Goal: Information Seeking & Learning: Learn about a topic

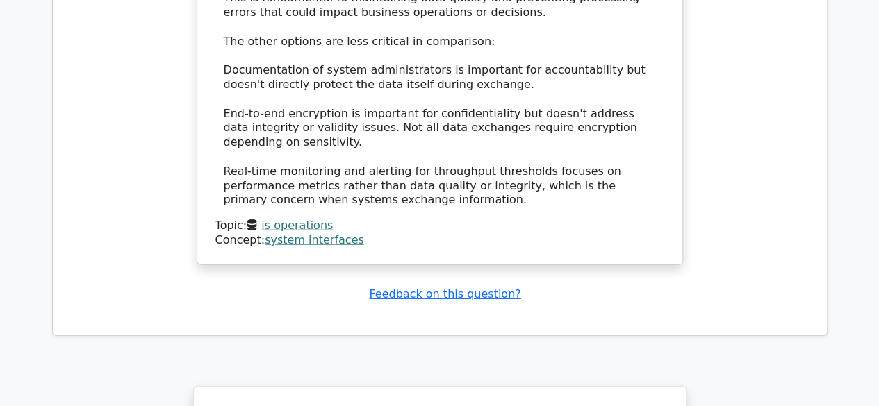
scroll to position [6840, 0]
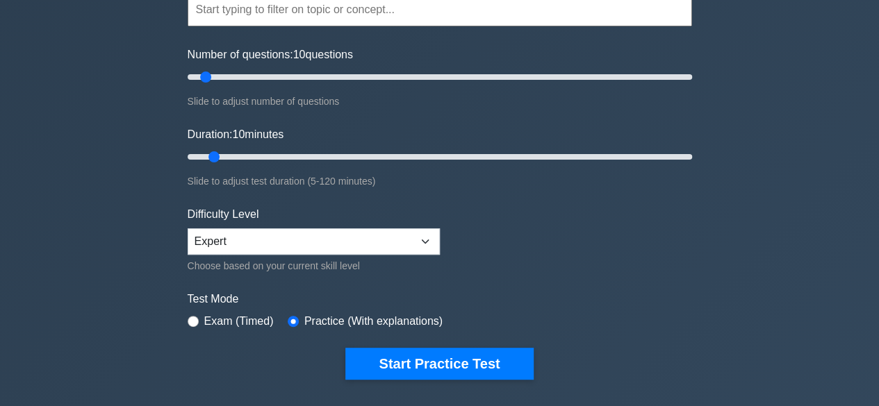
scroll to position [167, 0]
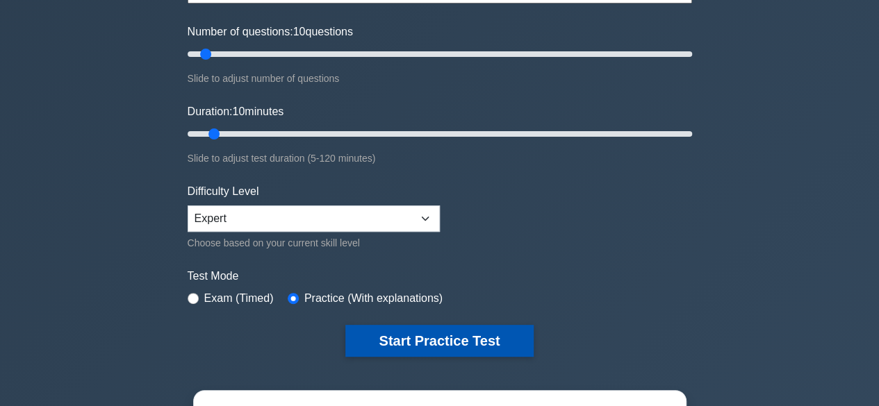
click at [419, 335] on button "Start Practice Test" at bounding box center [439, 341] width 188 height 32
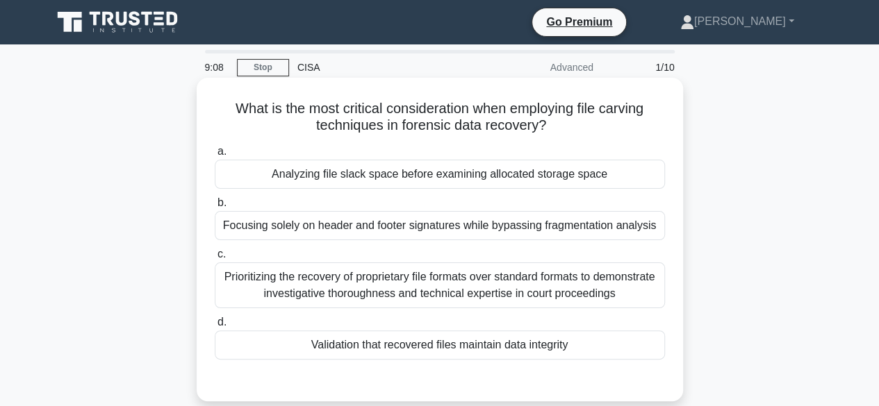
click at [428, 345] on div "Validation that recovered files maintain data integrity" at bounding box center [440, 345] width 450 height 29
click at [215, 327] on input "d. Validation that recovered files maintain data integrity" at bounding box center [215, 322] width 0 height 9
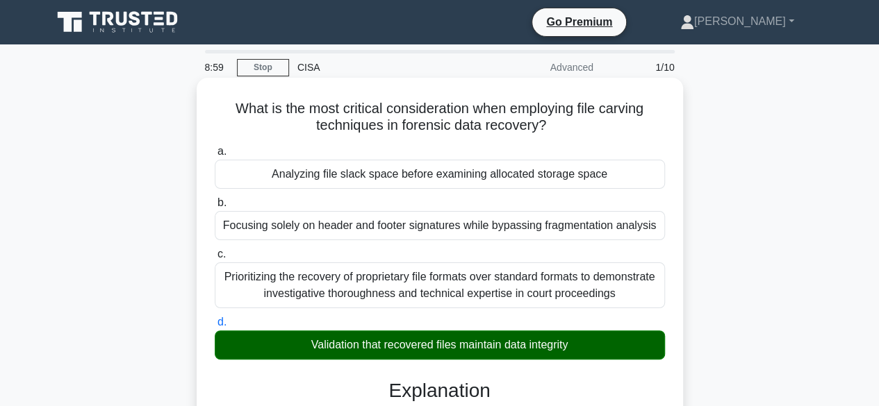
click at [215, 147] on input "a. Analyzing file slack space before examining allocated storage space" at bounding box center [215, 151] width 0 height 9
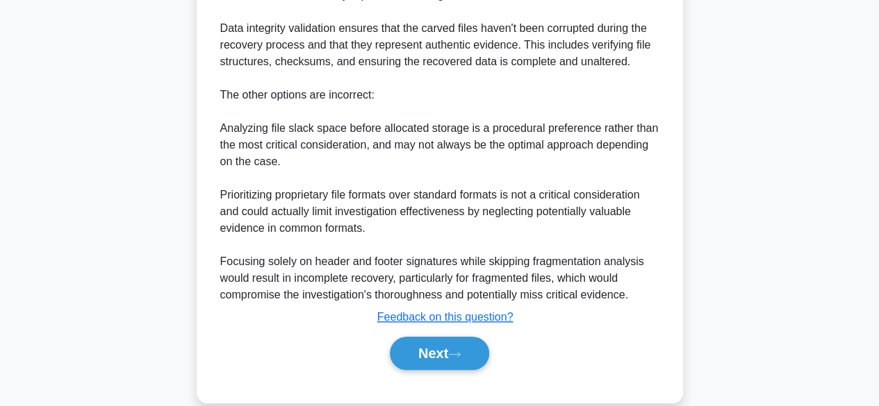
scroll to position [500, 0]
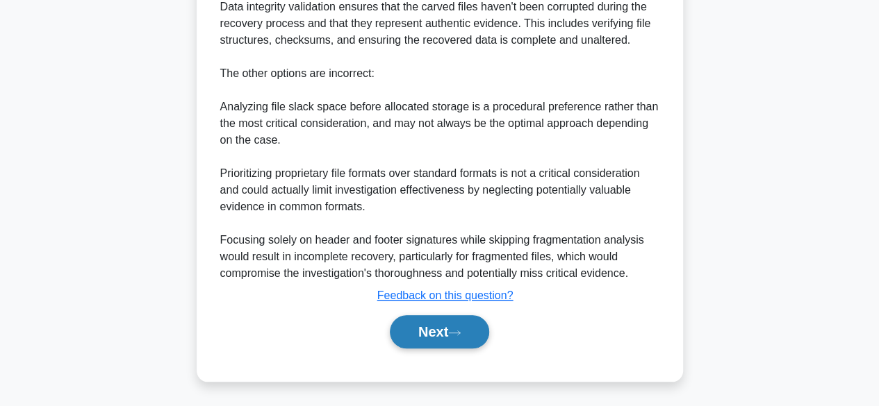
click at [452, 338] on button "Next" at bounding box center [439, 331] width 99 height 33
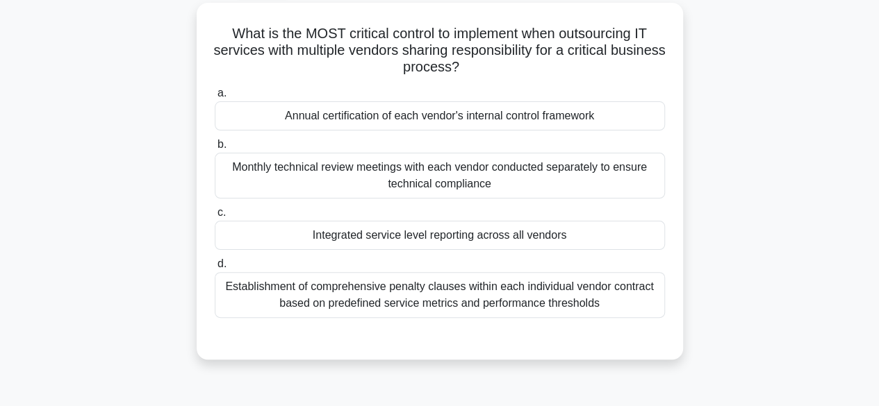
scroll to position [73, 0]
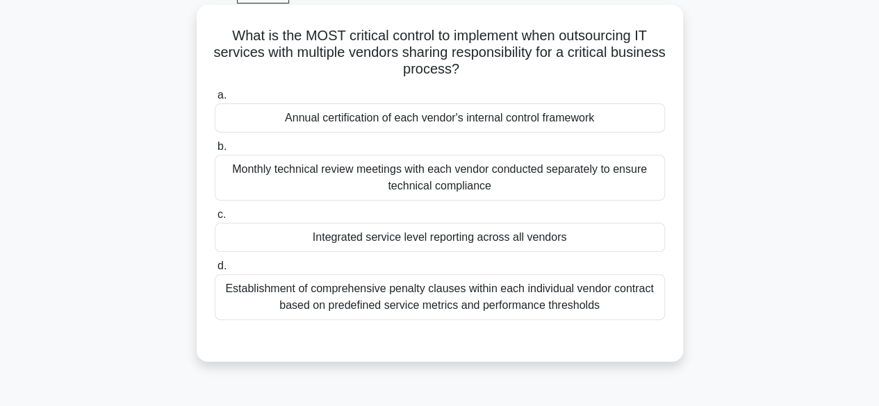
click at [527, 294] on div "Establishment of comprehensive penalty clauses within each individual vendor co…" at bounding box center [440, 297] width 450 height 46
click at [215, 271] on input "d. Establishment of comprehensive penalty clauses within each individual vendor…" at bounding box center [215, 266] width 0 height 9
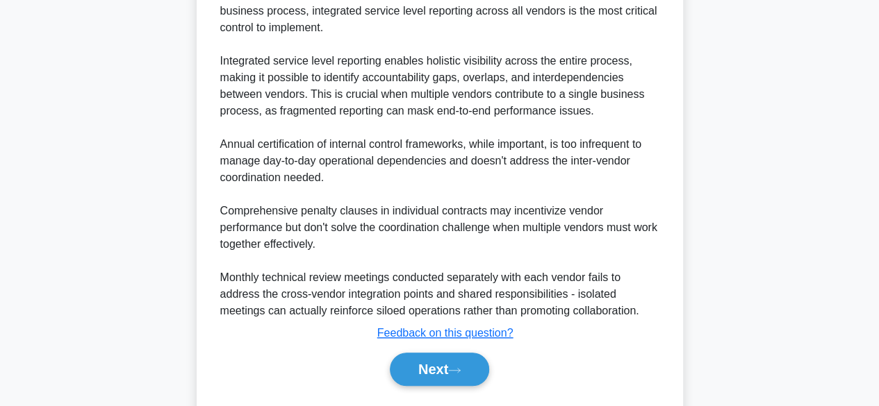
scroll to position [467, 0]
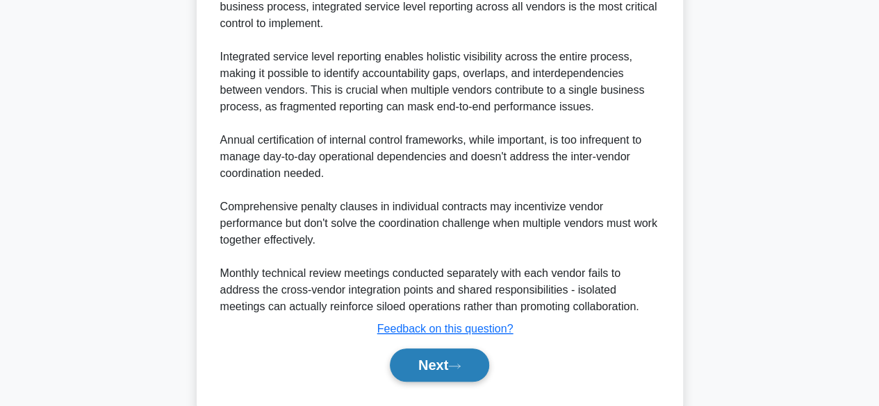
click at [428, 363] on button "Next" at bounding box center [439, 365] width 99 height 33
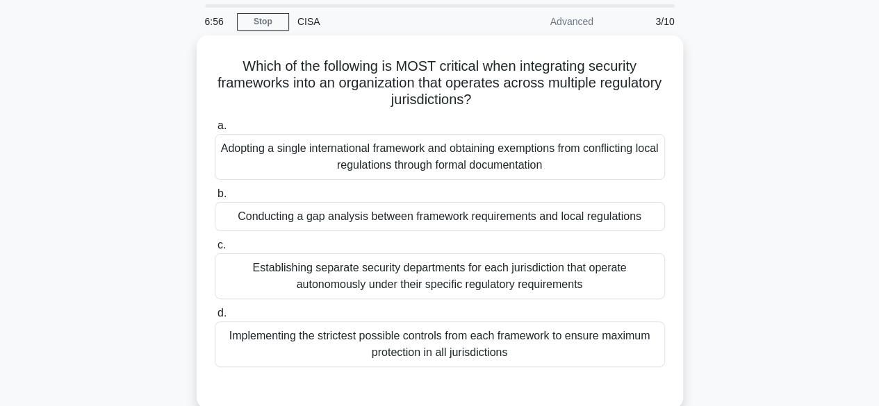
scroll to position [43, 0]
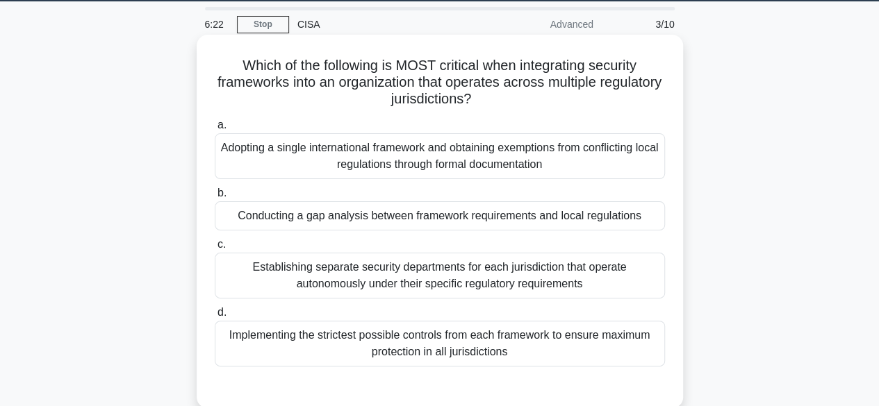
click at [499, 339] on div "Implementing the strictest possible controls from each framework to ensure maxi…" at bounding box center [440, 344] width 450 height 46
click at [215, 317] on input "d. Implementing the strictest possible controls from each framework to ensure m…" at bounding box center [215, 312] width 0 height 9
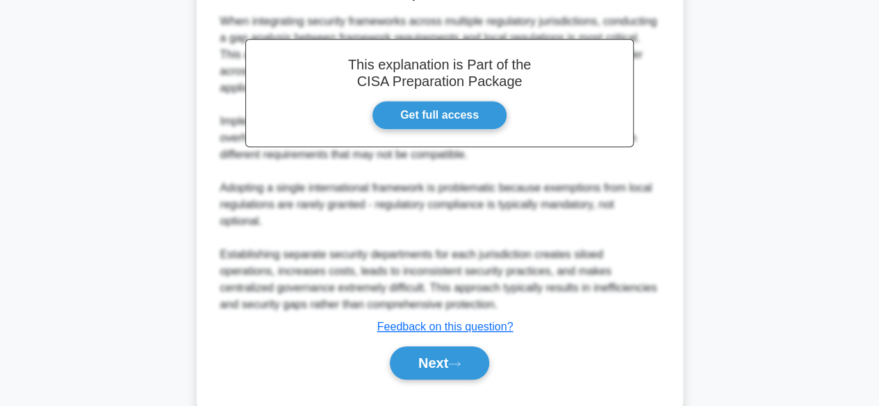
scroll to position [457, 0]
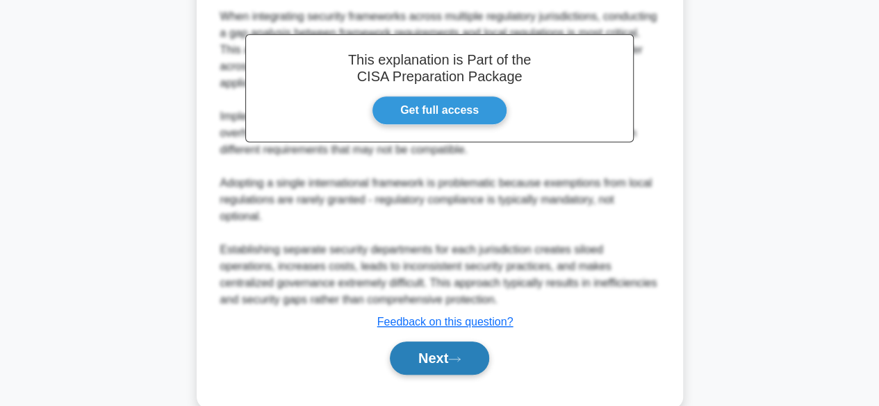
click at [457, 351] on button "Next" at bounding box center [439, 358] width 99 height 33
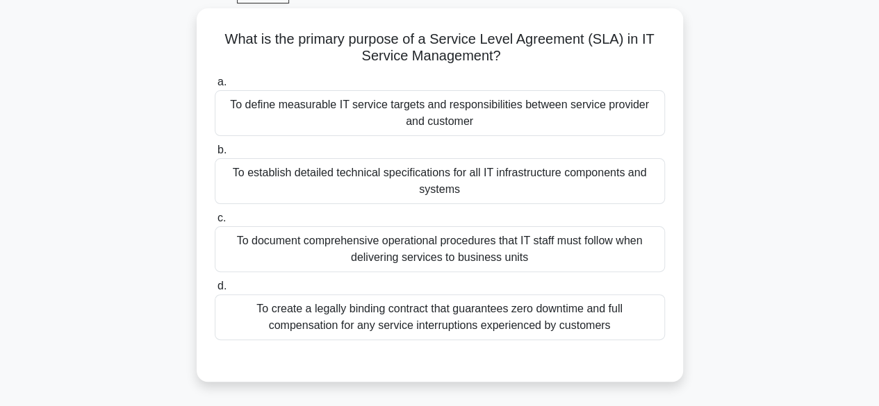
scroll to position [71, 0]
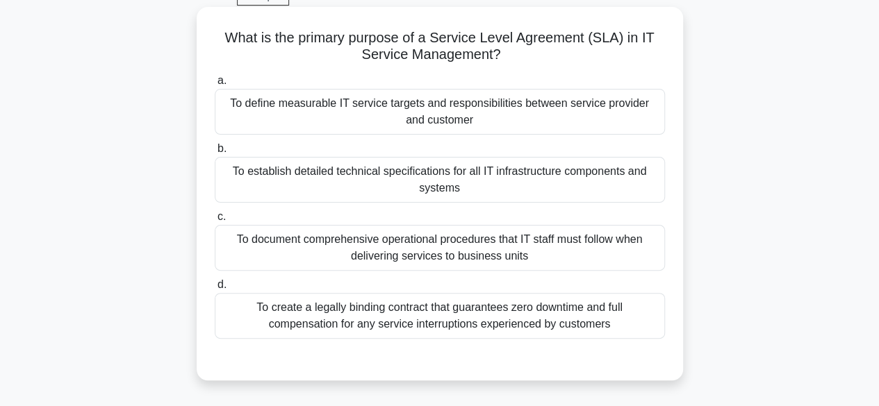
click at [494, 126] on div "To define measurable IT service targets and responsibilities between service pr…" at bounding box center [440, 112] width 450 height 46
click at [215, 85] on input "a. To define measurable IT service targets and responsibilities between service…" at bounding box center [215, 80] width 0 height 9
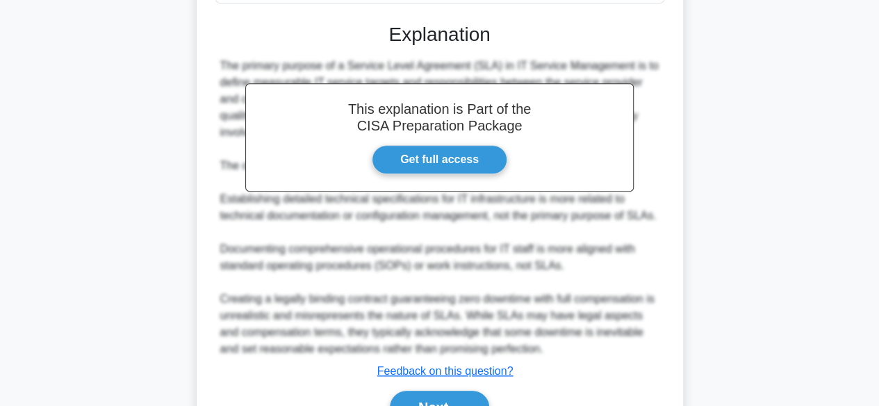
scroll to position [413, 0]
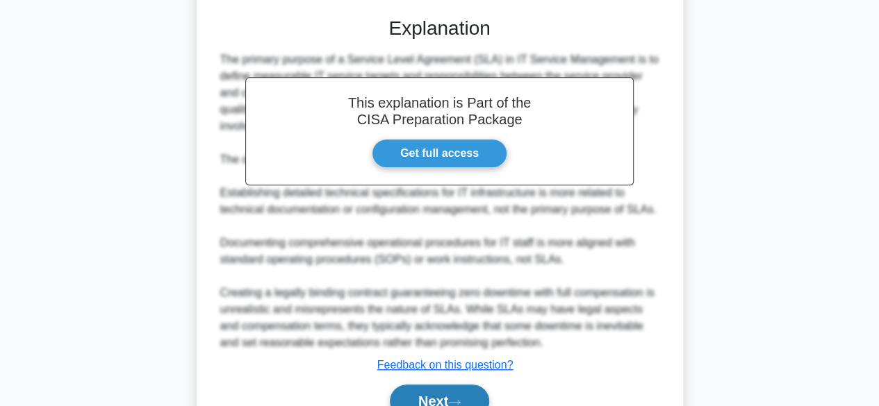
click at [422, 385] on button "Next" at bounding box center [439, 401] width 99 height 33
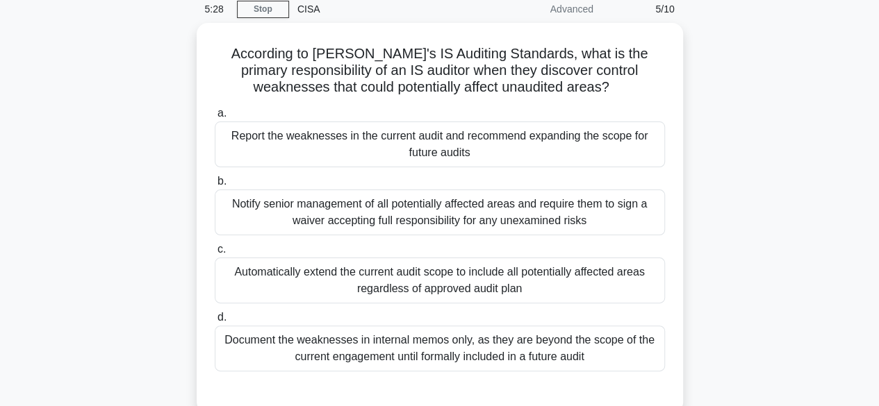
scroll to position [58, 0]
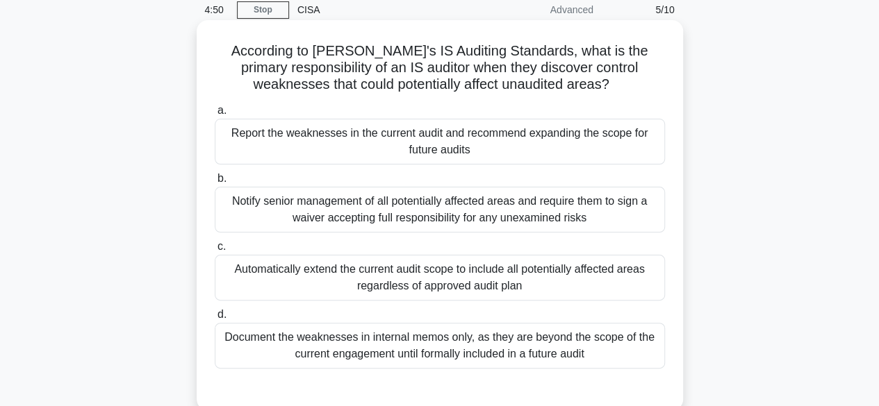
click at [498, 148] on div "Report the weaknesses in the current audit and recommend expanding the scope fo…" at bounding box center [440, 142] width 450 height 46
click at [215, 115] on input "a. Report the weaknesses in the current audit and recommend expanding the scope…" at bounding box center [215, 110] width 0 height 9
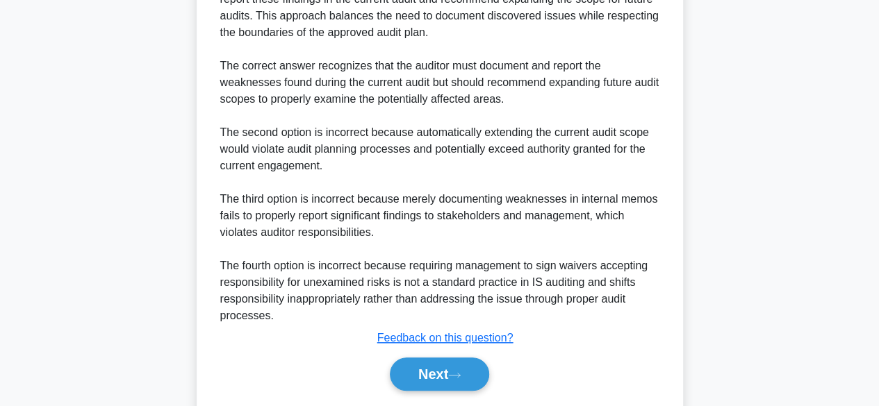
scroll to position [565, 0]
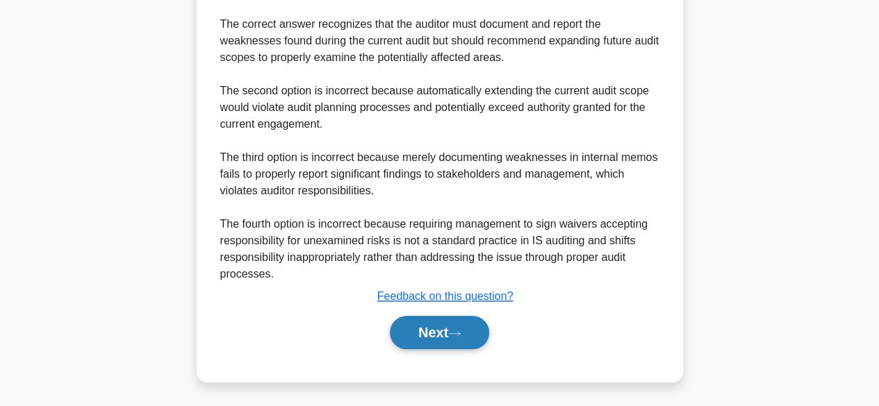
click at [480, 331] on button "Next" at bounding box center [439, 332] width 99 height 33
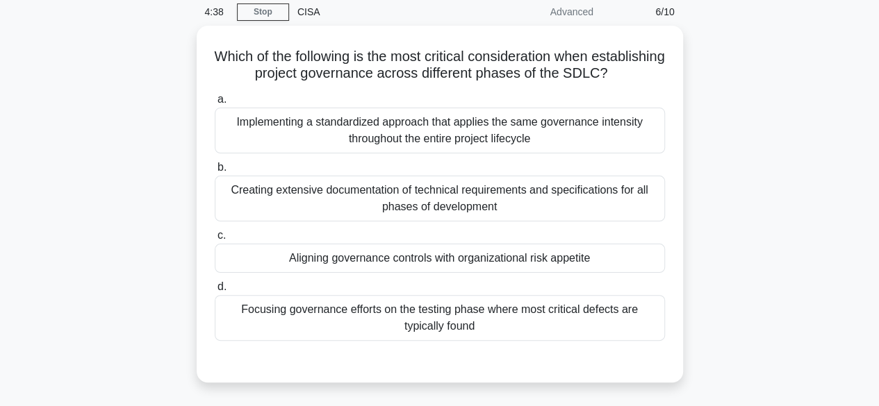
scroll to position [55, 0]
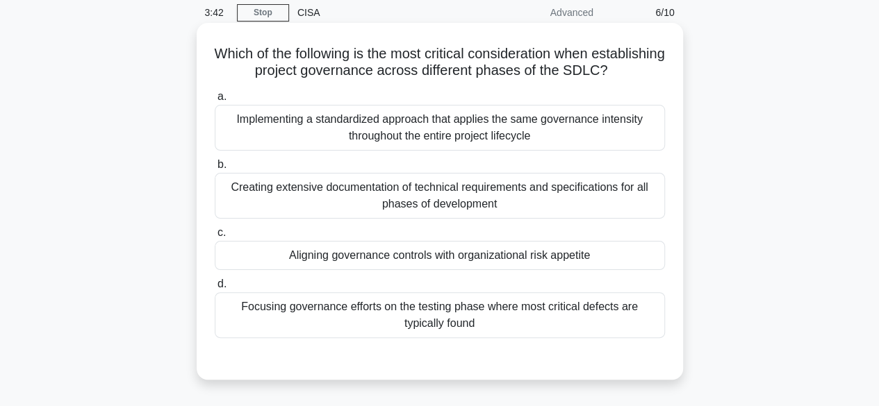
click at [474, 270] on div "Aligning governance controls with organizational risk appetite" at bounding box center [440, 255] width 450 height 29
click at [215, 238] on input "c. Aligning governance controls with organizational risk appetite" at bounding box center [215, 232] width 0 height 9
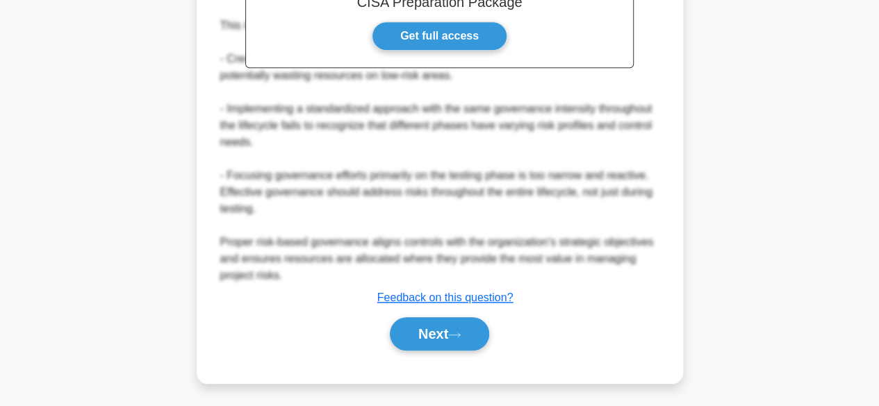
scroll to position [519, 0]
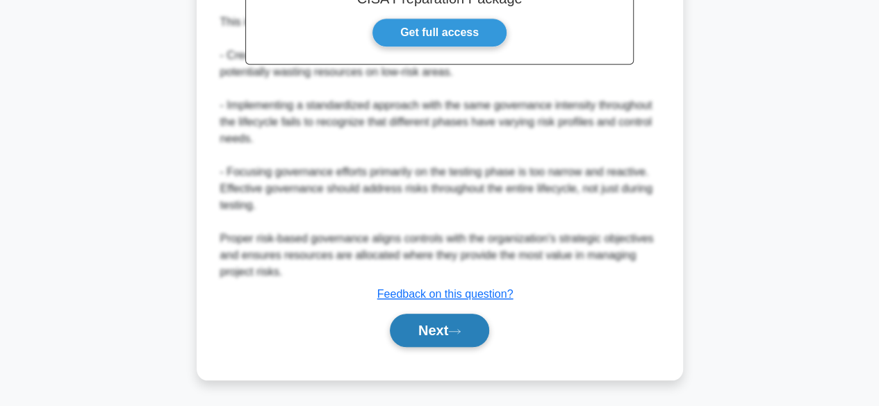
click at [458, 335] on icon at bounding box center [454, 332] width 13 height 8
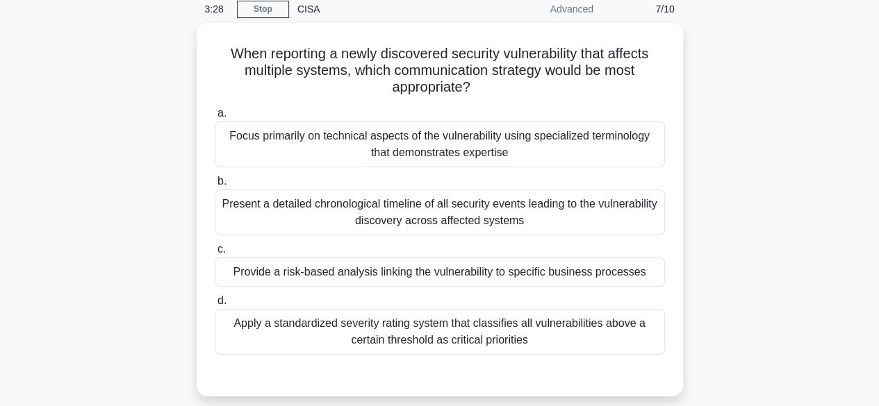
scroll to position [57, 0]
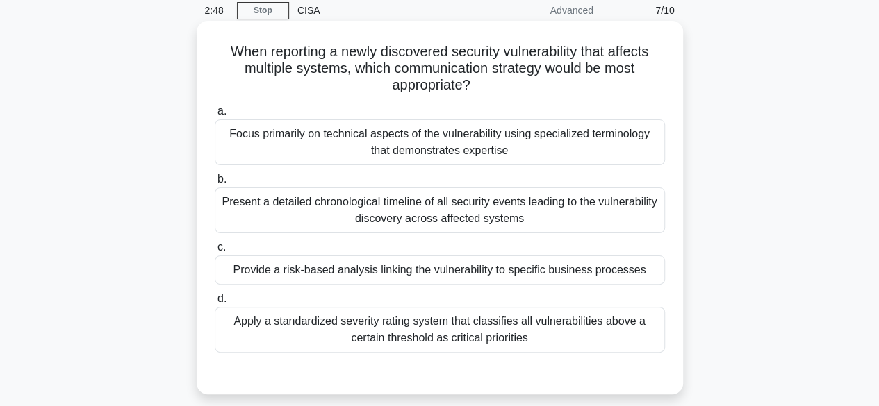
click at [592, 265] on div "Provide a risk-based analysis linking the vulnerability to specific business pr…" at bounding box center [440, 270] width 450 height 29
click at [215, 252] on input "c. Provide a risk-based analysis linking the vulnerability to specific business…" at bounding box center [215, 247] width 0 height 9
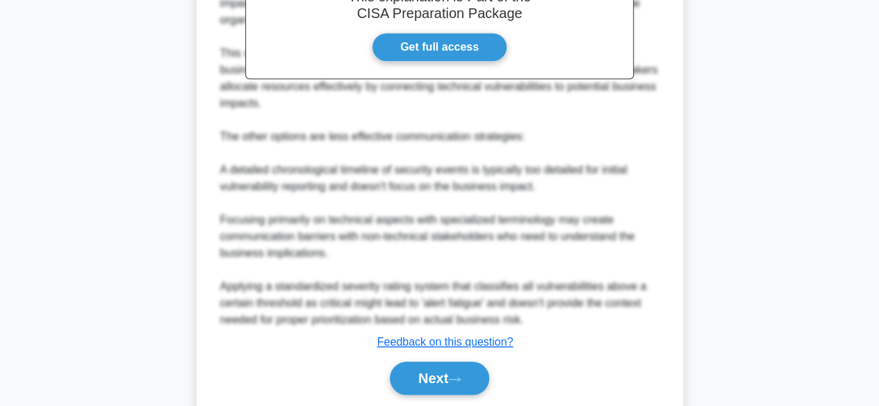
scroll to position [565, 0]
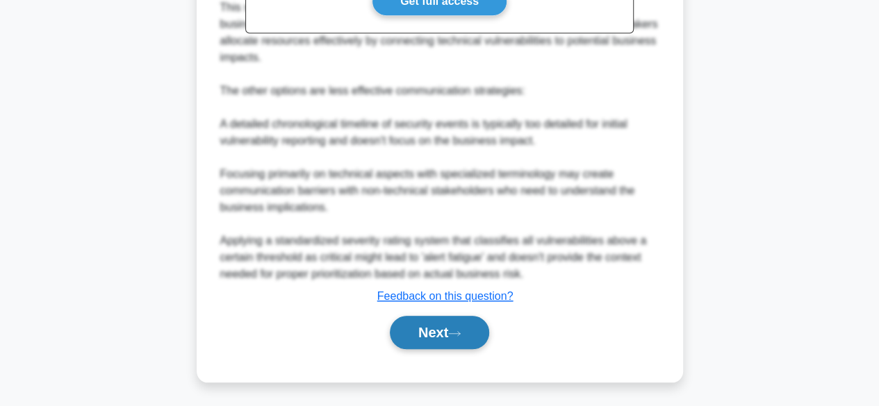
click at [460, 331] on icon at bounding box center [454, 334] width 13 height 8
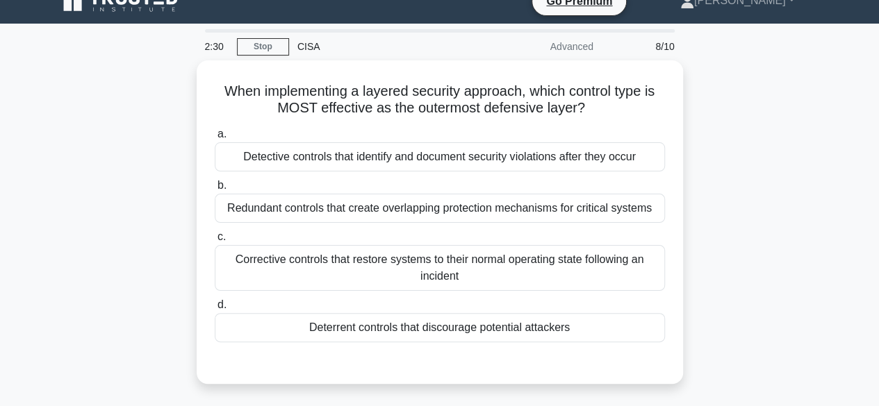
scroll to position [20, 0]
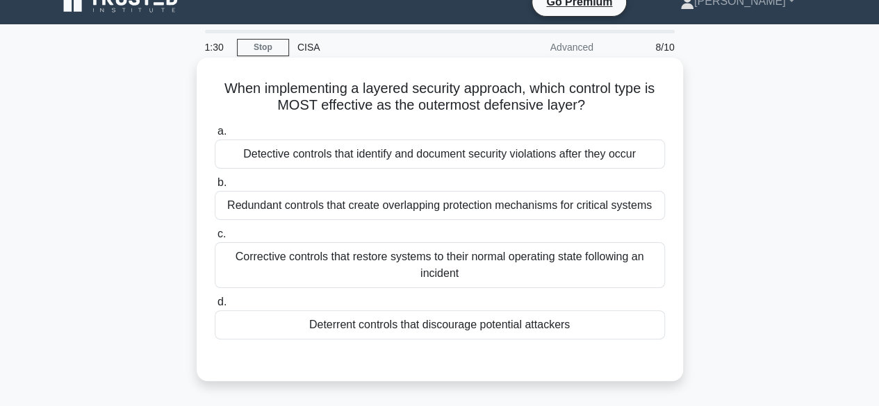
click at [410, 328] on div "Deterrent controls that discourage potential attackers" at bounding box center [440, 324] width 450 height 29
click at [215, 307] on input "d. Deterrent controls that discourage potential attackers" at bounding box center [215, 302] width 0 height 9
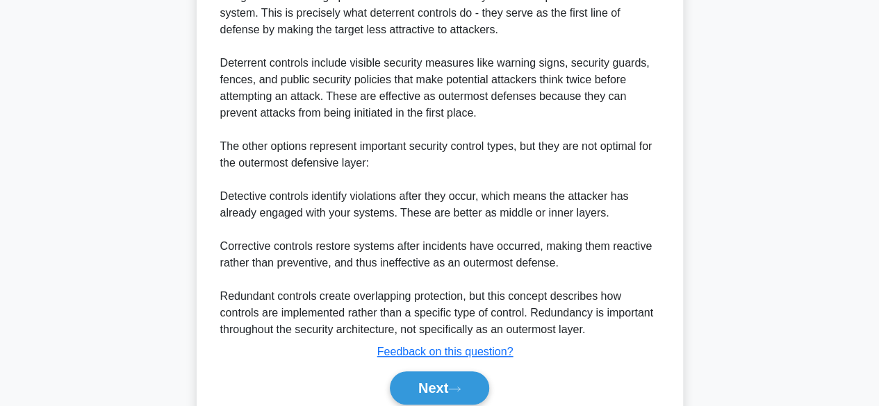
scroll to position [447, 0]
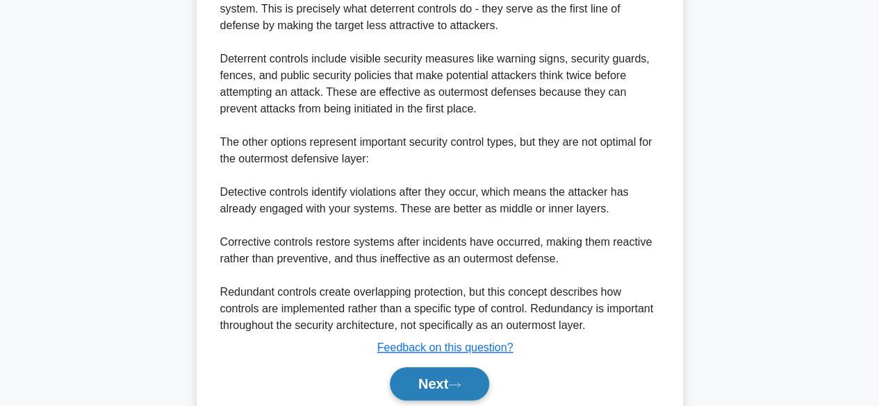
click at [440, 378] on button "Next" at bounding box center [439, 383] width 99 height 33
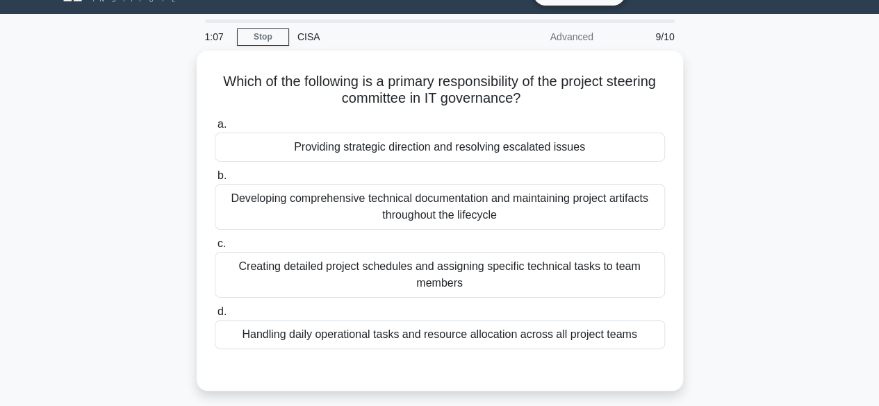
scroll to position [32, 0]
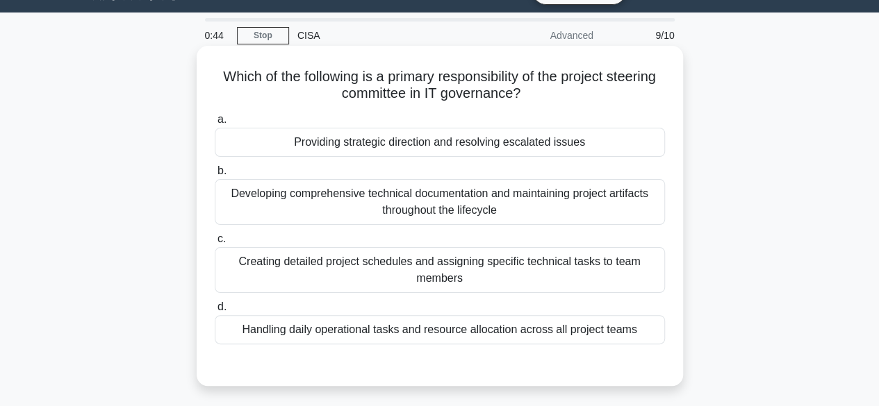
click at [516, 147] on div "Providing strategic direction and resolving escalated issues" at bounding box center [440, 142] width 450 height 29
click at [215, 124] on input "a. Providing strategic direction and resolving escalated issues" at bounding box center [215, 119] width 0 height 9
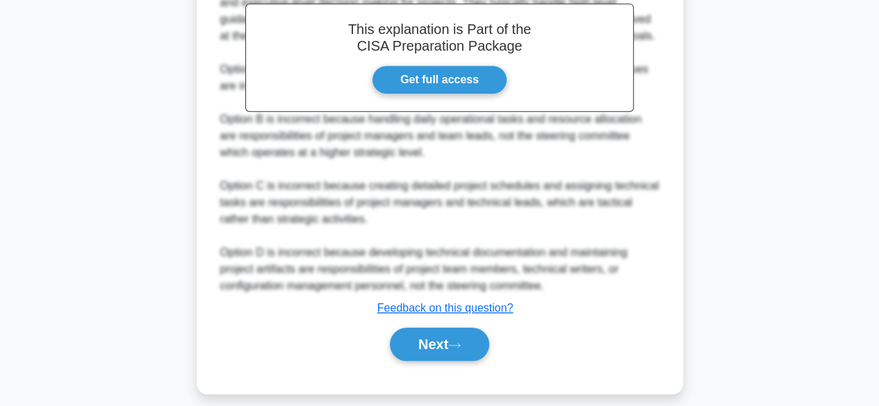
scroll to position [465, 0]
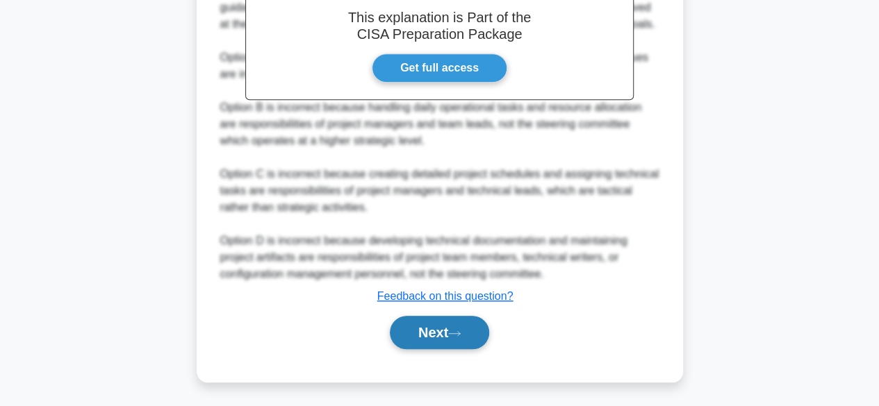
click at [472, 333] on button "Next" at bounding box center [439, 332] width 99 height 33
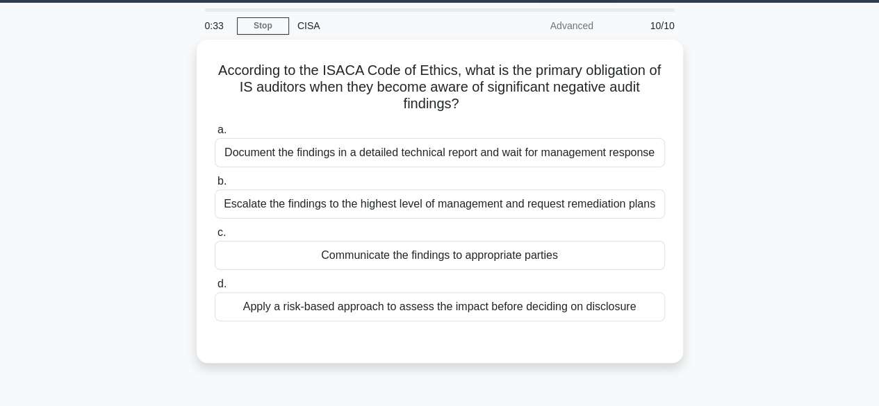
scroll to position [31, 0]
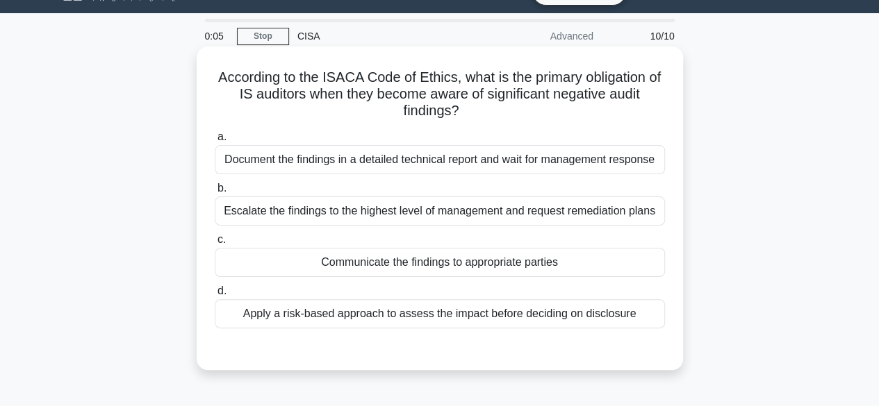
click at [507, 312] on div "Apply a risk-based approach to assess the impact before deciding on disclosure" at bounding box center [440, 313] width 450 height 29
click at [215, 296] on input "d. Apply a risk-based approach to assess the impact before deciding on disclosu…" at bounding box center [215, 291] width 0 height 9
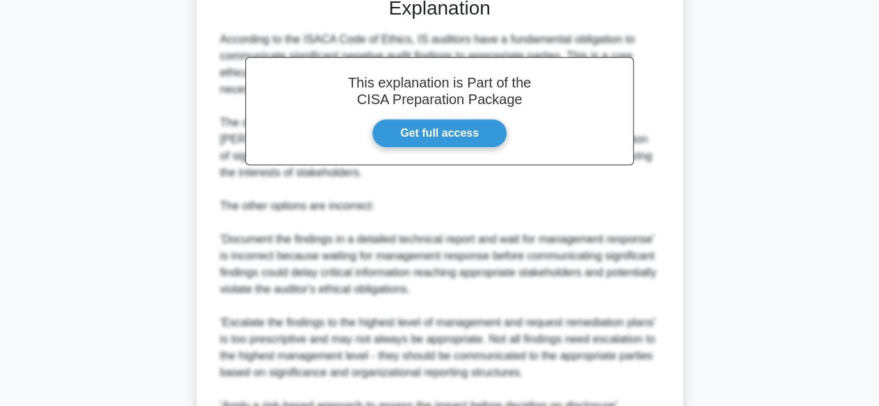
scroll to position [412, 0]
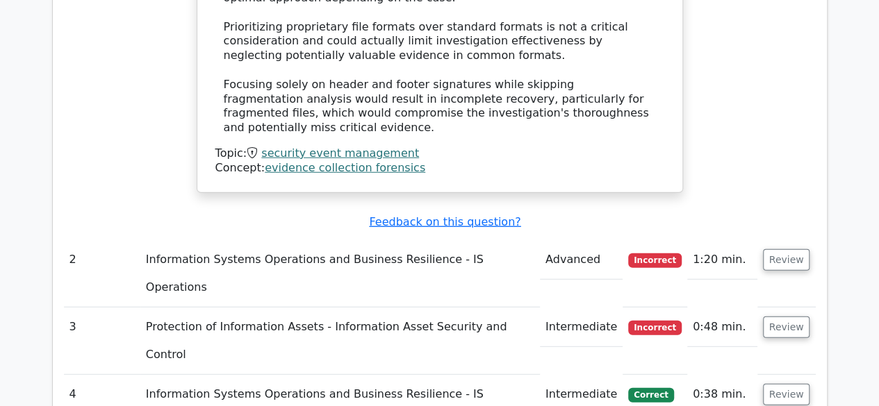
scroll to position [1804, 0]
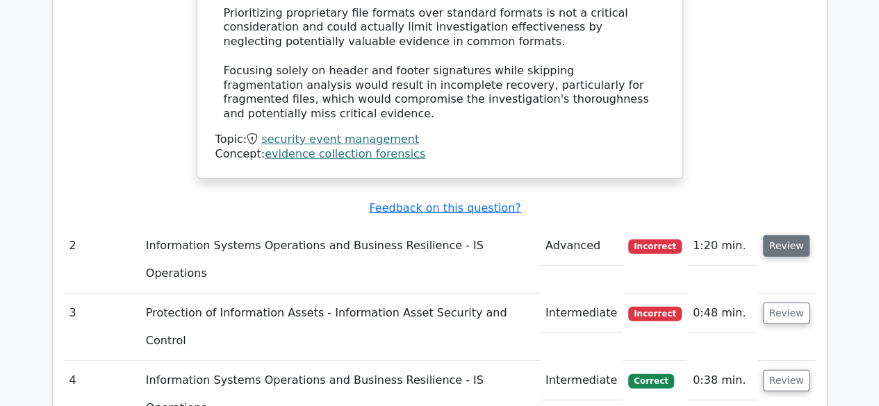
click at [796, 235] on button "Review" at bounding box center [786, 246] width 47 height 22
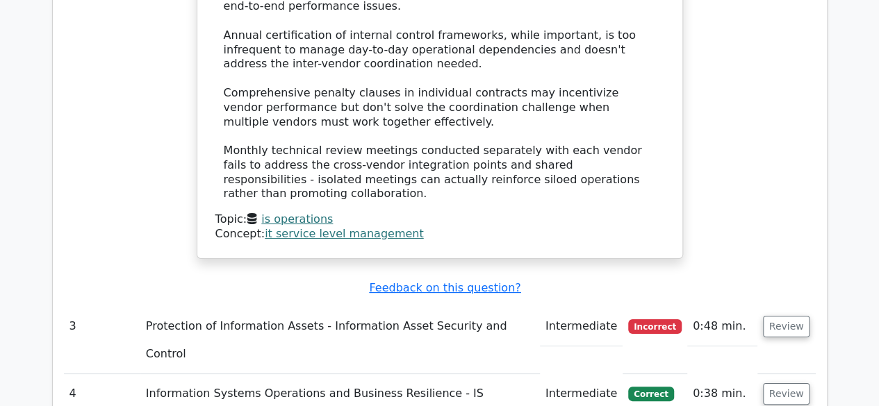
scroll to position [2605, 0]
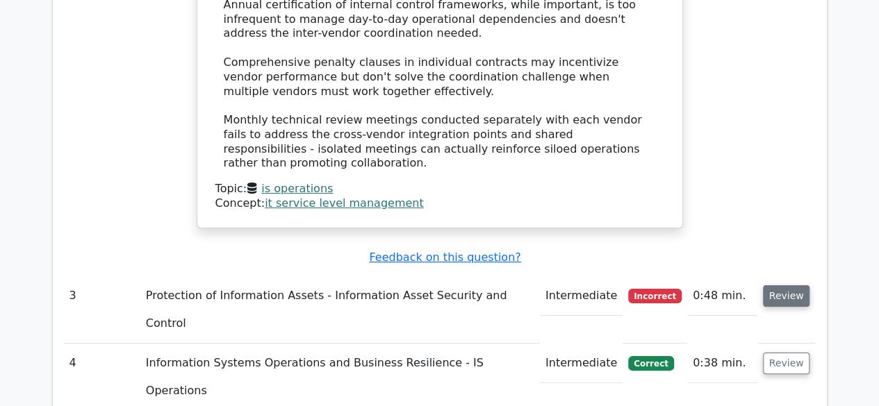
click at [784, 285] on button "Review" at bounding box center [786, 296] width 47 height 22
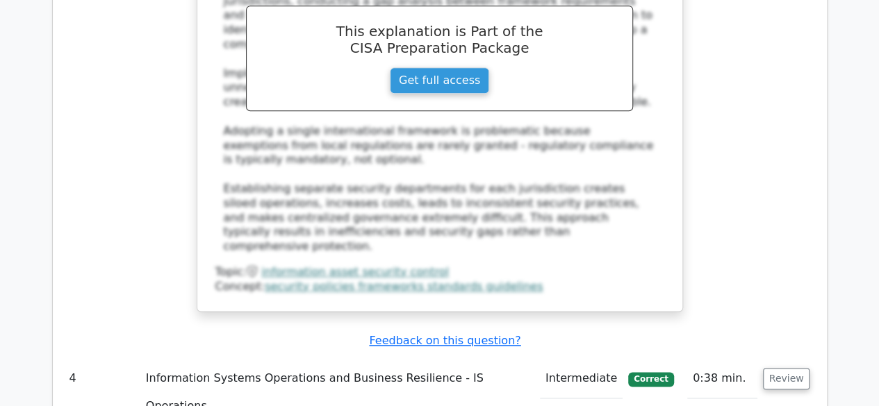
scroll to position [3358, 0]
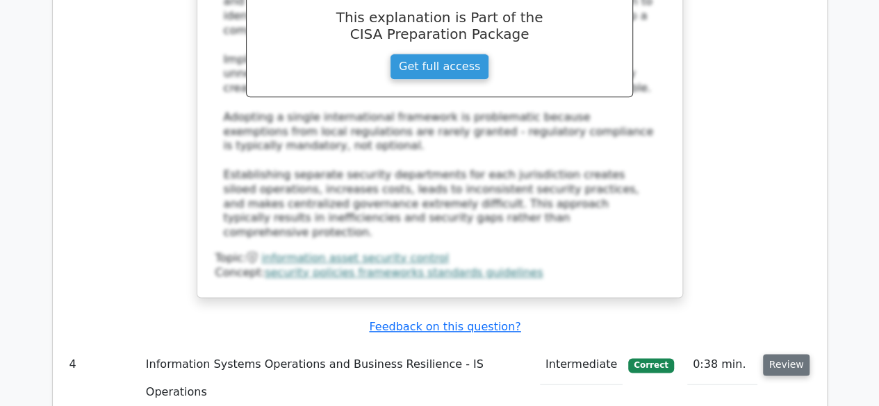
click at [780, 354] on button "Review" at bounding box center [786, 365] width 47 height 22
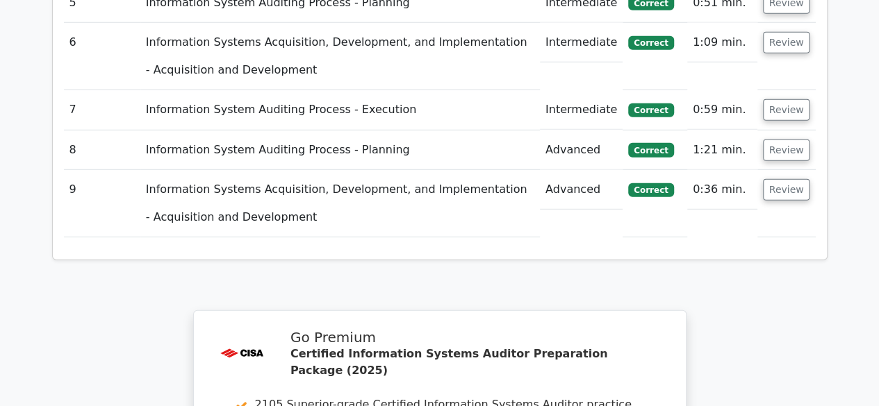
scroll to position [4586, 0]
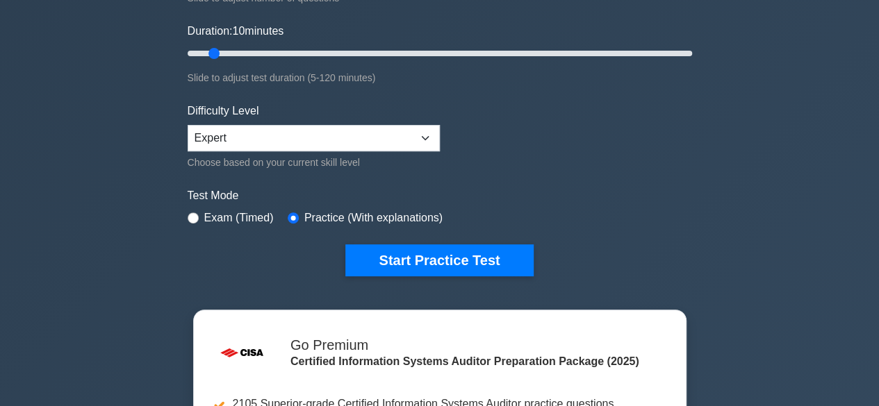
scroll to position [250, 0]
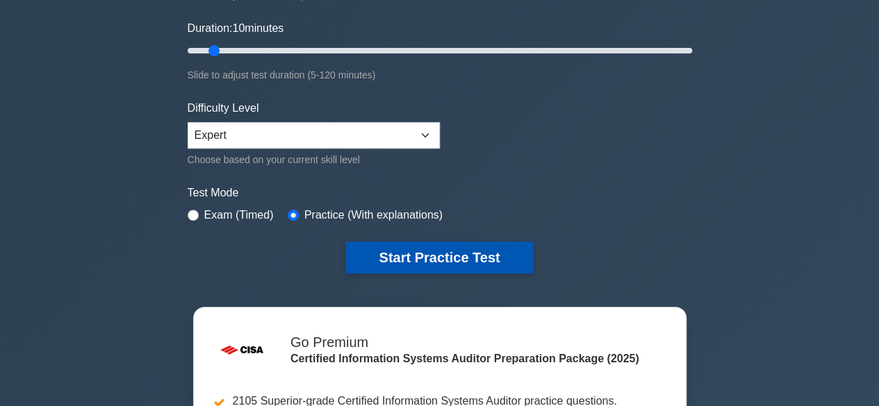
click at [435, 256] on button "Start Practice Test" at bounding box center [439, 258] width 188 height 32
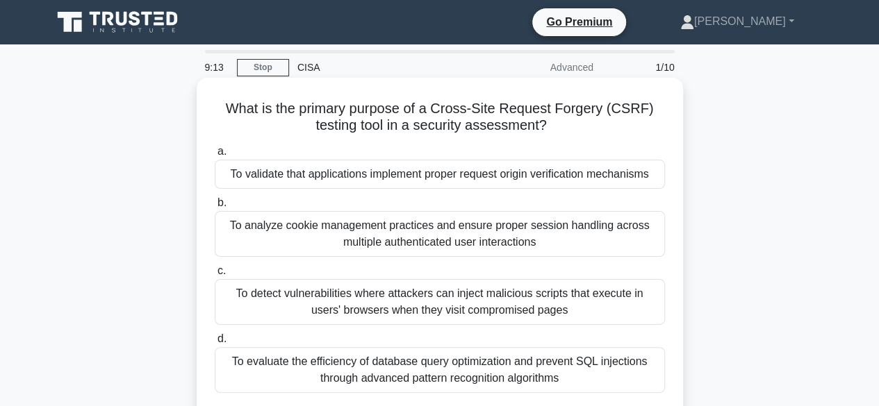
click at [422, 299] on div "To detect vulnerabilities where attackers can inject malicious scripts that exe…" at bounding box center [440, 302] width 450 height 46
click at [215, 276] on input "c. To detect vulnerabilities where attackers can inject malicious scripts that …" at bounding box center [215, 271] width 0 height 9
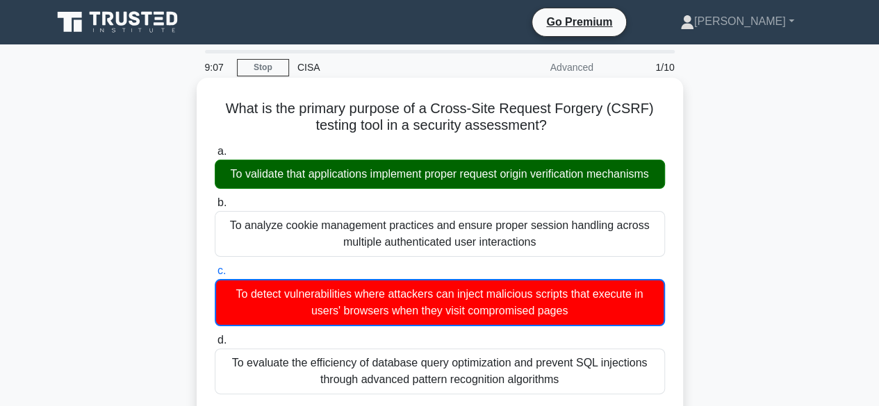
click at [215, 336] on input "d. To evaluate the efficiency of database query optimization and prevent SQL in…" at bounding box center [215, 340] width 0 height 9
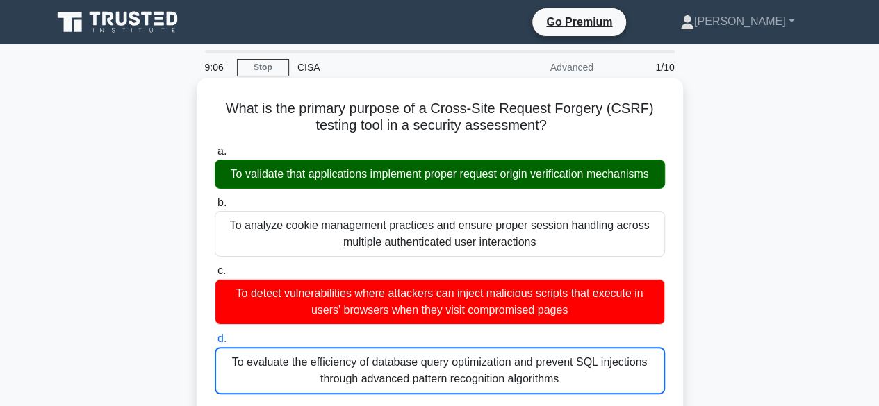
click at [215, 147] on input "a. To validate that applications implement proper request origin verification m…" at bounding box center [215, 151] width 0 height 9
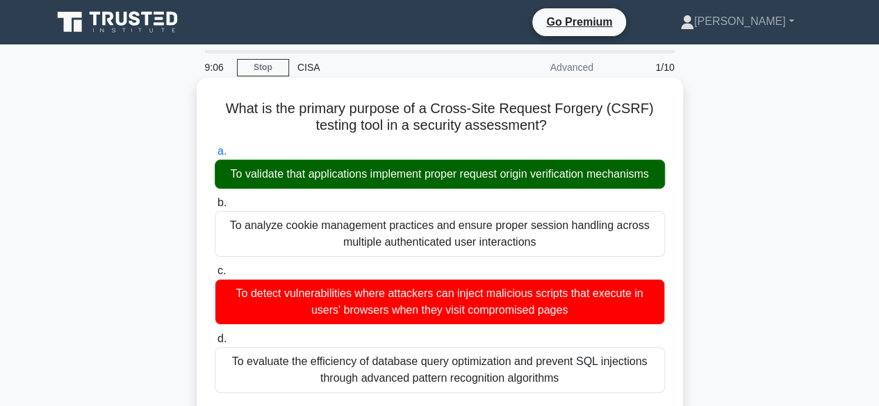
click at [215, 199] on input "b. To analyze cookie management practices and ensure proper session handling ac…" at bounding box center [215, 203] width 0 height 9
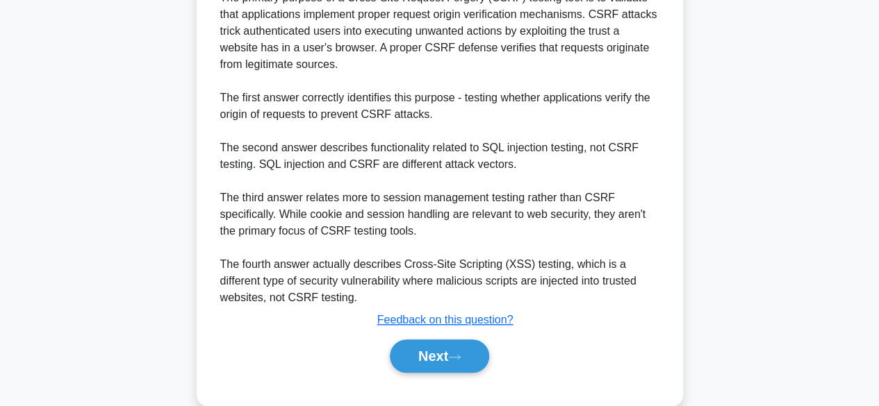
scroll to position [483, 0]
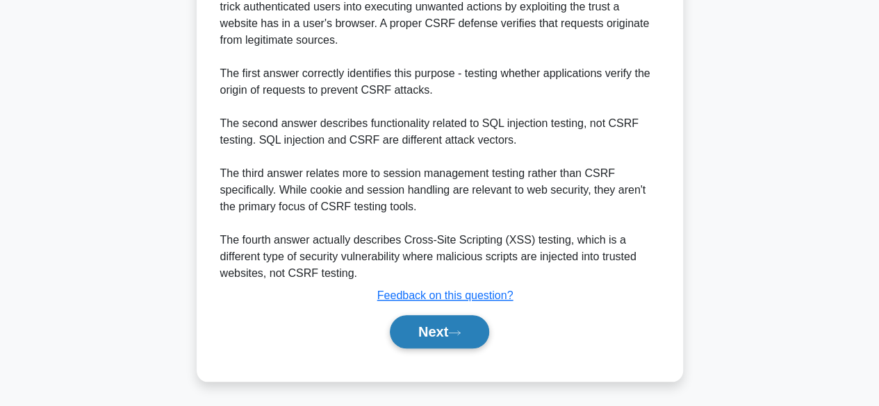
click at [454, 334] on icon at bounding box center [454, 333] width 13 height 8
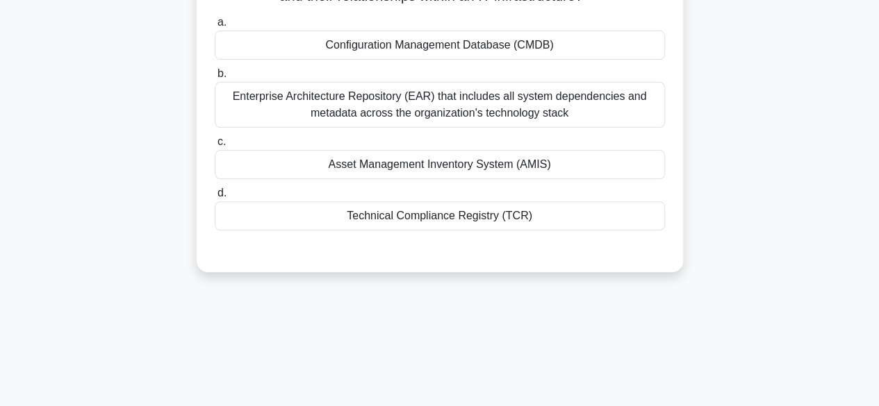
scroll to position [10, 0]
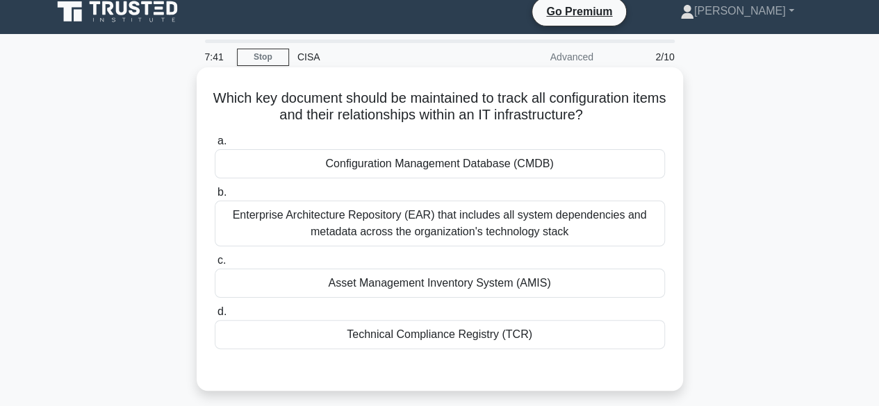
click at [422, 237] on div "Enterprise Architecture Repository (EAR) that includes all system dependencies …" at bounding box center [440, 224] width 450 height 46
click at [215, 197] on input "b. Enterprise Architecture Repository (EAR) that includes all system dependenci…" at bounding box center [215, 192] width 0 height 9
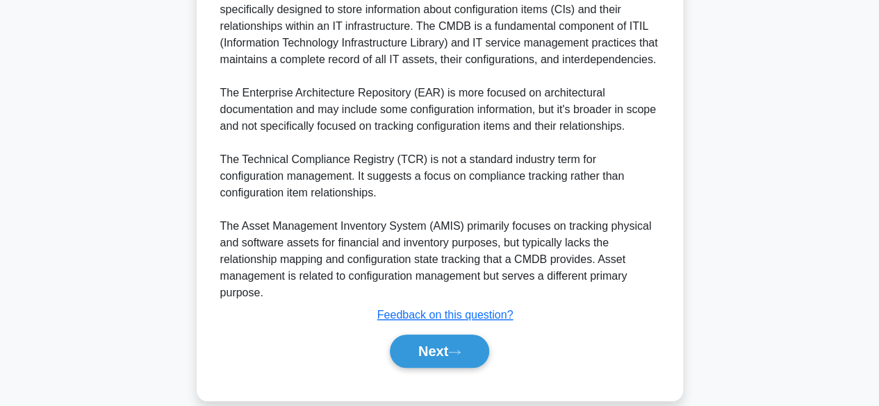
scroll to position [450, 0]
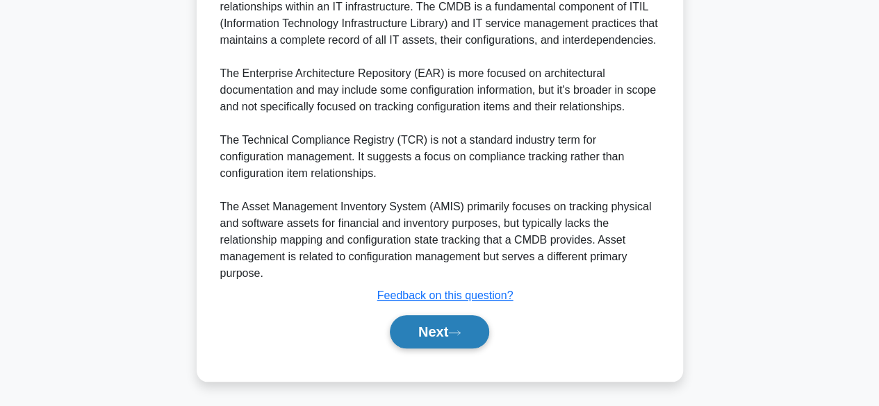
click at [434, 334] on button "Next" at bounding box center [439, 331] width 99 height 33
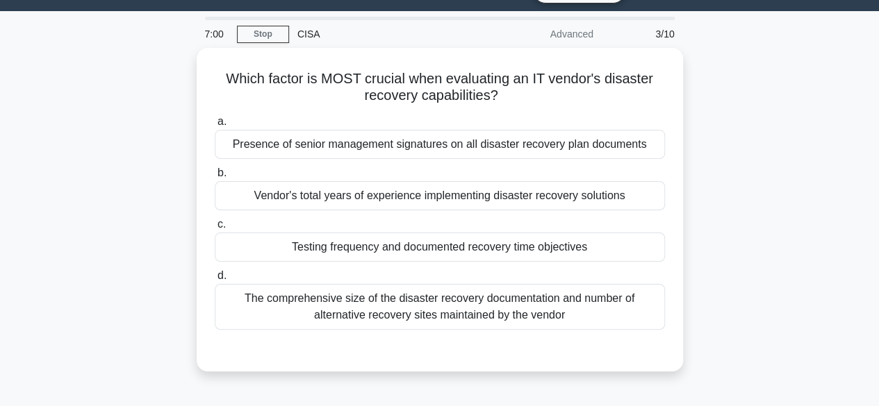
scroll to position [32, 0]
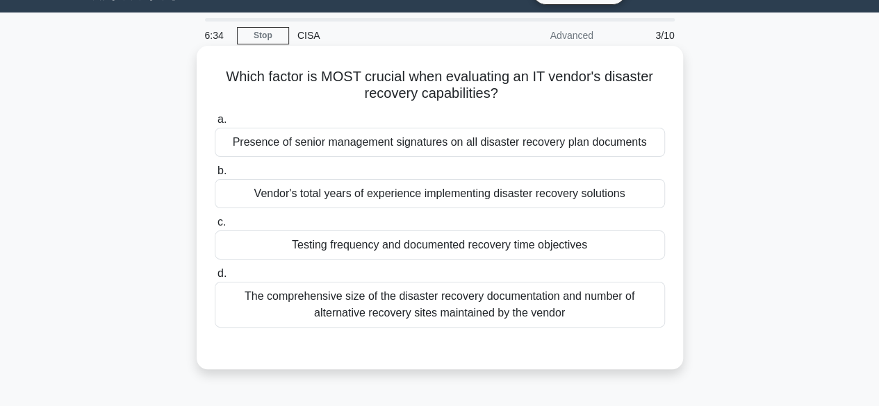
click at [435, 244] on div "Testing frequency and documented recovery time objectives" at bounding box center [440, 245] width 450 height 29
click at [215, 227] on input "c. Testing frequency and documented recovery time objectives" at bounding box center [215, 222] width 0 height 9
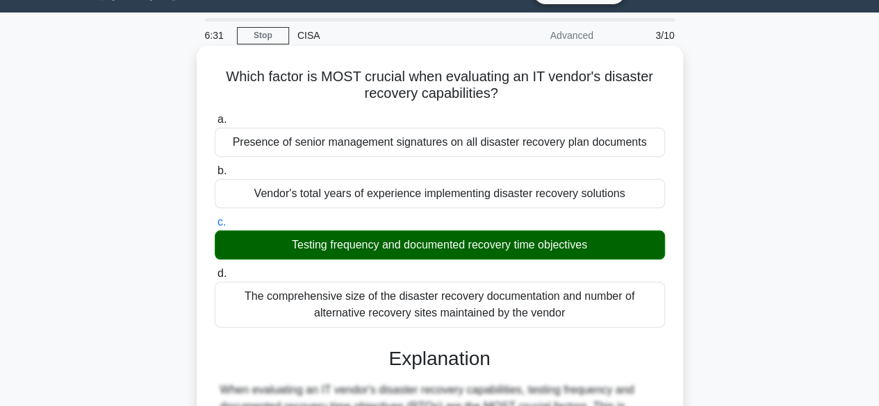
click at [215, 269] on input "d. The comprehensive size of the disaster recovery documentation and number of …" at bounding box center [215, 273] width 0 height 9
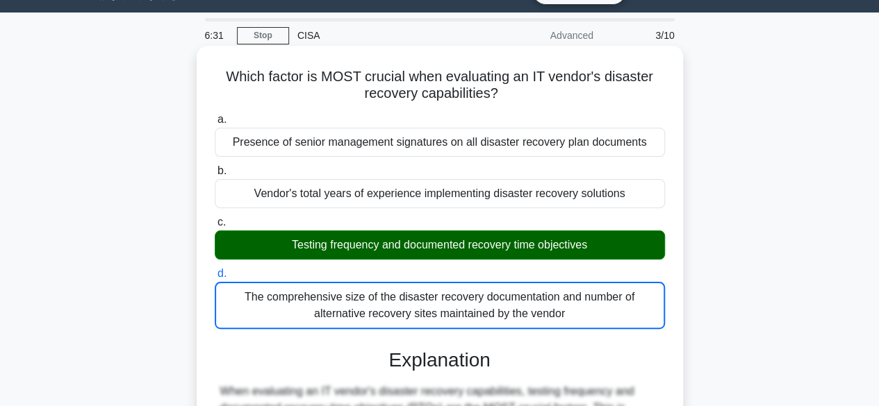
click at [215, 115] on input "a. Presence of senior management signatures on all disaster recovery plan docum…" at bounding box center [215, 119] width 0 height 9
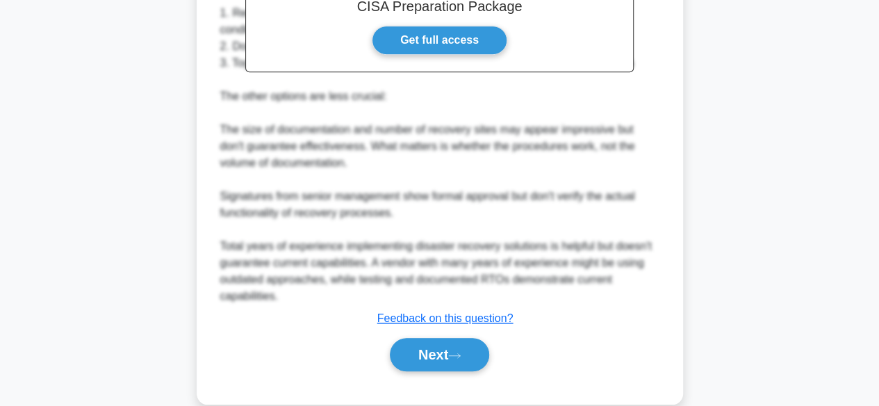
scroll to position [485, 0]
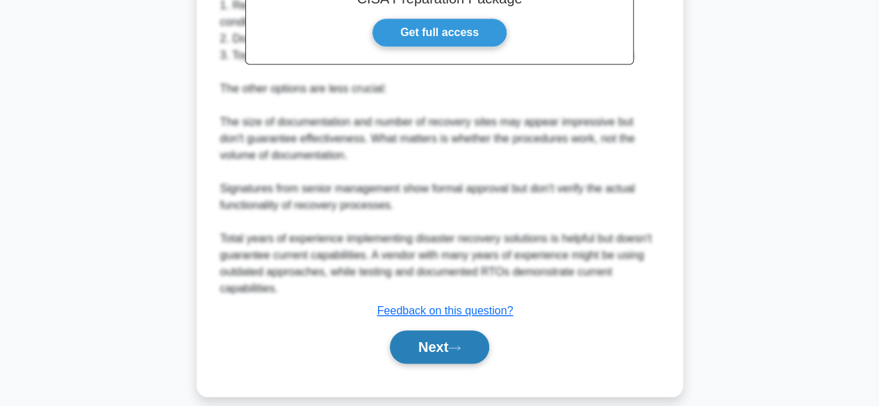
click at [453, 343] on button "Next" at bounding box center [439, 347] width 99 height 33
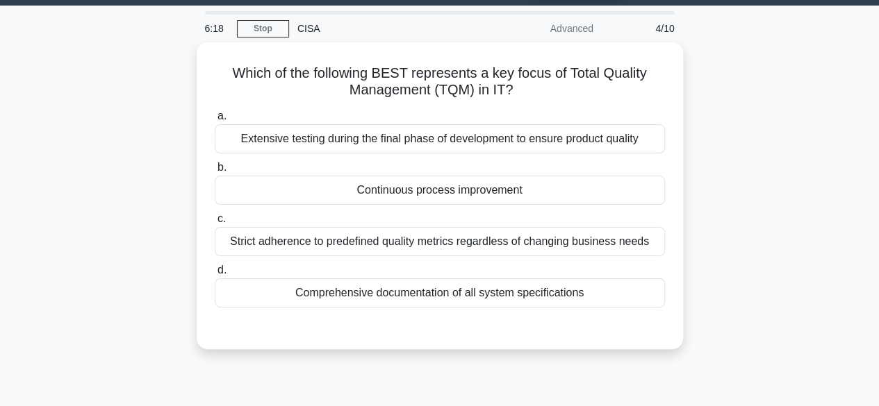
scroll to position [38, 0]
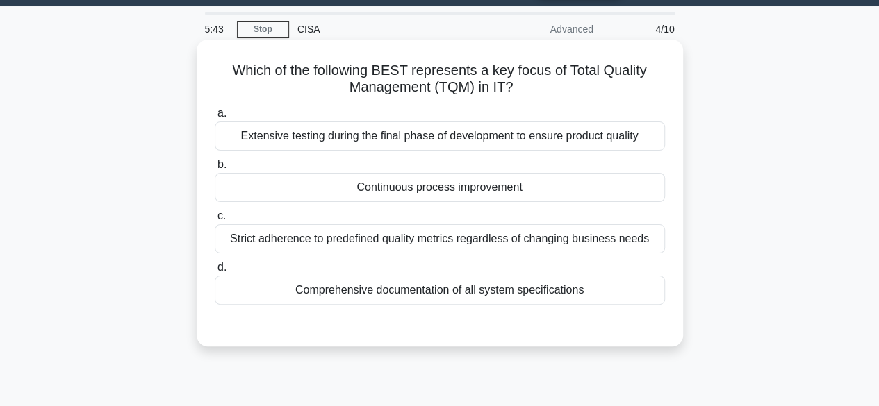
click at [426, 190] on div "Continuous process improvement" at bounding box center [440, 187] width 450 height 29
click at [215, 169] on input "b. Continuous process improvement" at bounding box center [215, 164] width 0 height 9
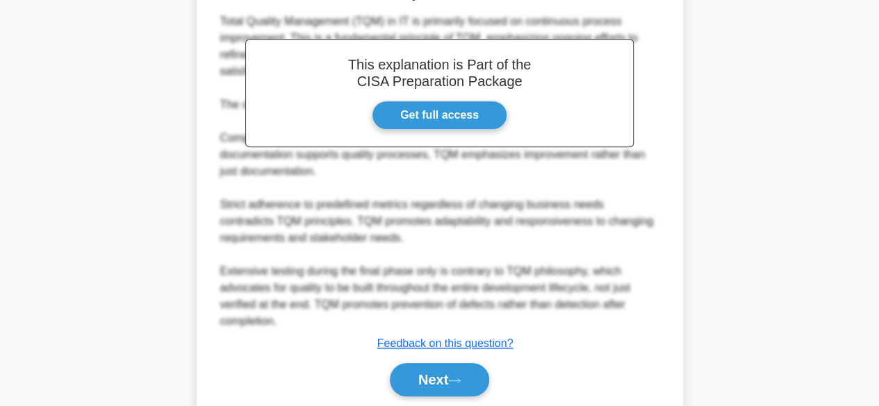
scroll to position [431, 0]
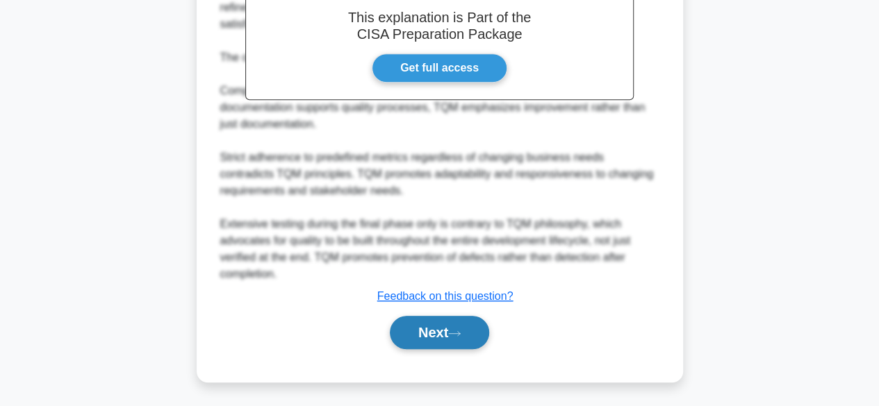
click at [440, 327] on button "Next" at bounding box center [439, 332] width 99 height 33
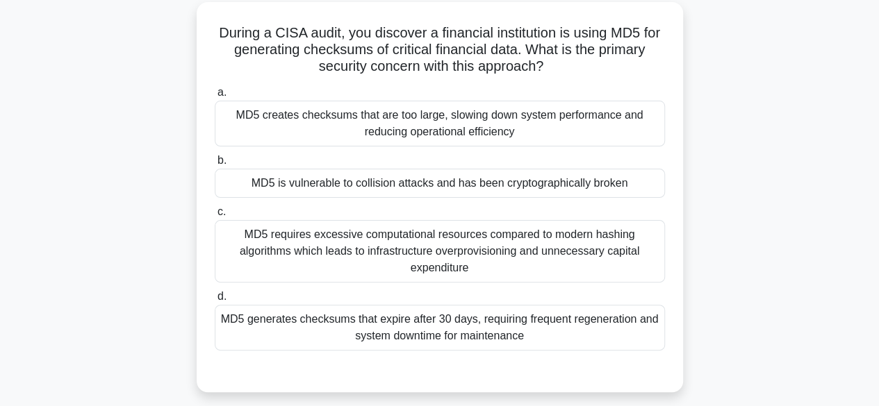
scroll to position [81, 0]
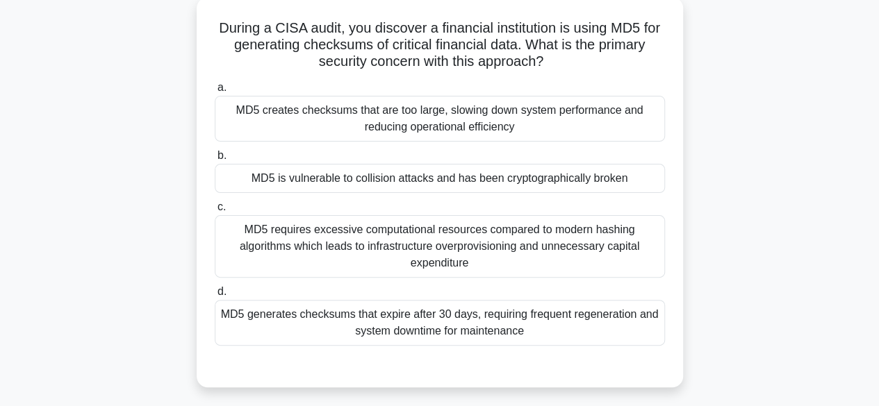
click at [489, 319] on div "MD5 generates checksums that expire after 30 days, requiring frequent regenerat…" at bounding box center [440, 323] width 450 height 46
click at [215, 297] on input "d. MD5 generates checksums that expire after 30 days, requiring frequent regene…" at bounding box center [215, 292] width 0 height 9
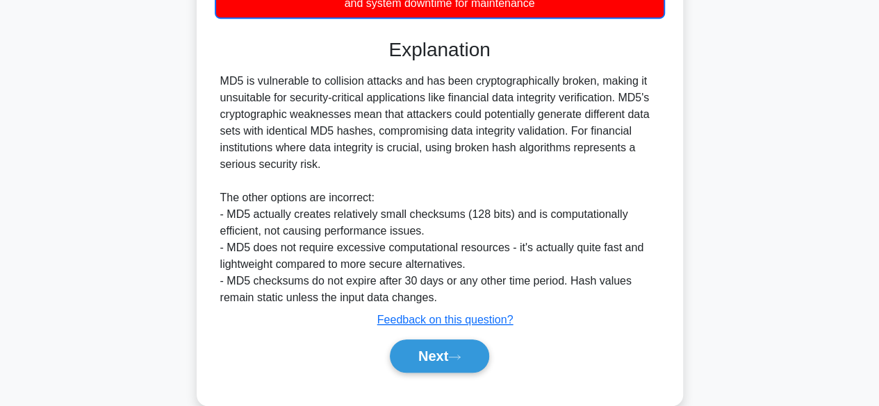
scroll to position [415, 0]
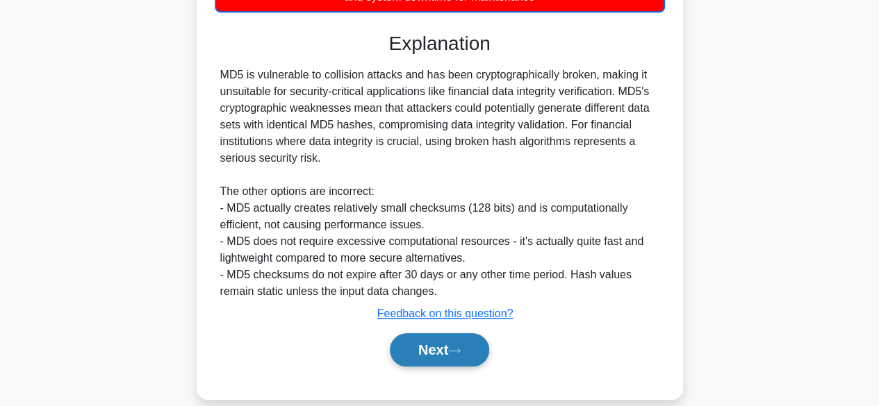
click at [443, 344] on button "Next" at bounding box center [439, 349] width 99 height 33
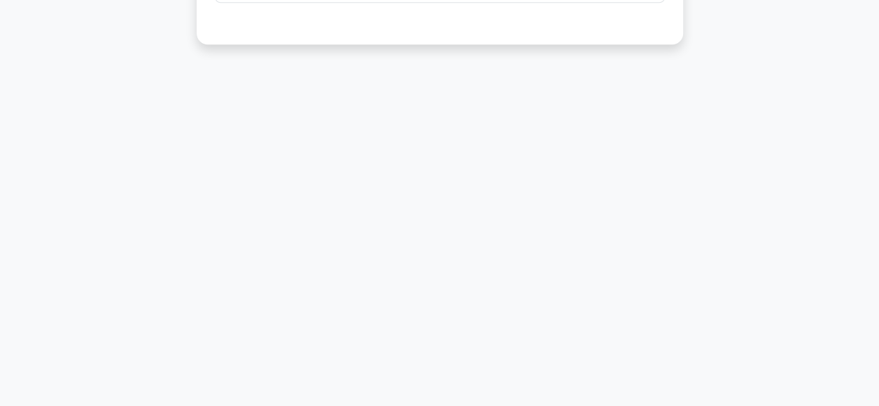
click at [443, 344] on div "4:03 Stop CISA Advanced 6/10 When conducting a post-audit review, which of the …" at bounding box center [440, 53] width 792 height 694
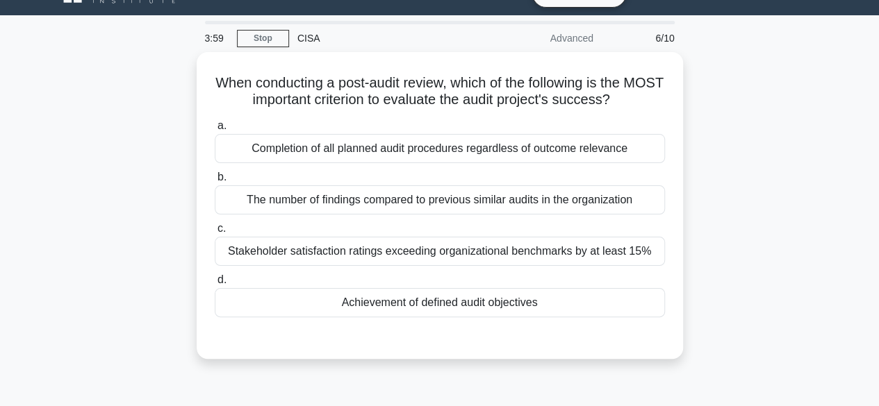
scroll to position [28, 0]
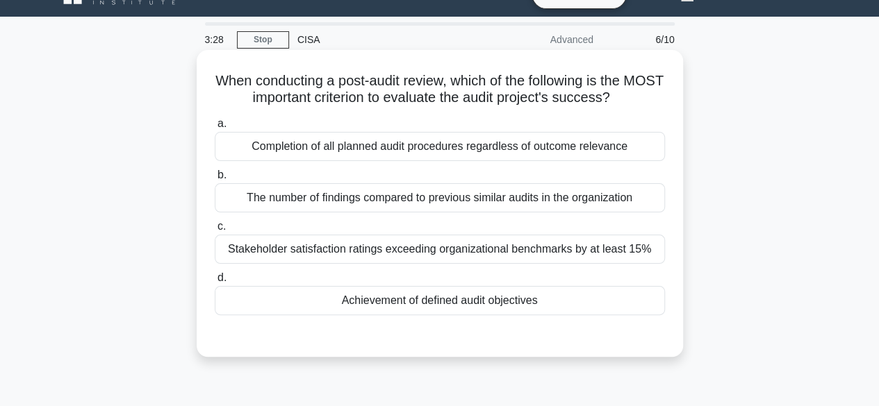
click at [454, 306] on div "Achievement of defined audit objectives" at bounding box center [440, 300] width 450 height 29
click at [215, 283] on input "d. Achievement of defined audit objectives" at bounding box center [215, 278] width 0 height 9
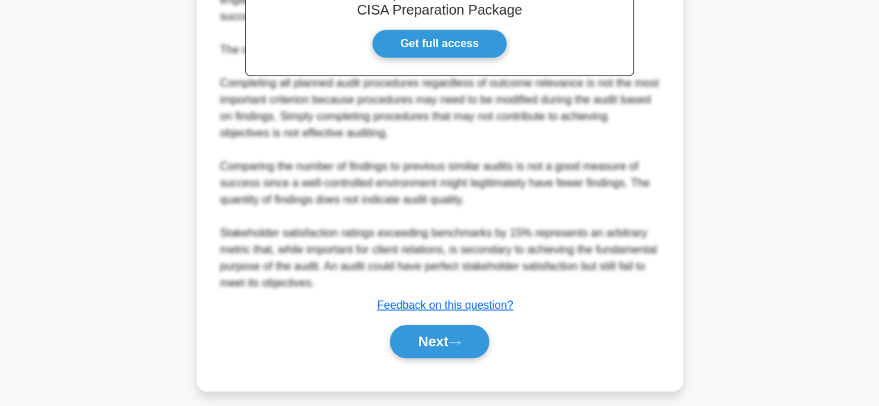
scroll to position [461, 0]
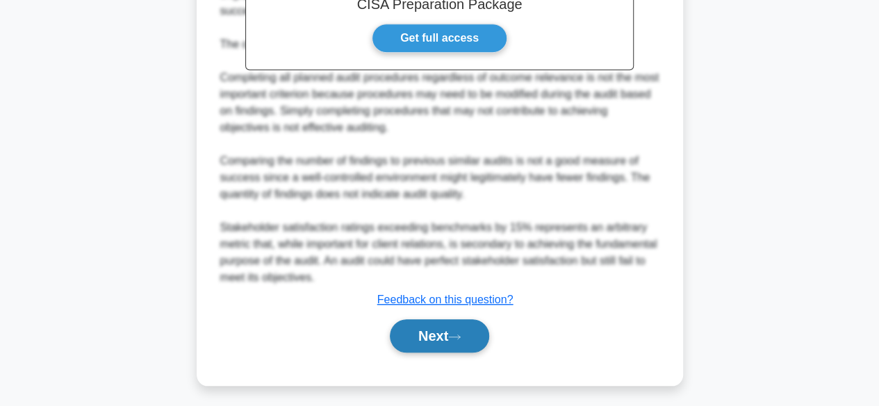
click at [431, 335] on button "Next" at bounding box center [439, 335] width 99 height 33
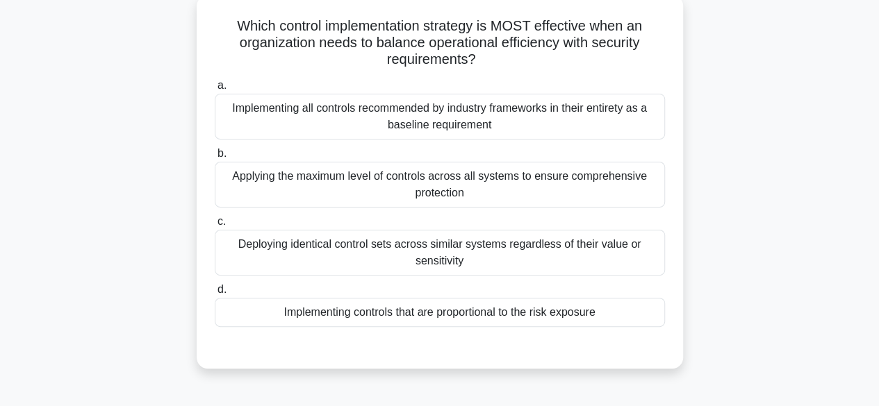
scroll to position [52, 0]
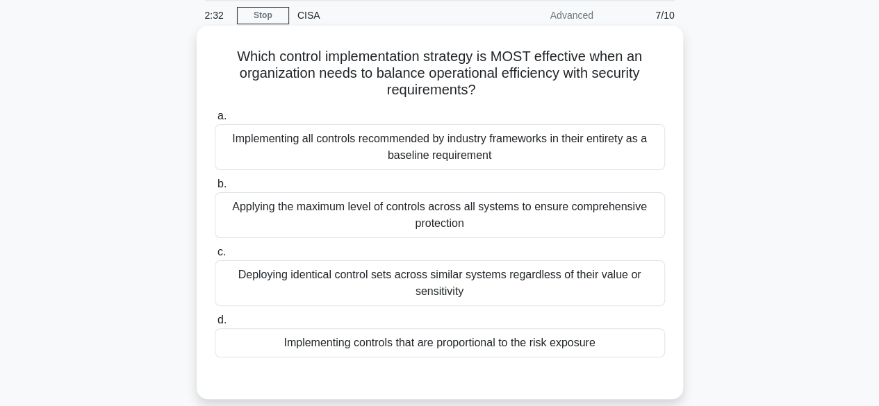
click at [522, 342] on div "Implementing controls that are proportional to the risk exposure" at bounding box center [440, 342] width 450 height 29
click at [215, 325] on input "d. Implementing controls that are proportional to the risk exposure" at bounding box center [215, 320] width 0 height 9
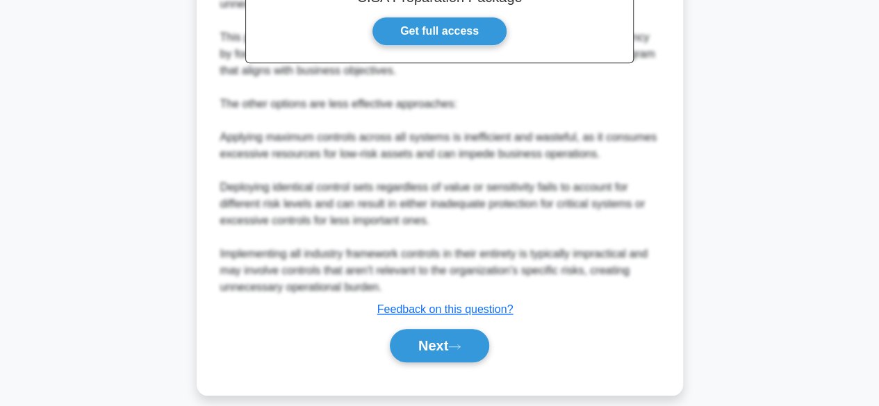
scroll to position [543, 0]
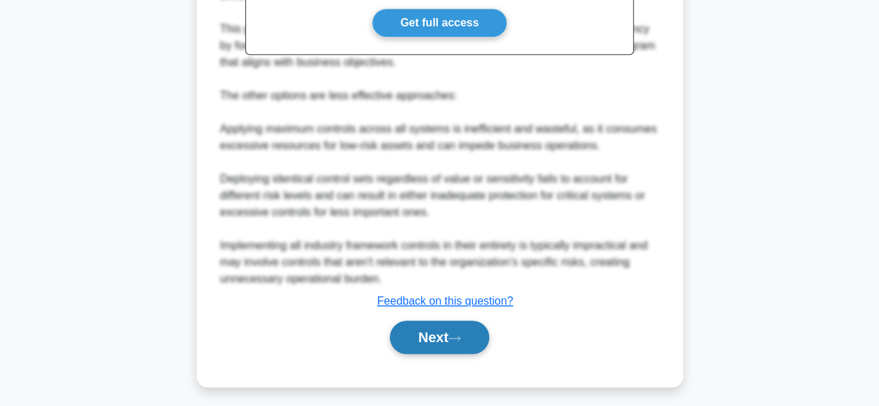
click at [431, 332] on button "Next" at bounding box center [439, 337] width 99 height 33
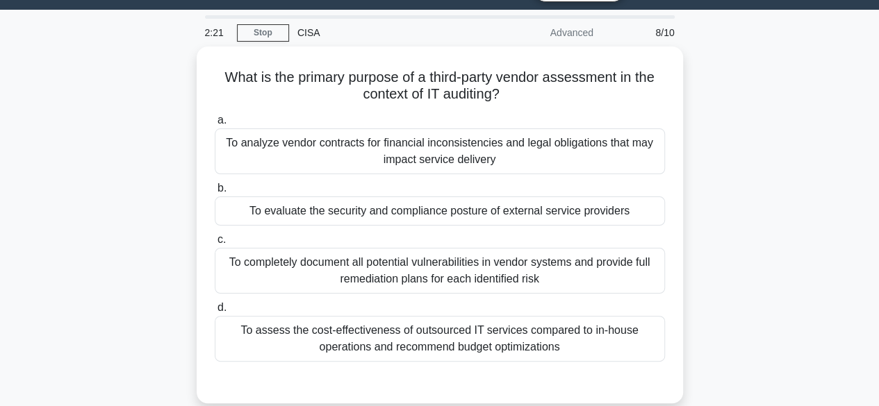
scroll to position [33, 0]
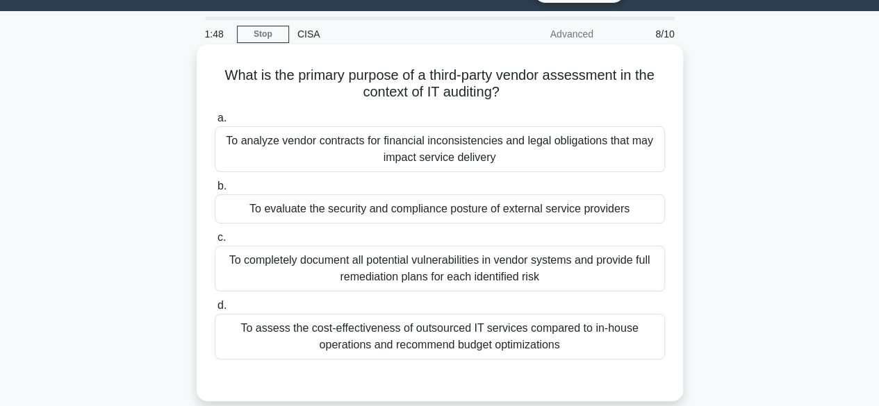
click at [562, 215] on div "To evaluate the security and compliance posture of external service providers" at bounding box center [440, 208] width 450 height 29
click at [215, 191] on input "b. To evaluate the security and compliance posture of external service providers" at bounding box center [215, 186] width 0 height 9
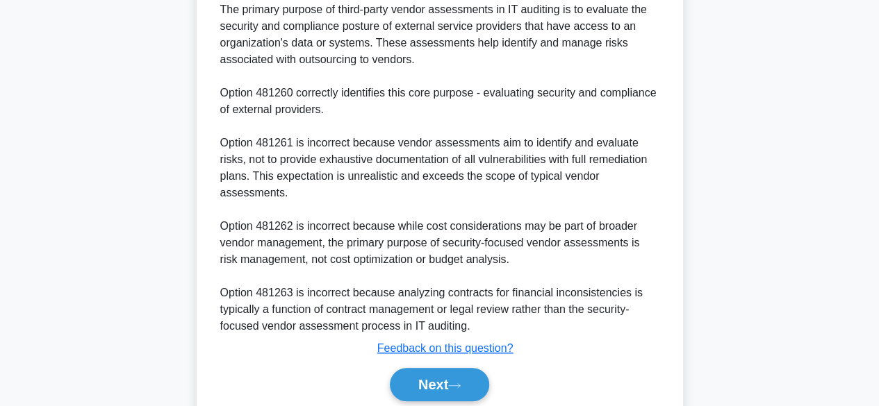
scroll to position [451, 0]
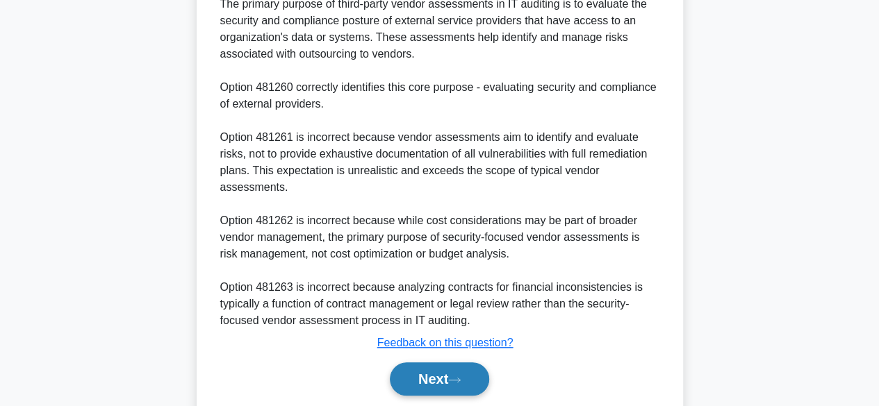
click at [435, 369] on button "Next" at bounding box center [439, 379] width 99 height 33
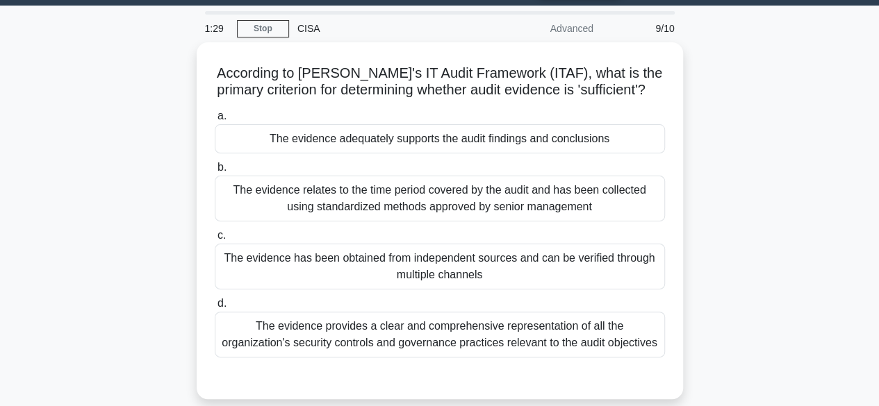
scroll to position [38, 0]
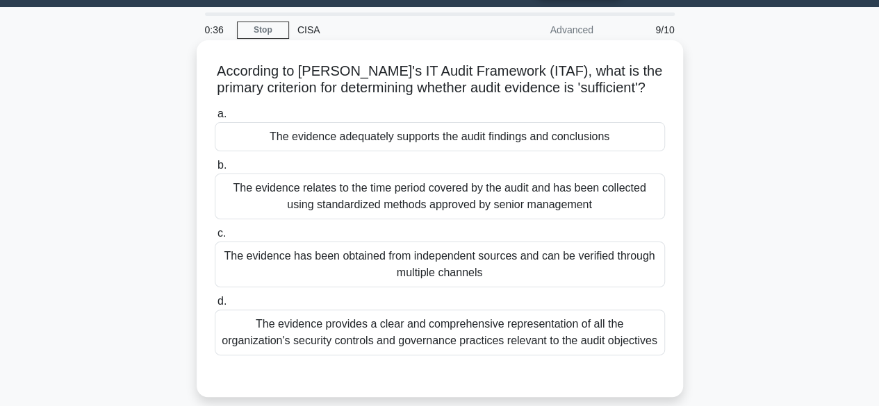
click at [515, 143] on div "The evidence adequately supports the audit findings and conclusions" at bounding box center [440, 136] width 450 height 29
click at [215, 119] on input "a. The evidence adequately supports the audit findings and conclusions" at bounding box center [215, 114] width 0 height 9
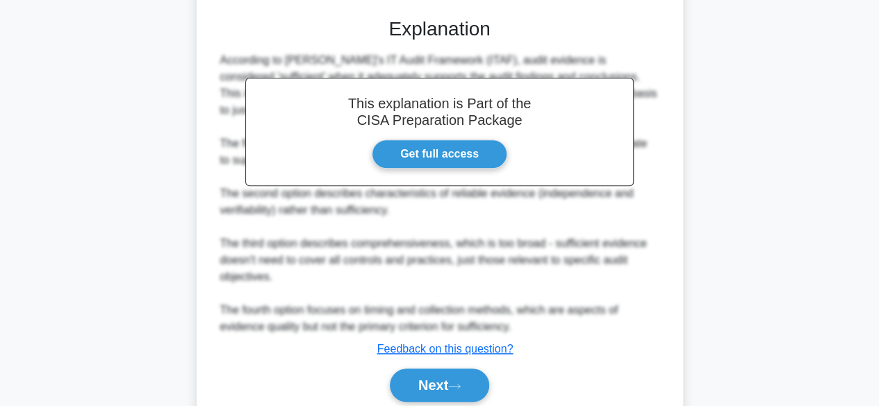
scroll to position [448, 0]
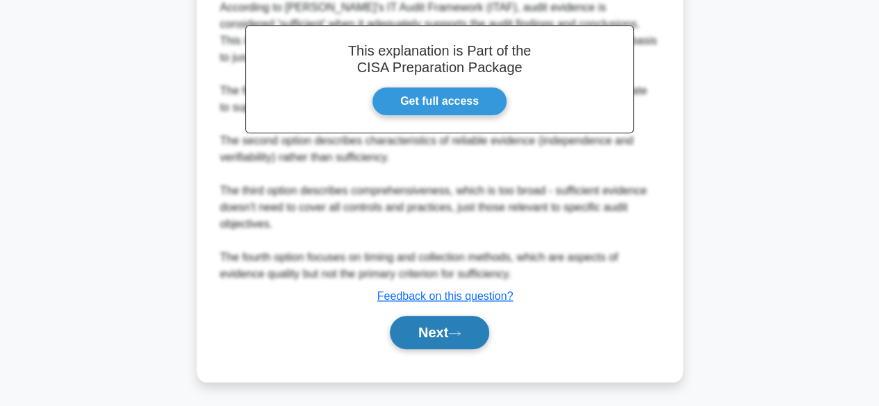
click at [460, 333] on icon at bounding box center [454, 334] width 13 height 8
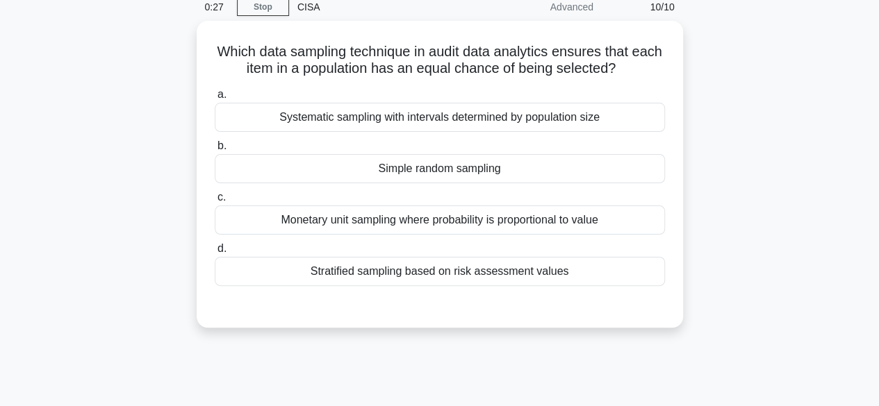
scroll to position [58, 0]
click at [542, 267] on div "Stratified sampling based on risk assessment values" at bounding box center [440, 270] width 450 height 29
click at [215, 252] on input "d. Stratified sampling based on risk assessment values" at bounding box center [215, 247] width 0 height 9
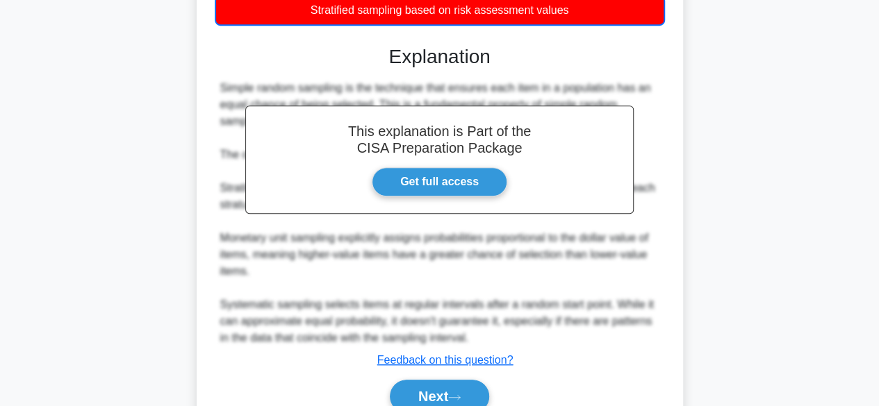
scroll to position [383, 0]
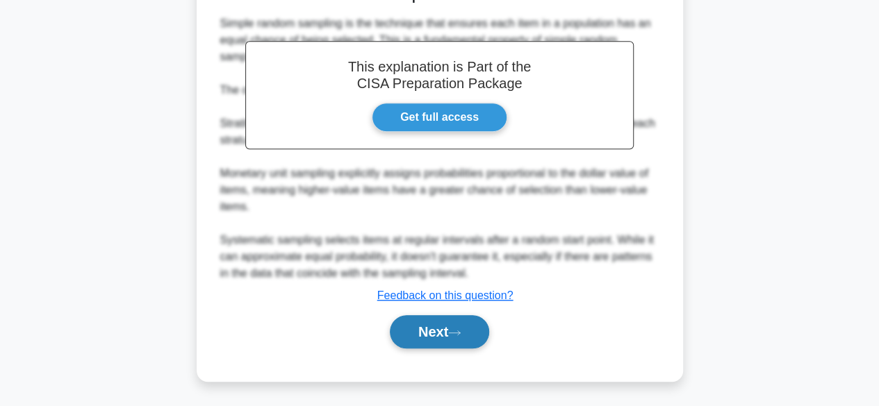
click at [442, 326] on button "Next" at bounding box center [439, 331] width 99 height 33
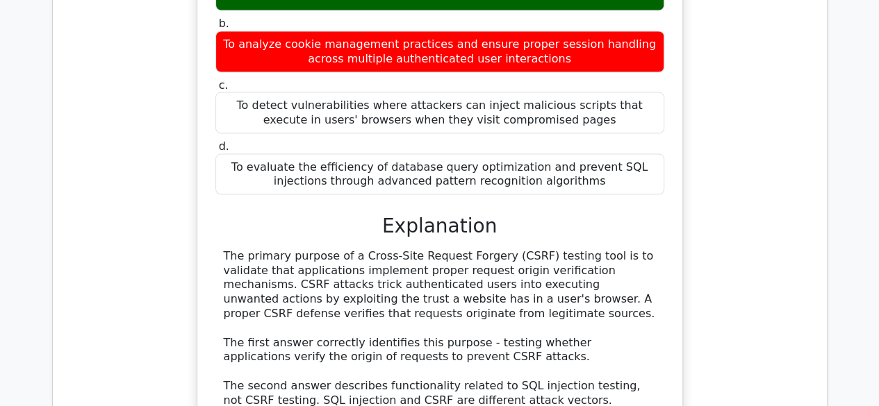
scroll to position [1323, 0]
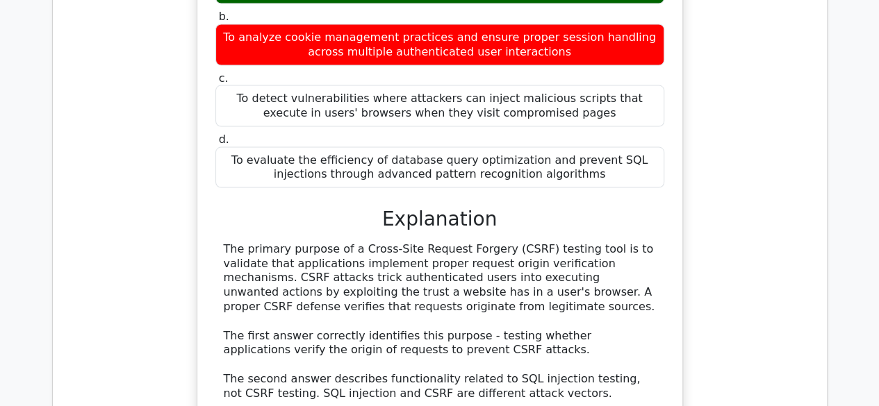
drag, startPoint x: 883, startPoint y: 49, endPoint x: 876, endPoint y: 227, distance: 178.0
click at [876, 227] on html "Go Premium Jennifer" at bounding box center [439, 200] width 879 height 3046
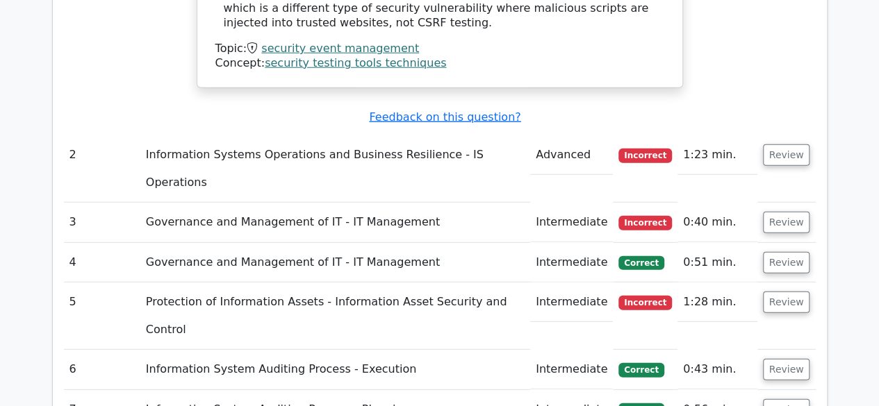
scroll to position [1816, 0]
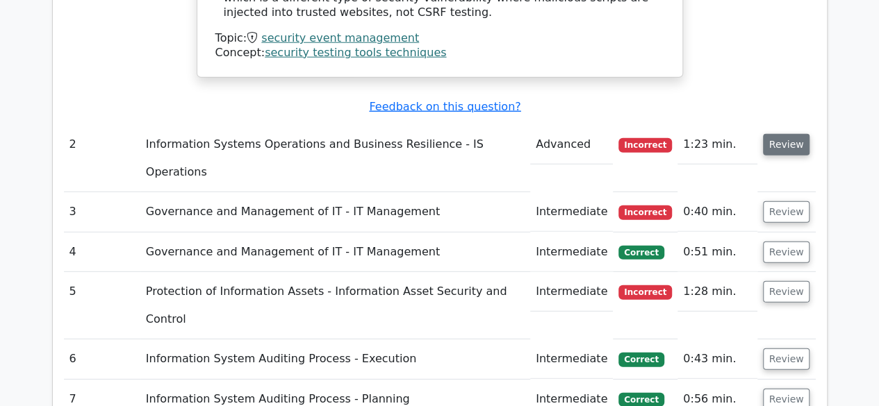
click at [785, 134] on button "Review" at bounding box center [786, 145] width 47 height 22
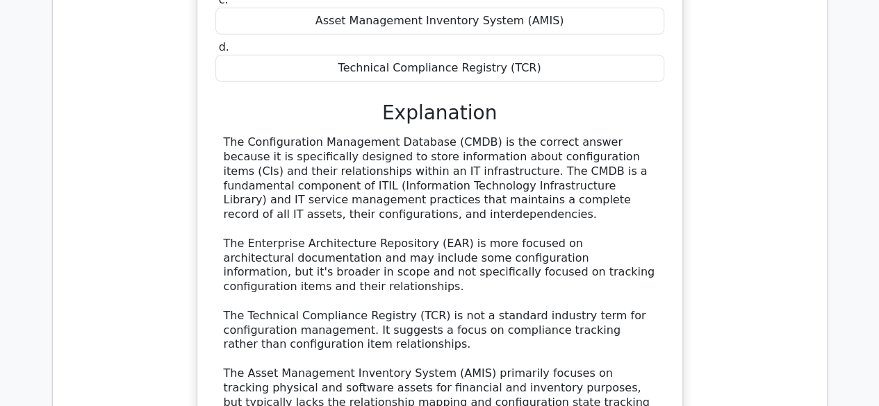
scroll to position [2213, 0]
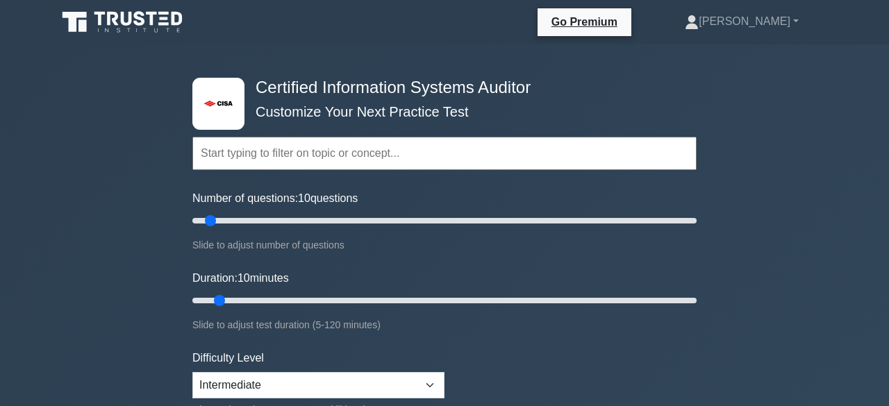
select select "intermediate"
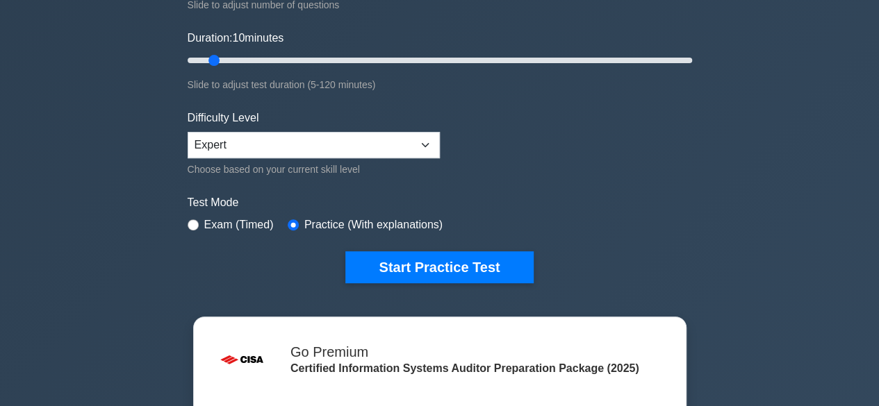
scroll to position [250, 0]
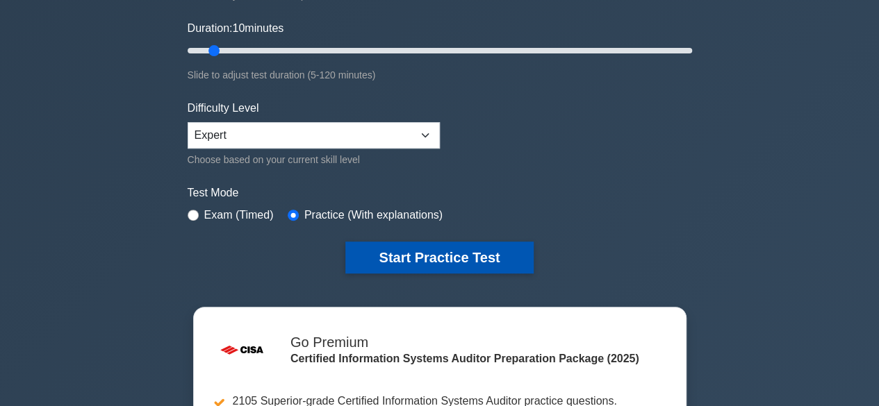
click at [386, 251] on button "Start Practice Test" at bounding box center [439, 258] width 188 height 32
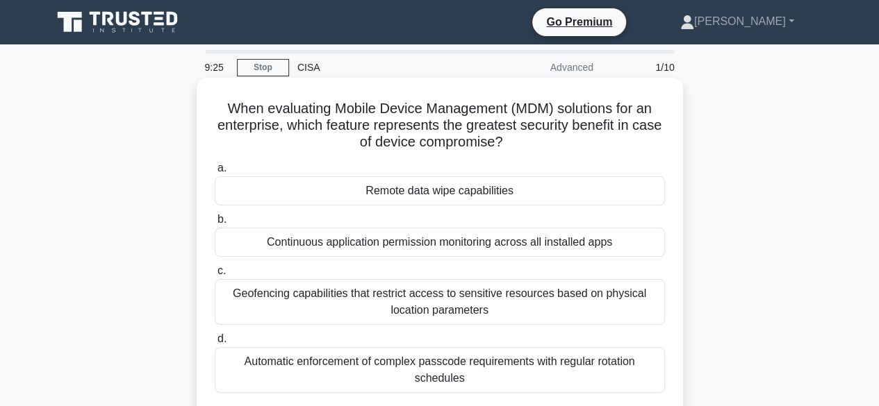
click at [435, 192] on div "Remote data wipe capabilities" at bounding box center [440, 190] width 450 height 29
click at [215, 173] on input "a. Remote data wipe capabilities" at bounding box center [215, 168] width 0 height 9
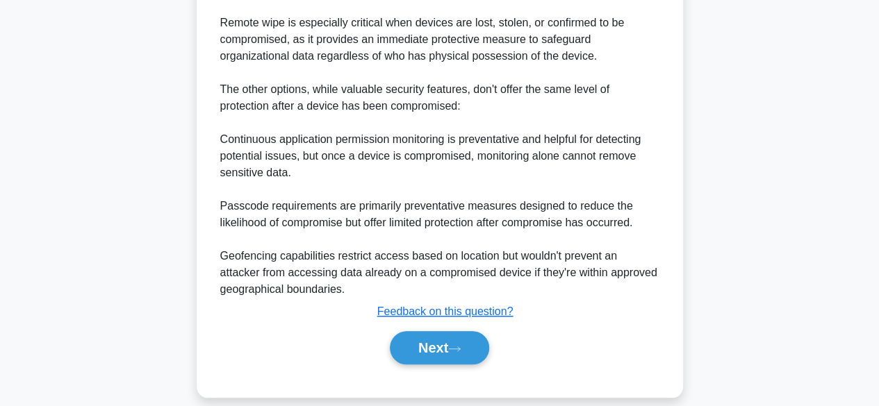
scroll to position [528, 0]
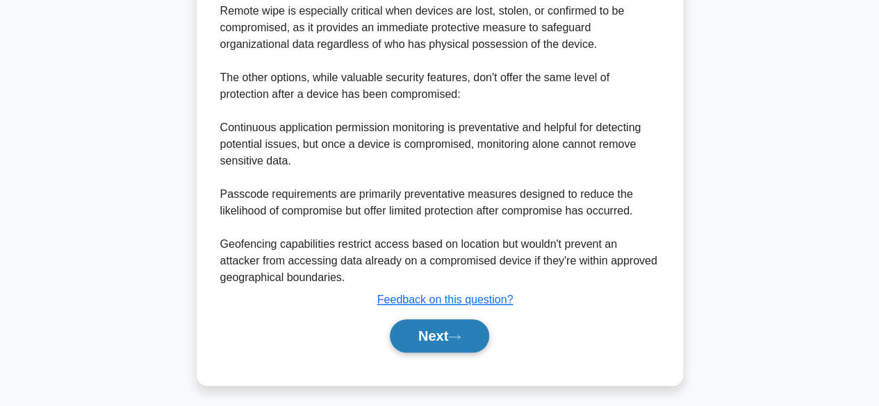
click at [469, 331] on button "Next" at bounding box center [439, 335] width 99 height 33
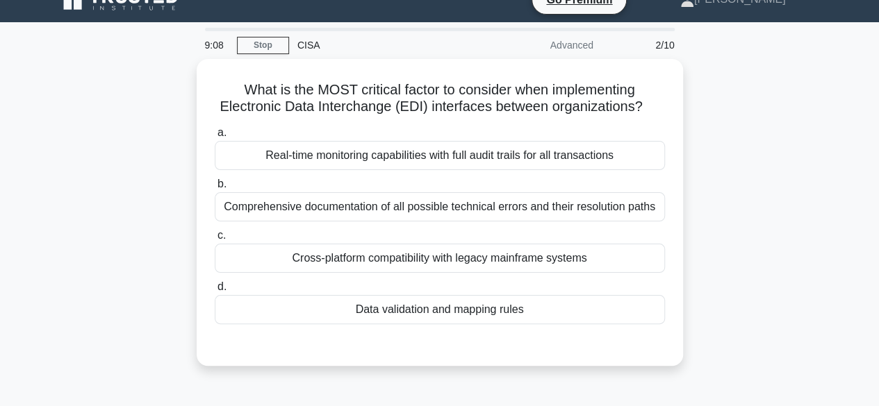
scroll to position [10, 0]
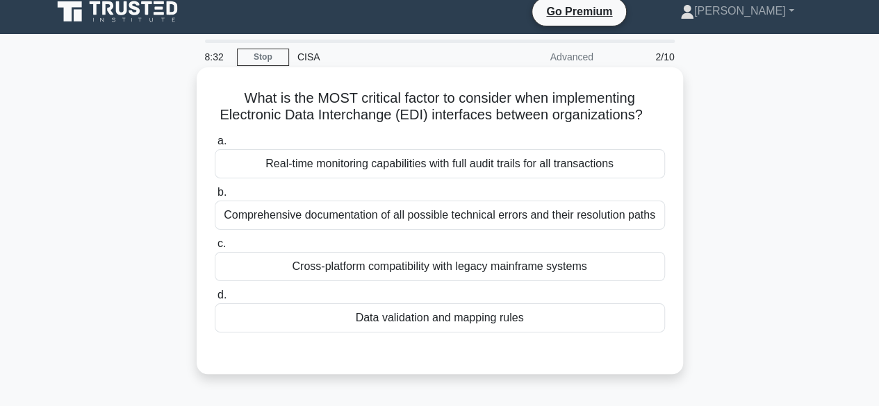
click at [478, 317] on div "Data validation and mapping rules" at bounding box center [440, 317] width 450 height 29
click at [215, 300] on input "d. Data validation and mapping rules" at bounding box center [215, 295] width 0 height 9
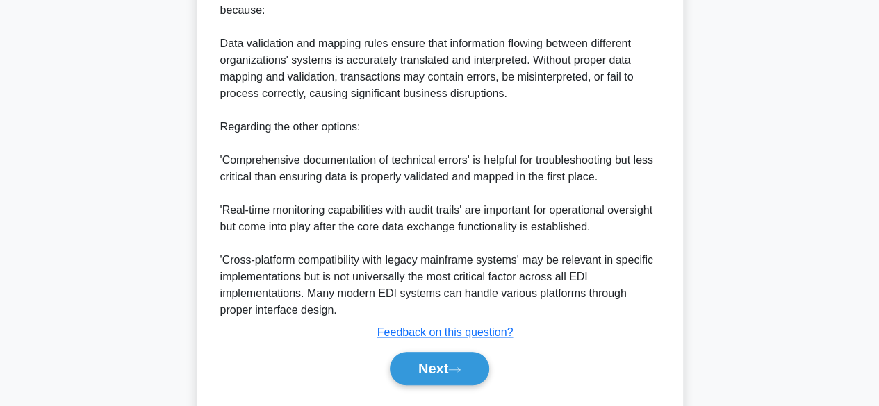
scroll to position [455, 0]
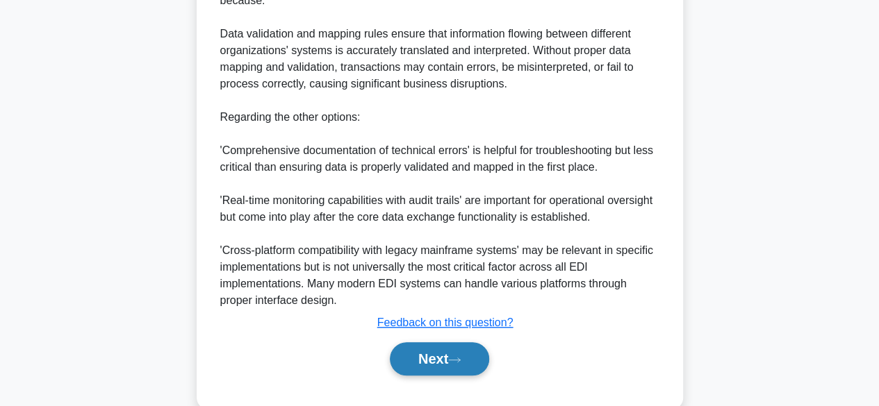
click at [474, 344] on button "Next" at bounding box center [439, 358] width 99 height 33
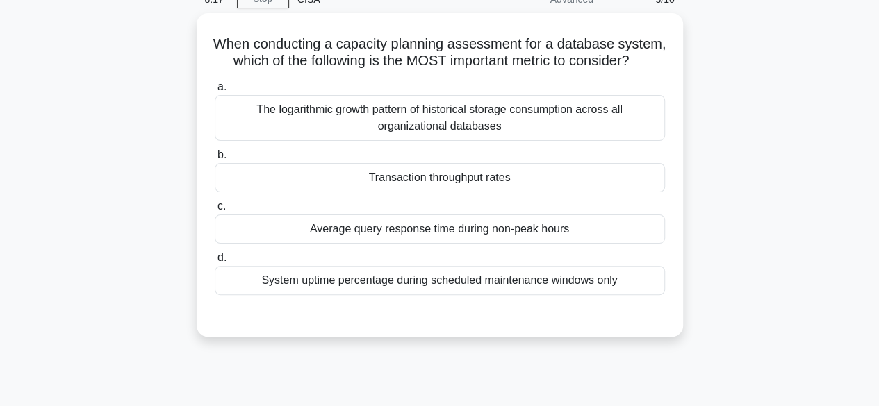
scroll to position [66, 0]
click at [528, 138] on div "The logarithmic growth pattern of historical storage consumption across all org…" at bounding box center [440, 117] width 450 height 46
click at [215, 90] on input "a. The logarithmic growth pattern of historical storage consumption across all …" at bounding box center [215, 85] width 0 height 9
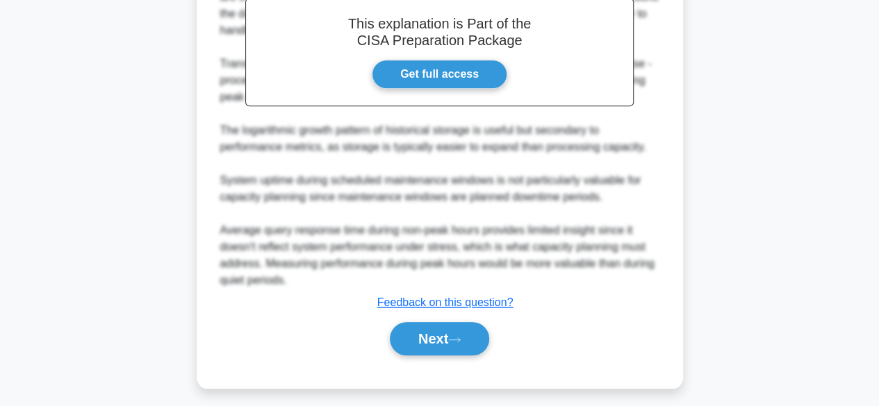
scroll to position [467, 0]
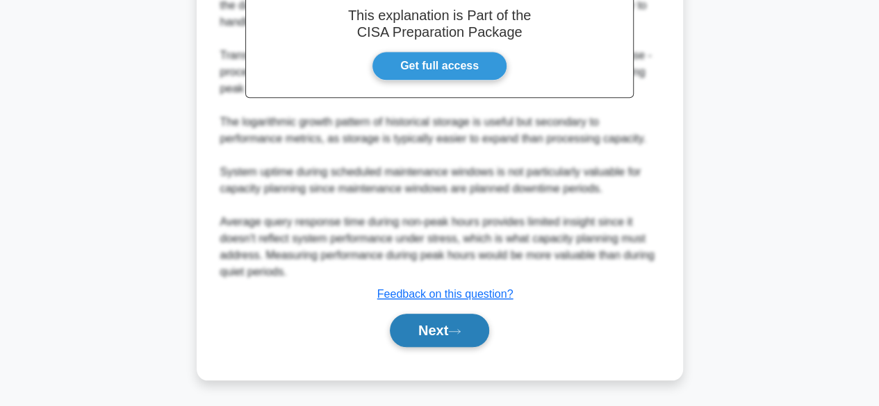
click at [467, 329] on button "Next" at bounding box center [439, 330] width 99 height 33
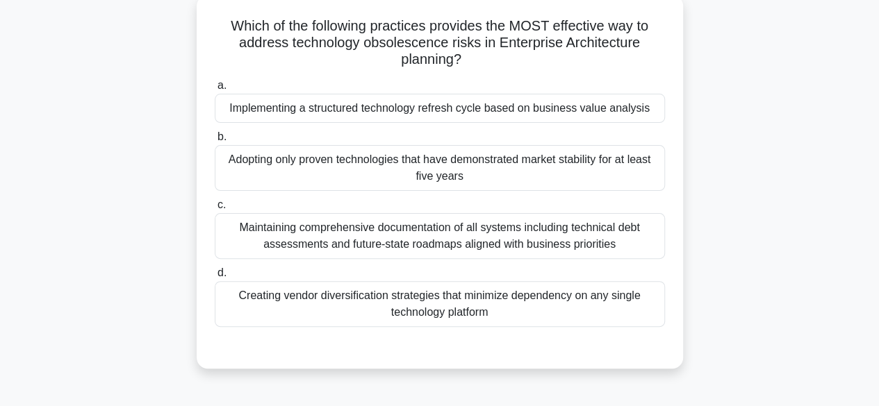
scroll to position [66, 0]
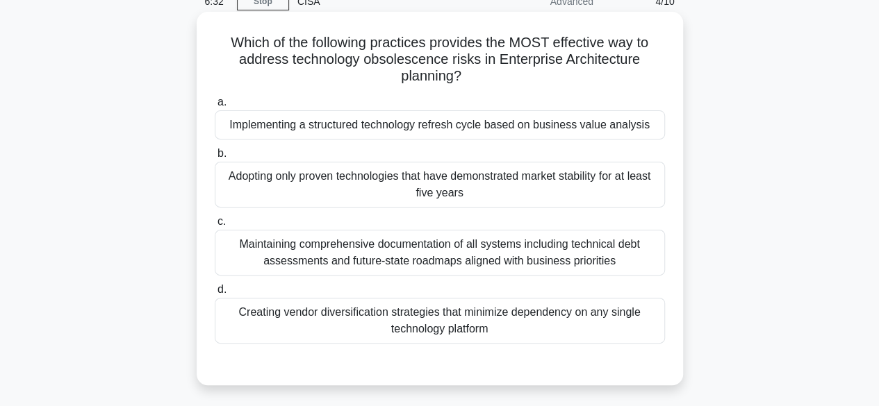
click at [519, 131] on div "Implementing a structured technology refresh cycle based on business value anal…" at bounding box center [440, 124] width 450 height 29
click at [215, 107] on input "a. Implementing a structured technology refresh cycle based on business value a…" at bounding box center [215, 102] width 0 height 9
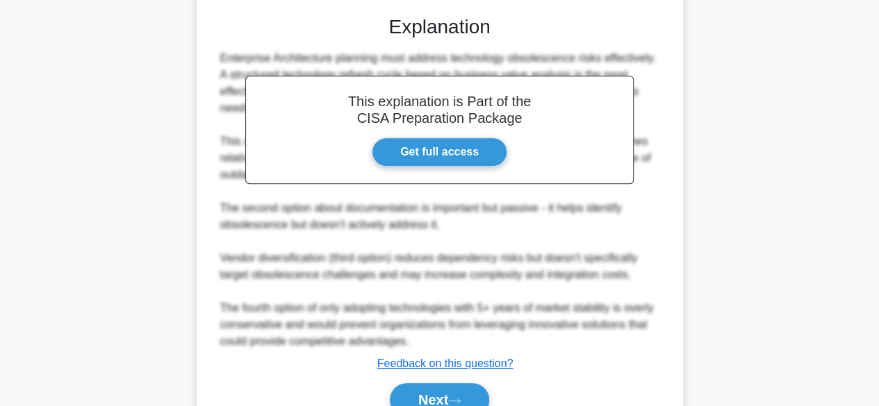
scroll to position [481, 0]
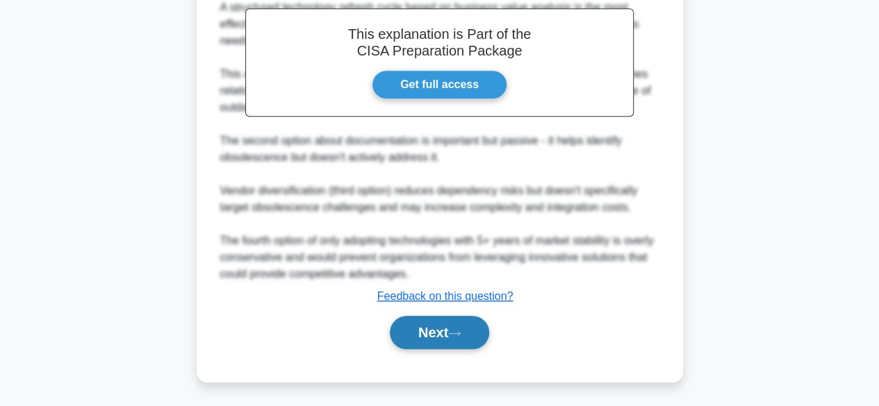
click at [476, 326] on button "Next" at bounding box center [439, 332] width 99 height 33
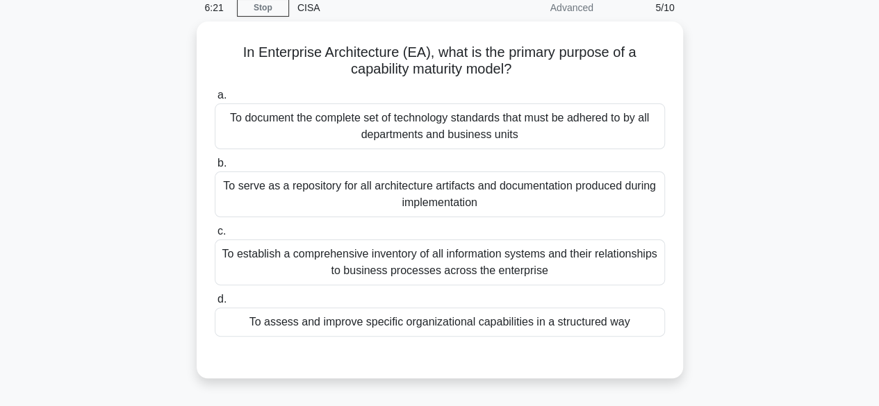
scroll to position [10, 0]
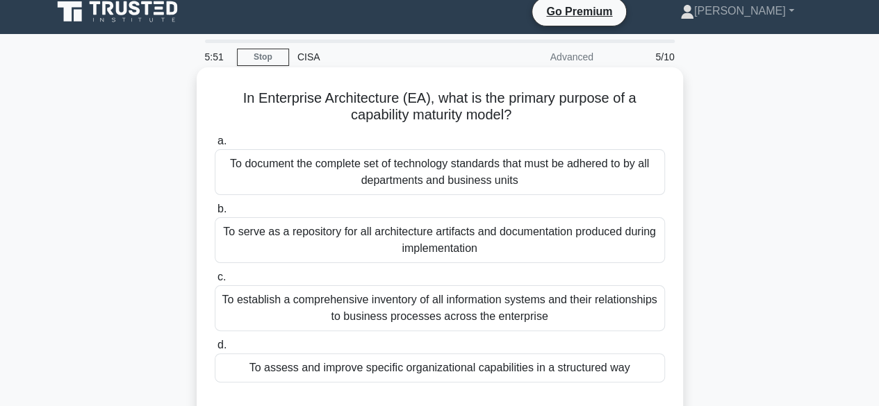
click at [477, 313] on div "To establish a comprehensive inventory of all information systems and their rel…" at bounding box center [440, 308] width 450 height 46
click at [215, 282] on input "c. To establish a comprehensive inventory of all information systems and their …" at bounding box center [215, 277] width 0 height 9
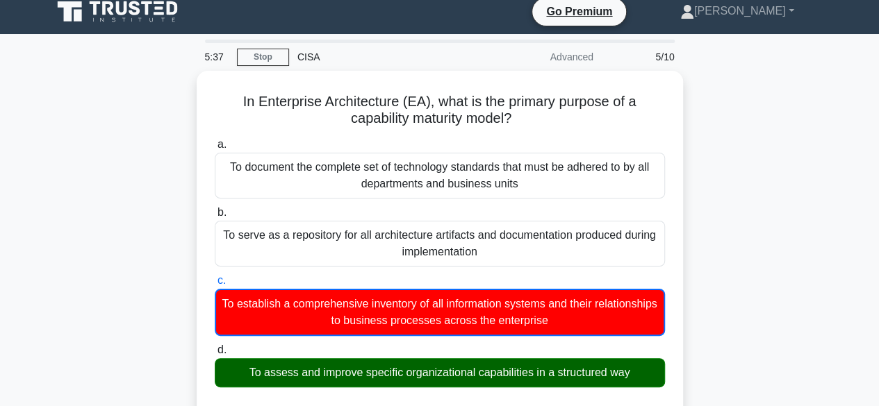
click at [215, 346] on input "d. To assess and improve specific organizational capabilities in a structured w…" at bounding box center [215, 350] width 0 height 9
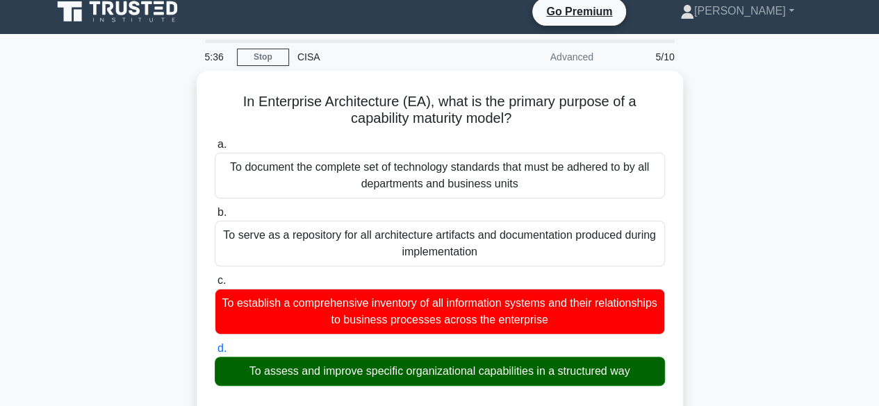
click at [215, 140] on input "a. To document the complete set of technology standards that must be adhered to…" at bounding box center [215, 144] width 0 height 9
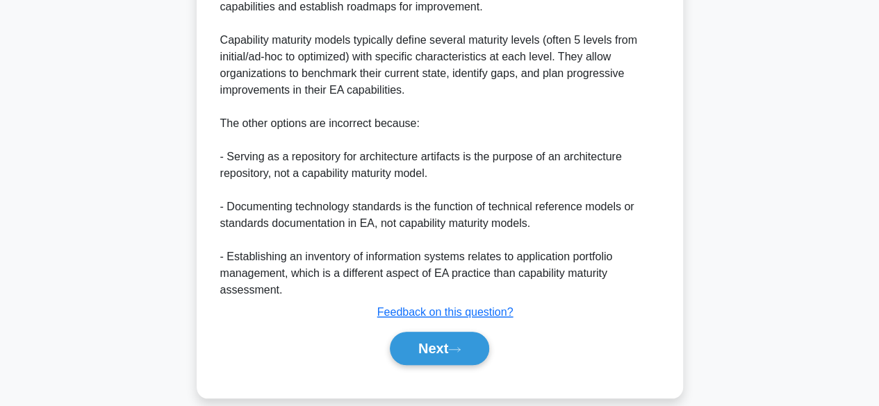
scroll to position [510, 0]
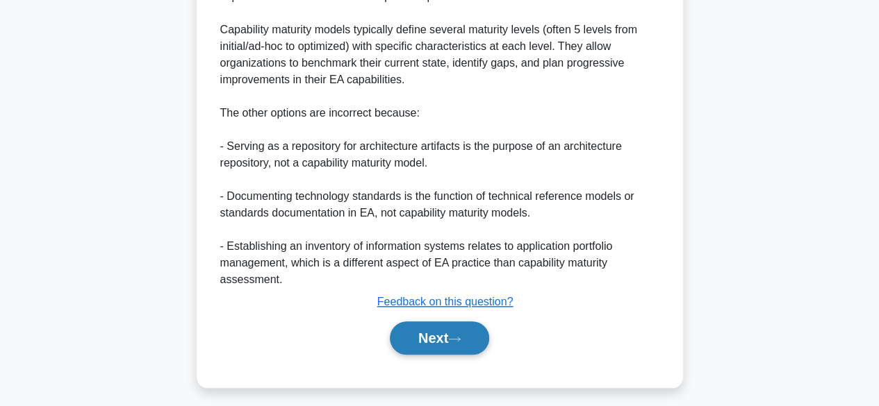
click at [452, 337] on button "Next" at bounding box center [439, 338] width 99 height 33
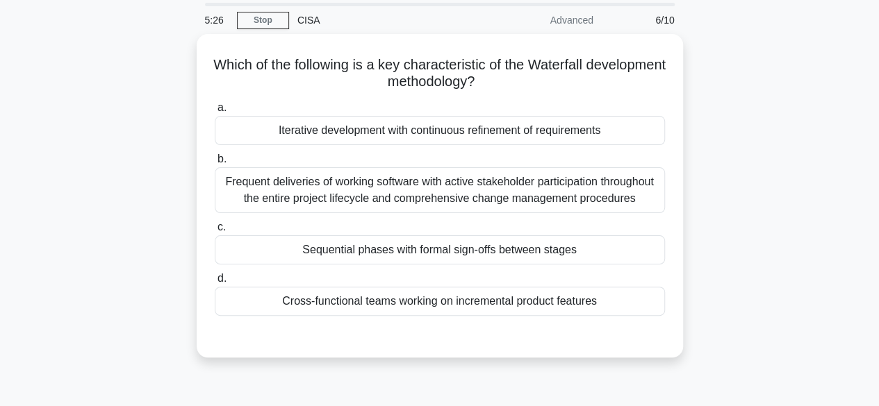
scroll to position [0, 0]
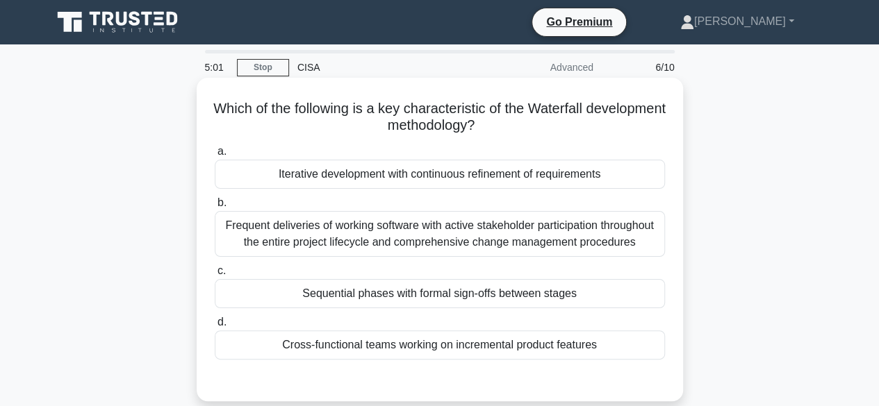
click at [464, 294] on div "Sequential phases with formal sign-offs between stages" at bounding box center [440, 293] width 450 height 29
click at [215, 276] on input "c. Sequential phases with formal sign-offs between stages" at bounding box center [215, 271] width 0 height 9
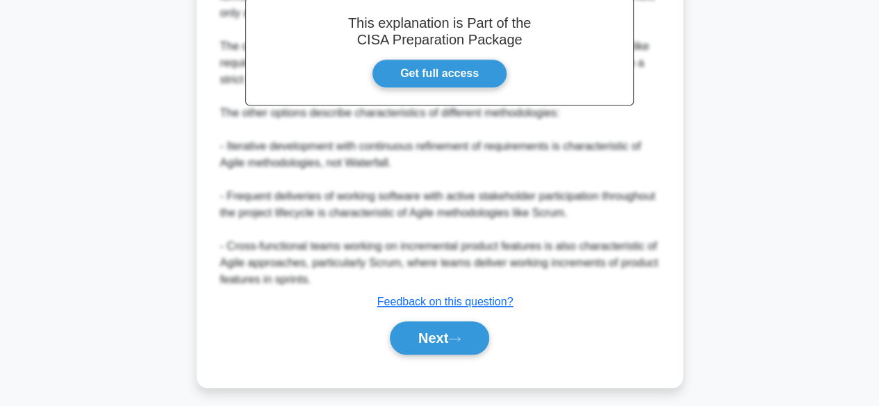
scroll to position [448, 0]
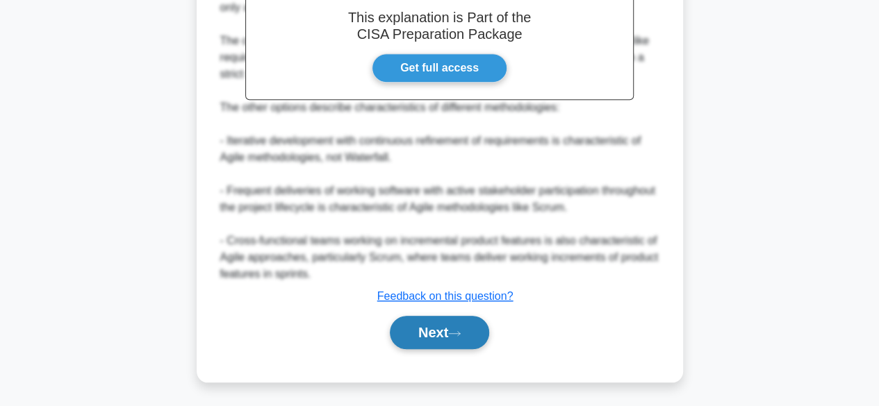
click at [438, 338] on button "Next" at bounding box center [439, 332] width 99 height 33
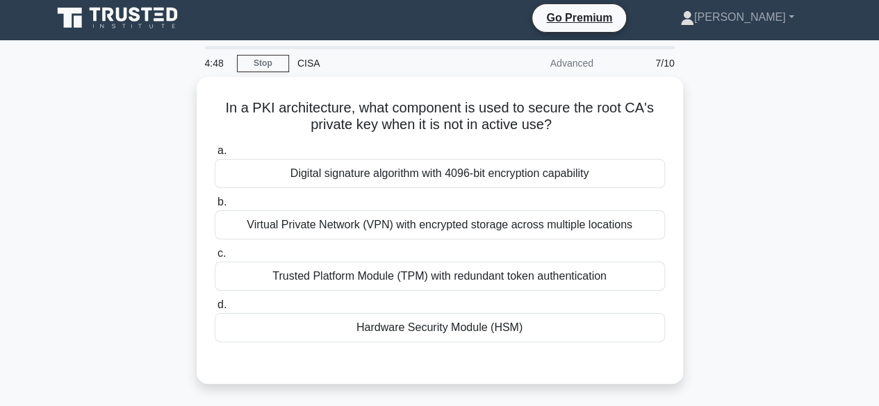
scroll to position [0, 0]
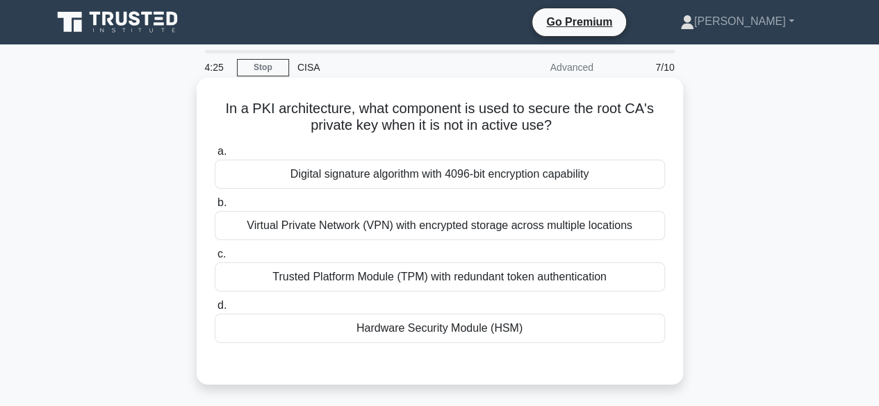
click at [463, 233] on div "Virtual Private Network (VPN) with encrypted storage across multiple locations" at bounding box center [440, 225] width 450 height 29
click at [215, 208] on input "b. Virtual Private Network (VPN) with encrypted storage across multiple locatio…" at bounding box center [215, 203] width 0 height 9
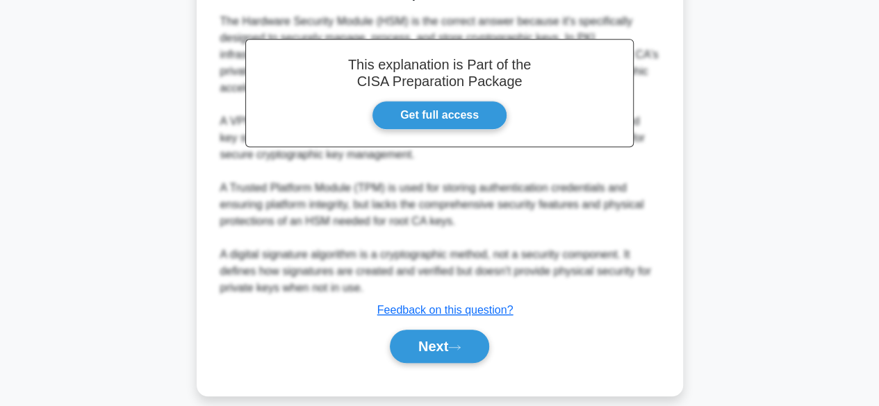
scroll to position [400, 0]
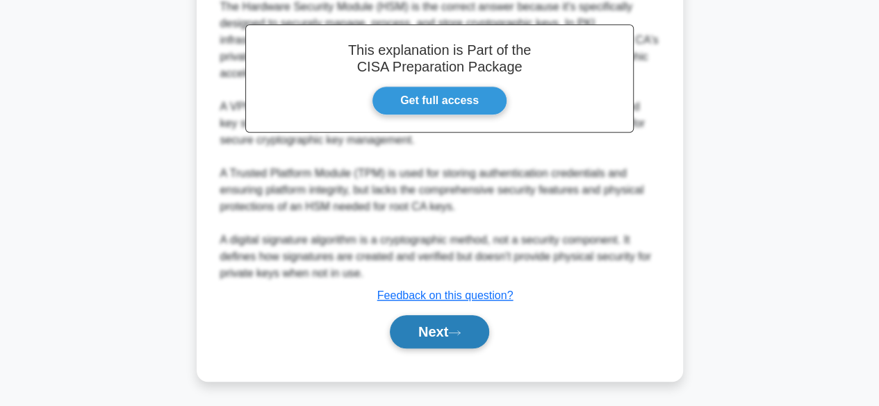
click at [464, 327] on button "Next" at bounding box center [439, 331] width 99 height 33
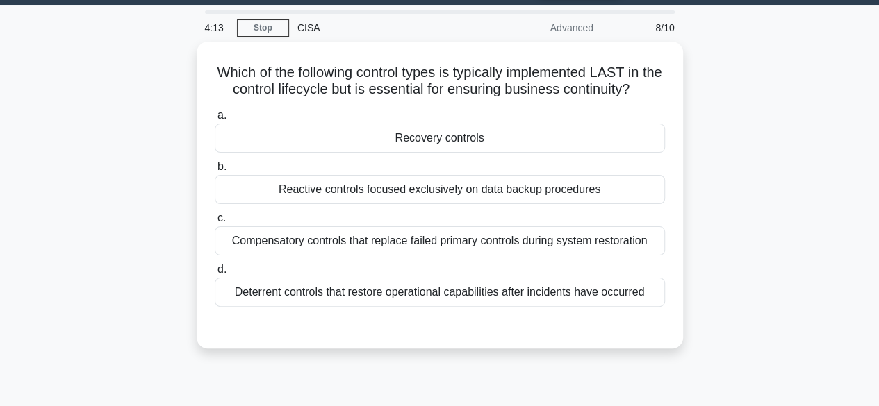
scroll to position [38, 0]
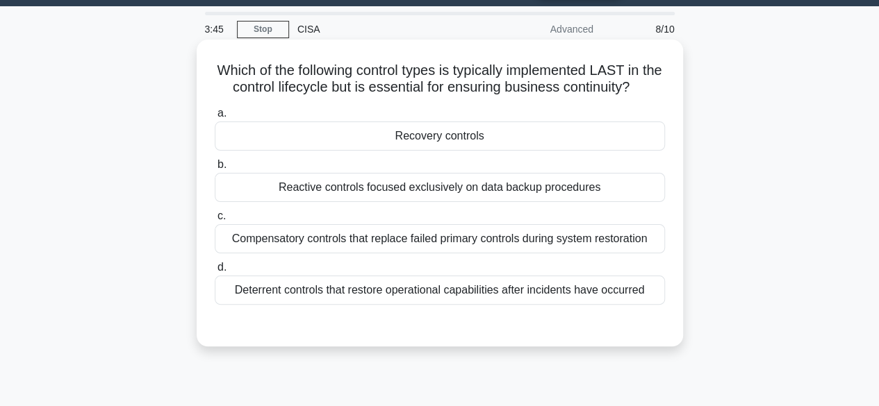
click at [431, 245] on div "Compensatory controls that replace failed primary controls during system restor…" at bounding box center [440, 238] width 450 height 29
click at [215, 221] on input "c. Compensatory controls that replace failed primary controls during system res…" at bounding box center [215, 216] width 0 height 9
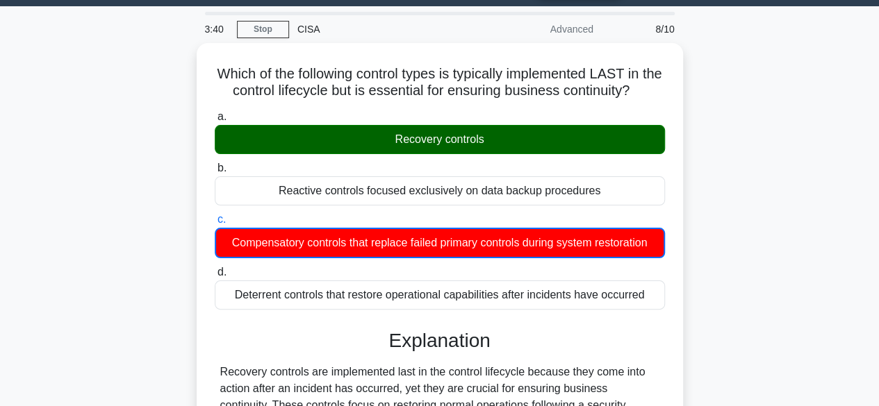
scroll to position [394, 0]
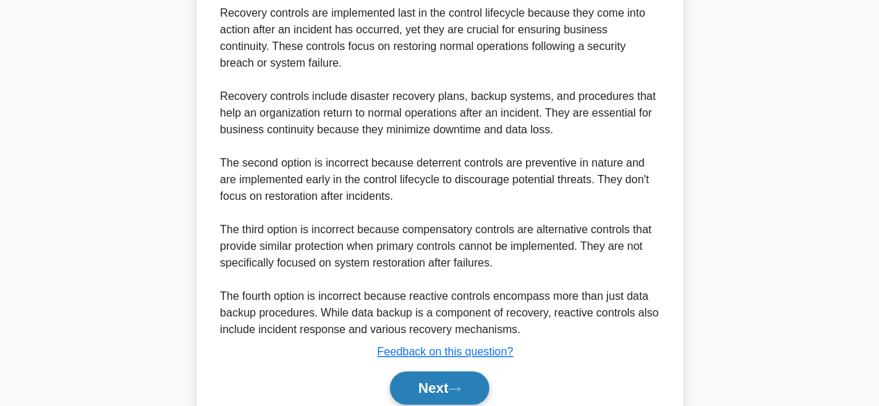
click at [458, 381] on button "Next" at bounding box center [439, 388] width 99 height 33
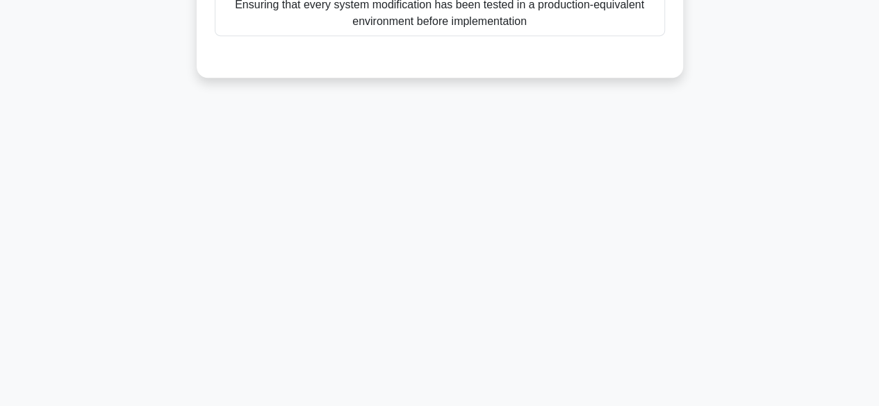
scroll to position [0, 0]
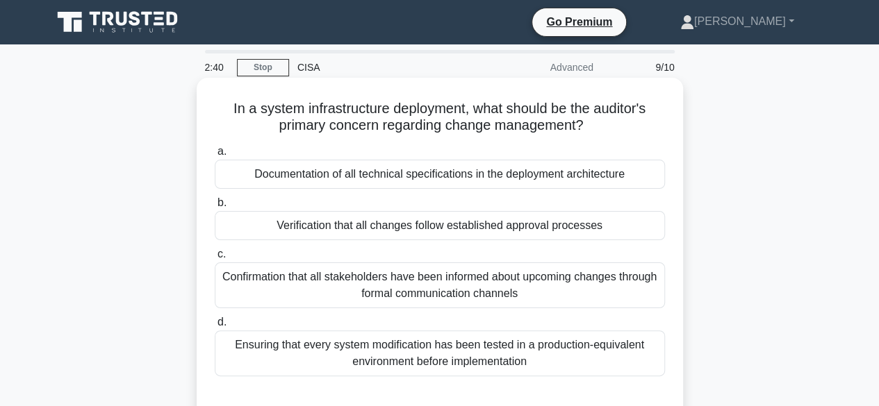
click at [615, 229] on div "Verification that all changes follow established approval processes" at bounding box center [440, 225] width 450 height 29
click at [215, 208] on input "b. Verification that all changes follow established approval processes" at bounding box center [215, 203] width 0 height 9
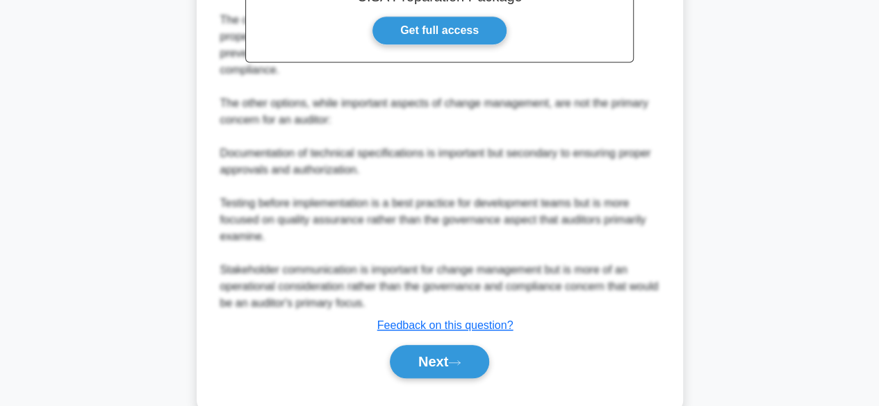
scroll to position [515, 0]
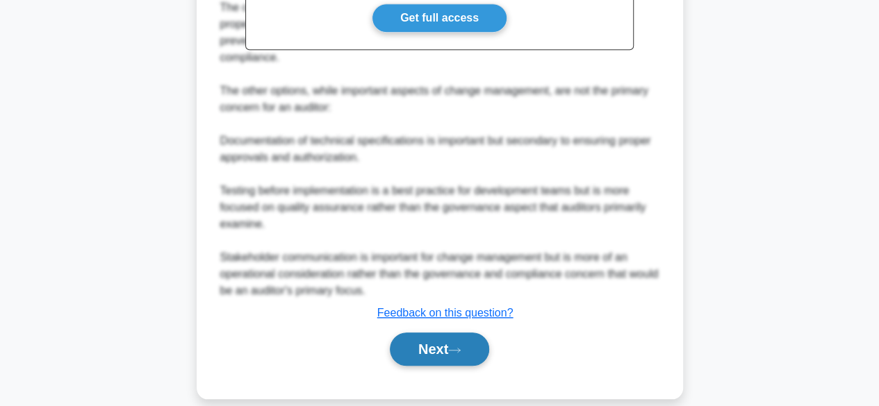
click at [460, 337] on button "Next" at bounding box center [439, 349] width 99 height 33
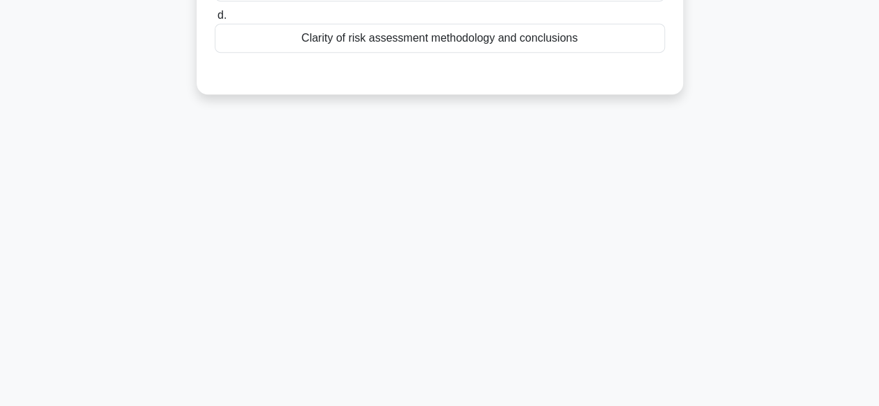
scroll to position [0, 0]
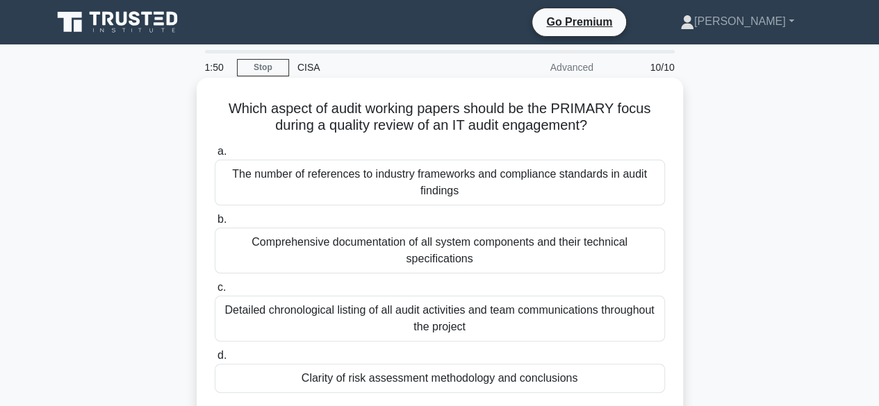
click at [470, 381] on div "Clarity of risk assessment methodology and conclusions" at bounding box center [440, 378] width 450 height 29
click at [215, 360] on input "d. Clarity of risk assessment methodology and conclusions" at bounding box center [215, 355] width 0 height 9
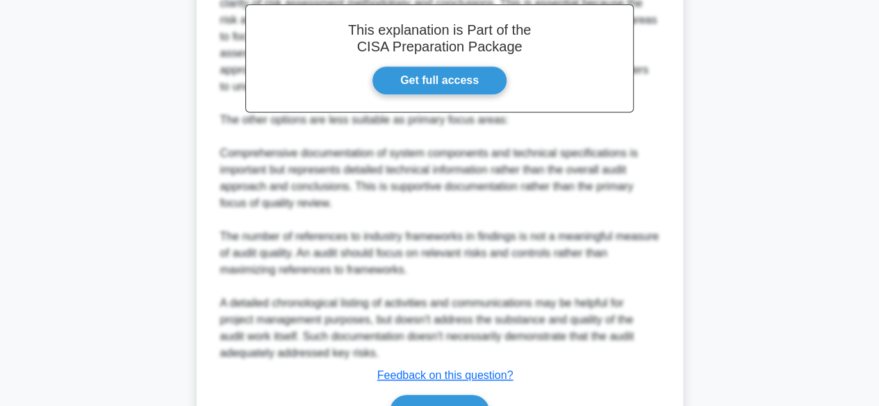
scroll to position [481, 0]
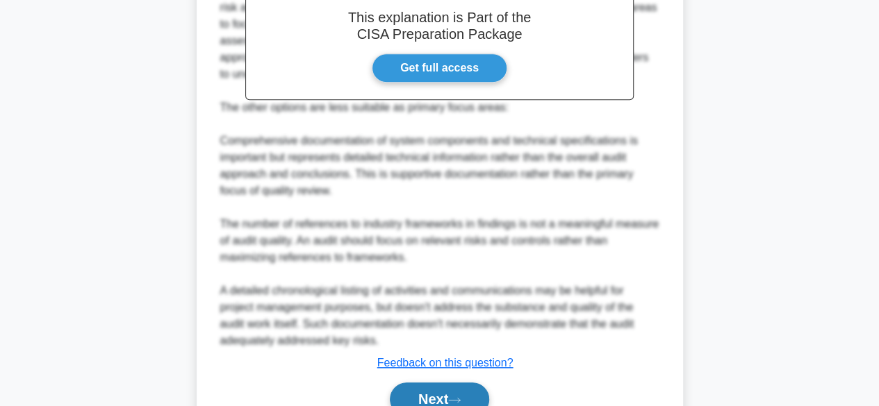
click at [442, 400] on button "Next" at bounding box center [439, 399] width 99 height 33
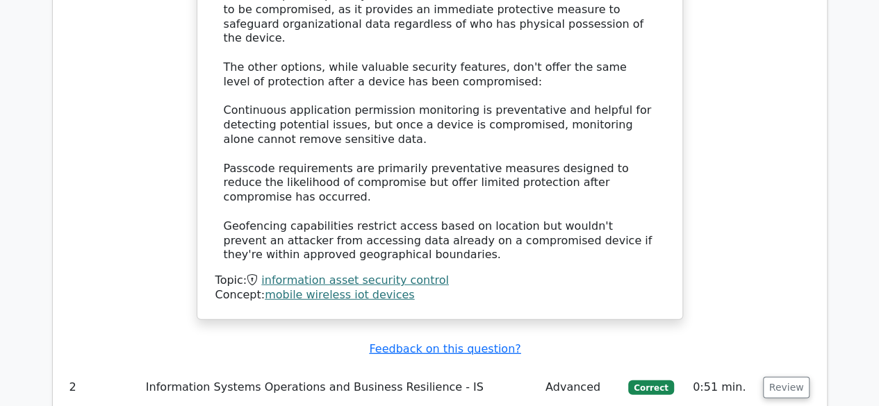
scroll to position [1778, 0]
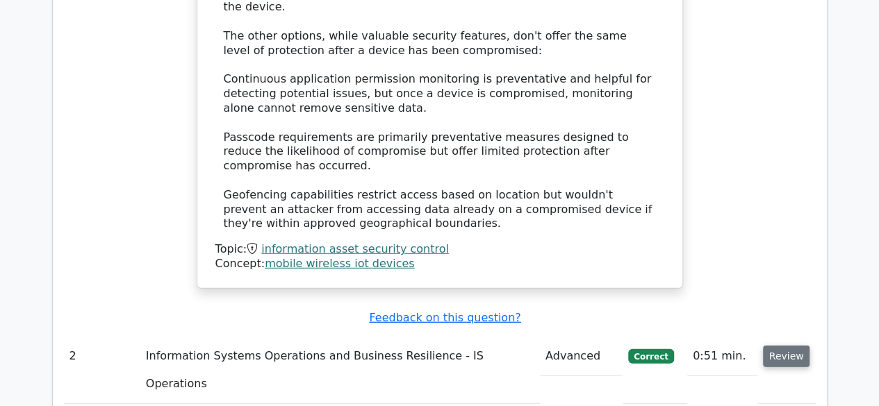
click at [783, 346] on button "Review" at bounding box center [786, 357] width 47 height 22
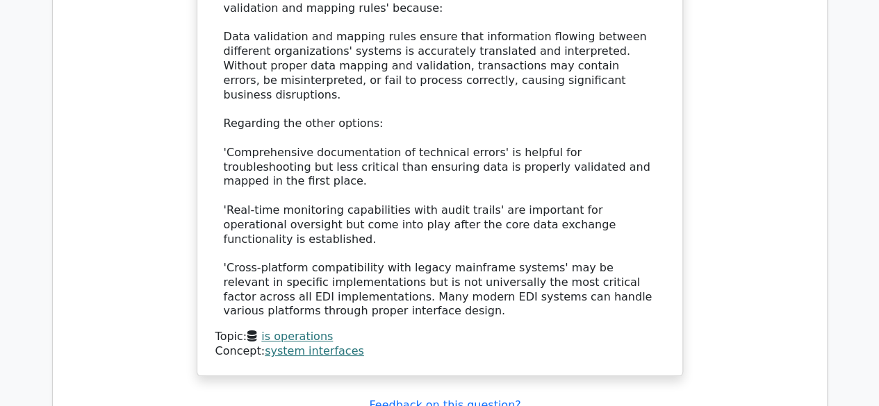
scroll to position [2611, 0]
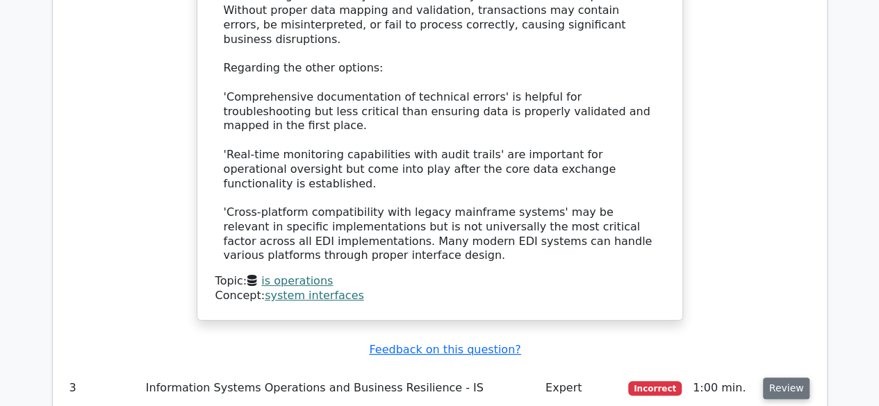
click at [779, 378] on button "Review" at bounding box center [786, 389] width 47 height 22
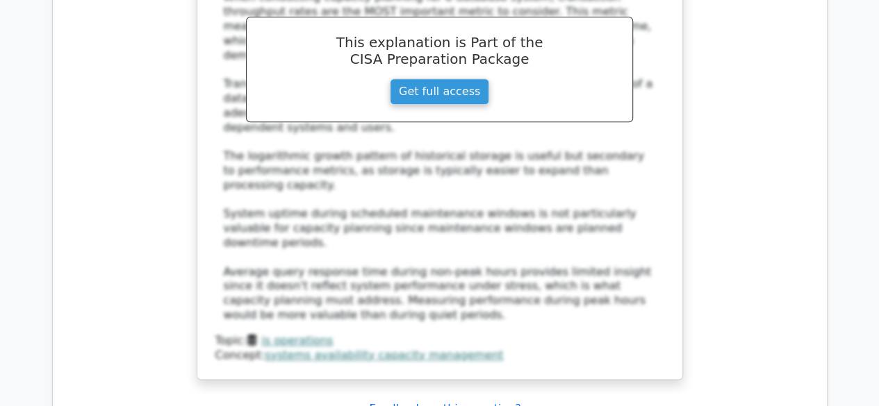
scroll to position [3397, 0]
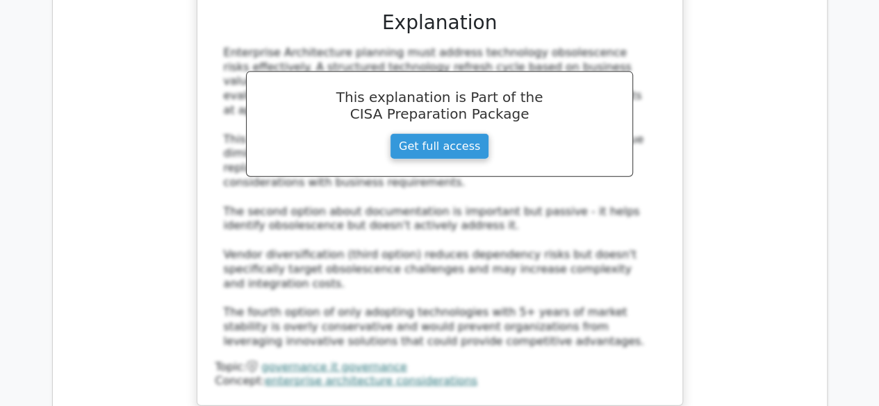
scroll to position [4208, 0]
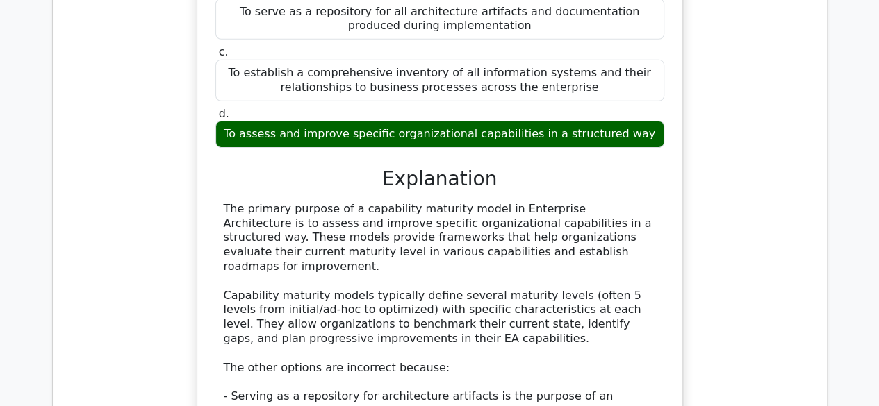
scroll to position [4832, 0]
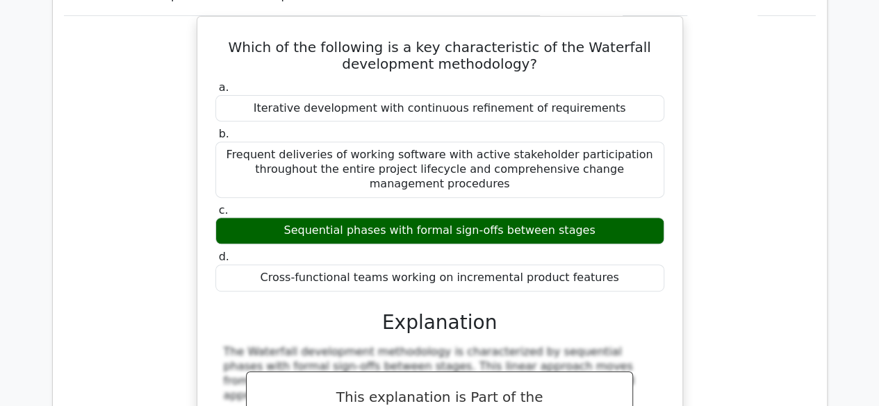
scroll to position [5517, 0]
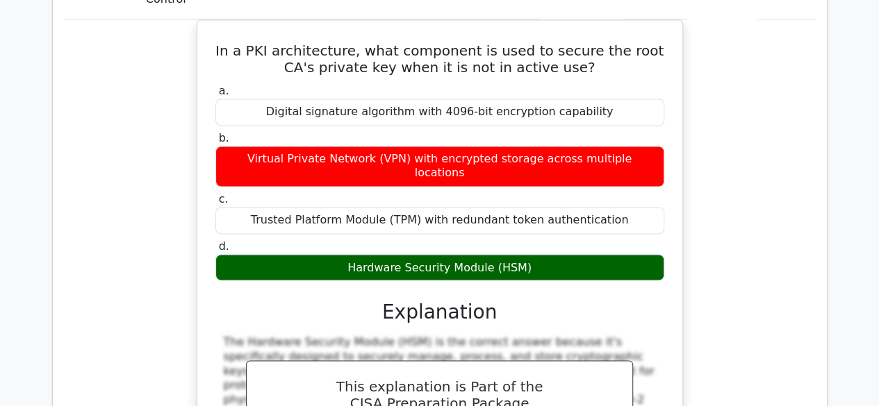
scroll to position [6327, 0]
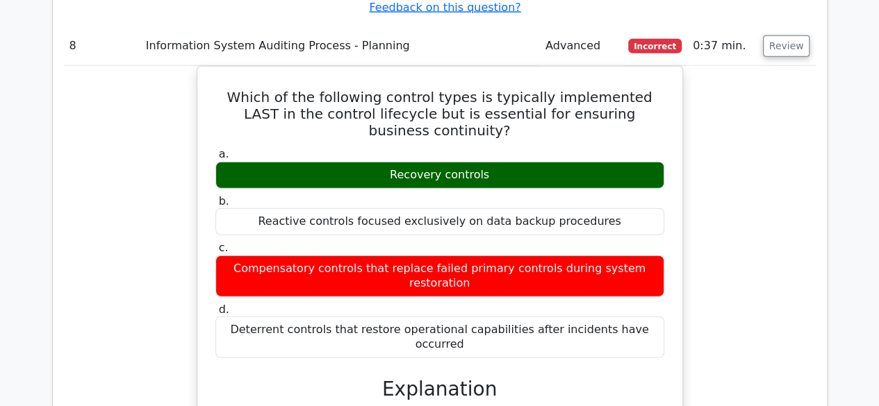
scroll to position [7027, 0]
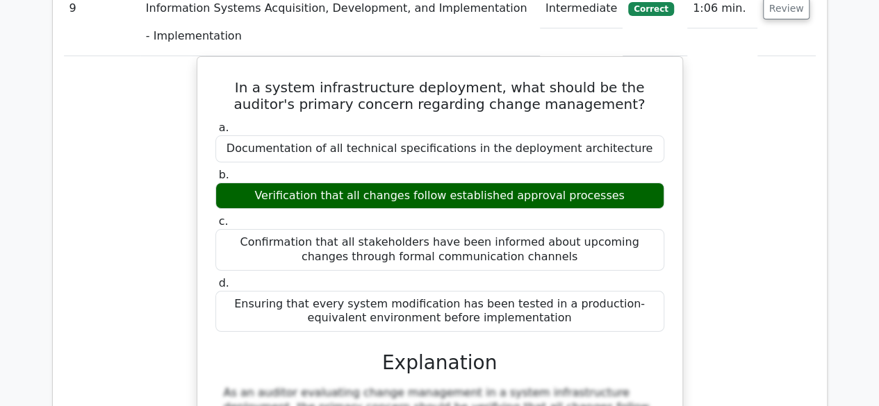
scroll to position [7909, 0]
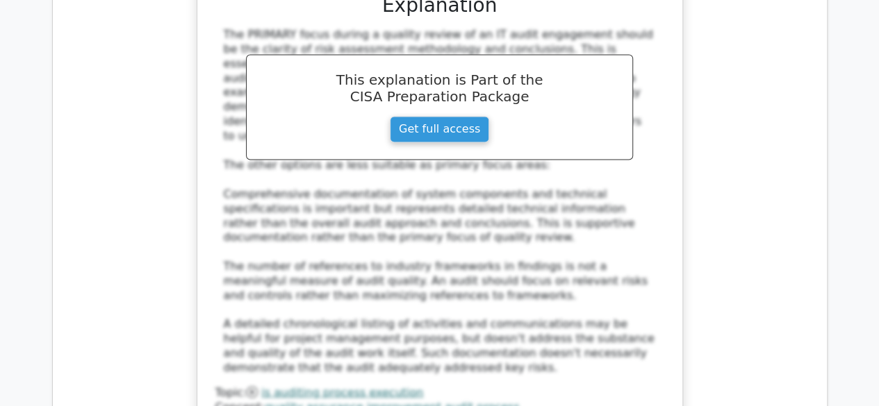
scroll to position [9080, 0]
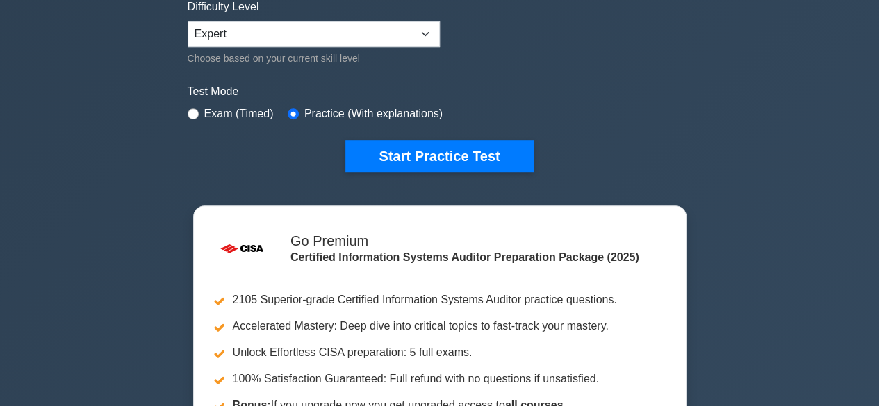
scroll to position [356, 0]
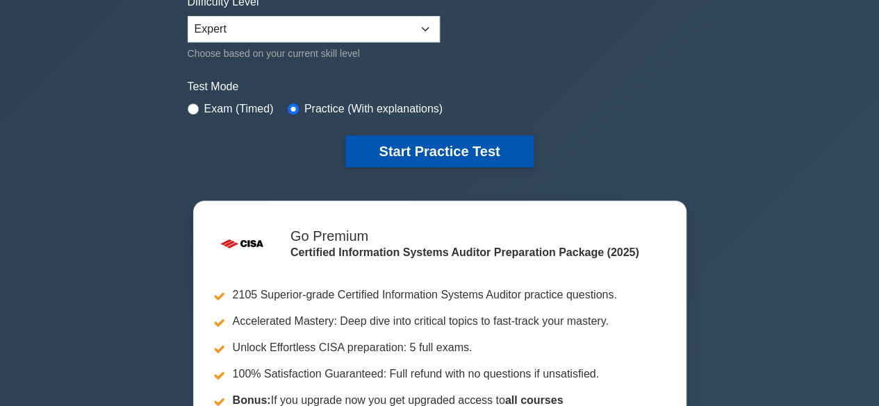
click at [460, 146] on button "Start Practice Test" at bounding box center [439, 151] width 188 height 32
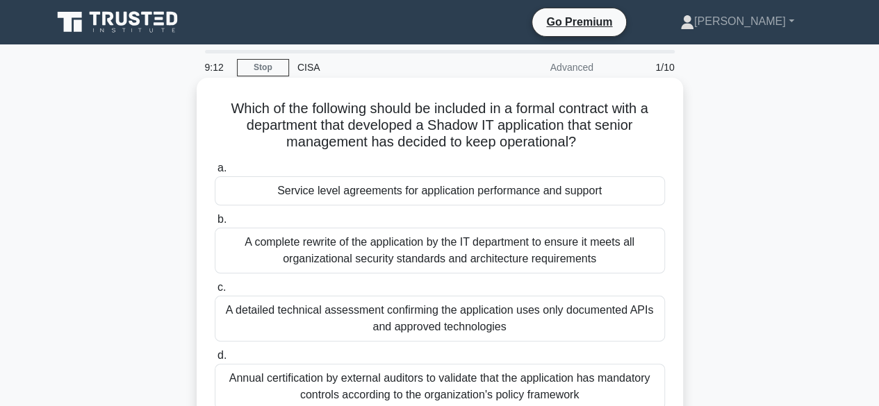
click at [438, 320] on div "A detailed technical assessment confirming the application uses only documented…" at bounding box center [440, 319] width 450 height 46
click at [215, 292] on input "c. A detailed technical assessment confirming the application uses only documen…" at bounding box center [215, 287] width 0 height 9
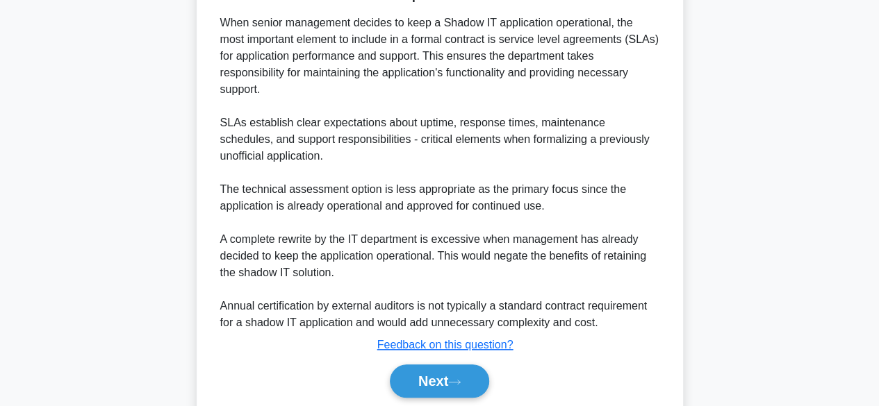
scroll to position [456, 0]
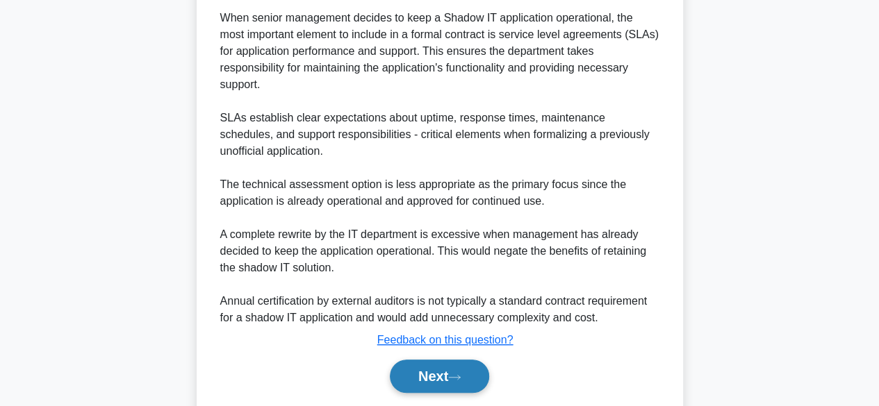
click at [422, 371] on button "Next" at bounding box center [439, 376] width 99 height 33
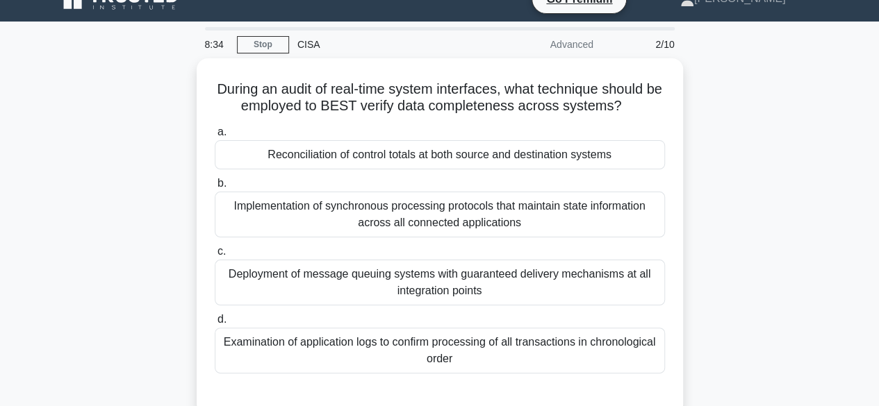
scroll to position [21, 0]
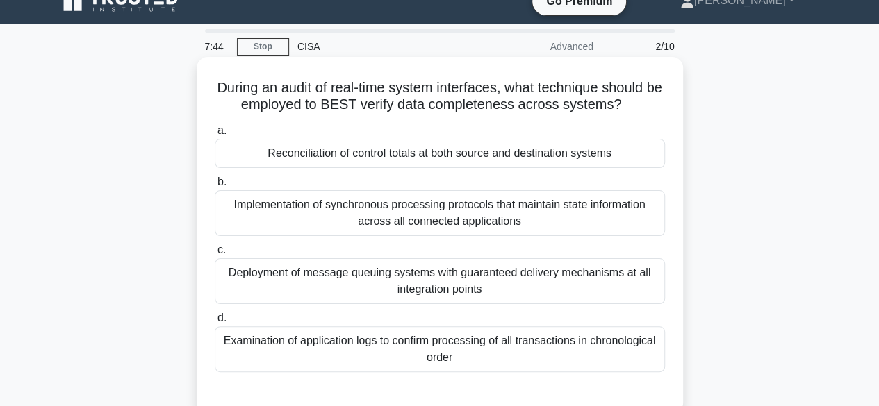
click at [403, 155] on div "Reconciliation of control totals at both source and destination systems" at bounding box center [440, 153] width 450 height 29
click at [215, 135] on input "a. Reconciliation of control totals at both source and destination systems" at bounding box center [215, 130] width 0 height 9
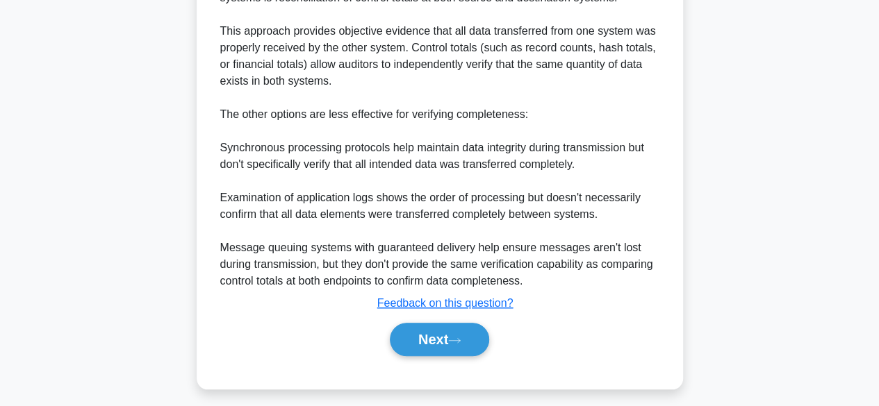
scroll to position [481, 0]
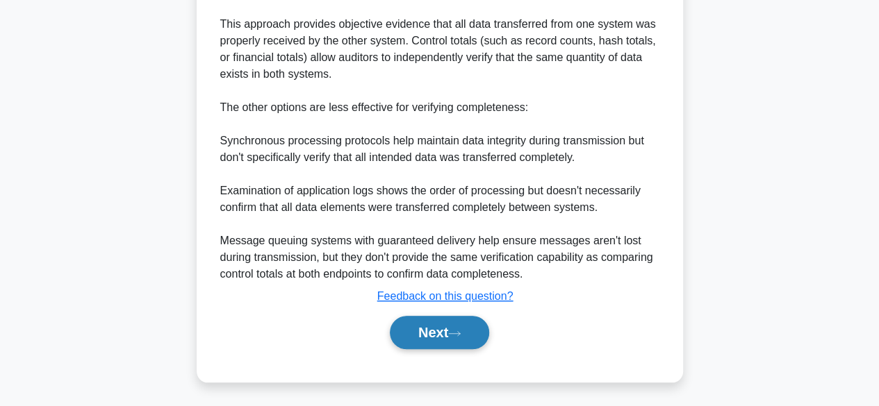
click at [460, 330] on icon at bounding box center [454, 334] width 13 height 8
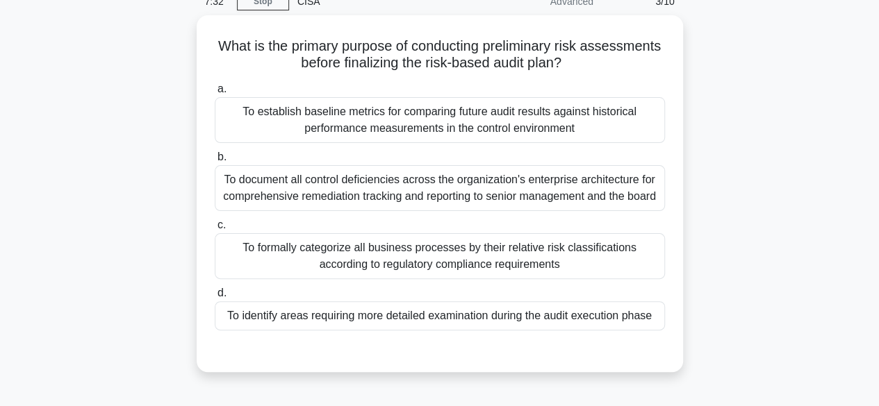
scroll to position [65, 0]
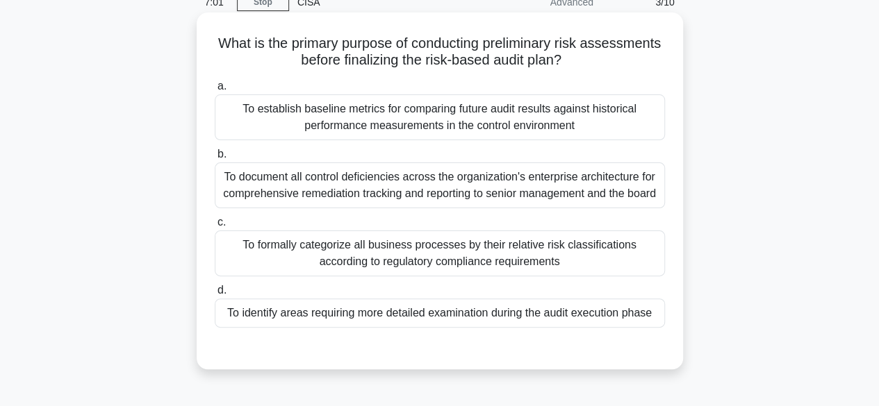
click at [450, 313] on div "To identify areas requiring more detailed examination during the audit executio…" at bounding box center [440, 313] width 450 height 29
click at [215, 295] on input "d. To identify areas requiring more detailed examination during the audit execu…" at bounding box center [215, 290] width 0 height 9
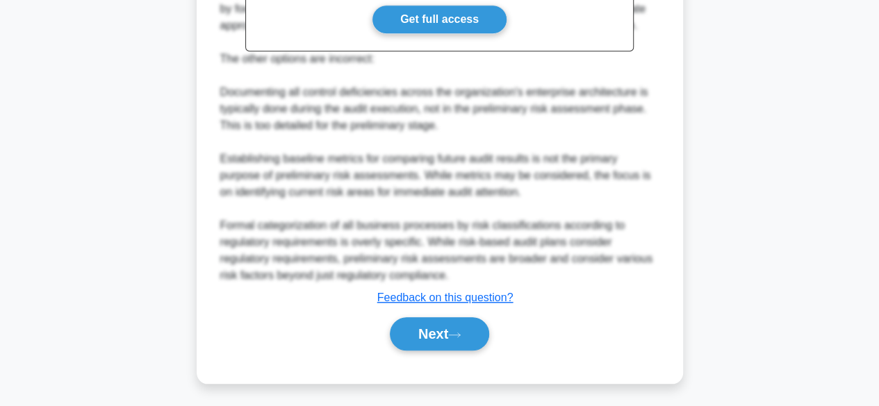
scroll to position [548, 0]
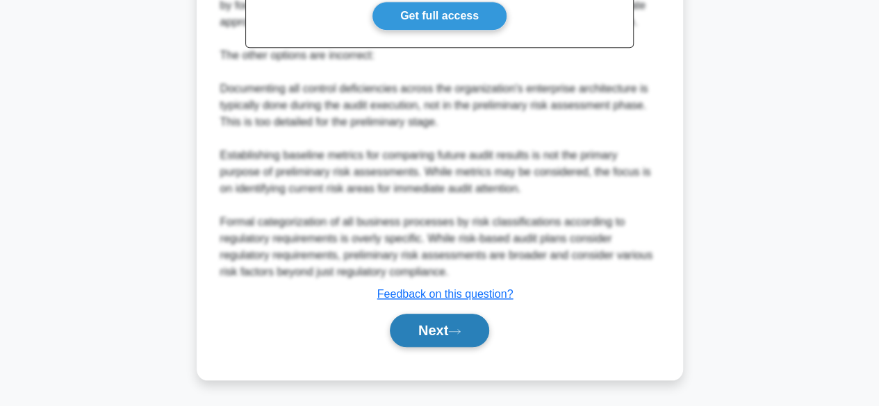
click at [460, 328] on icon at bounding box center [454, 332] width 13 height 8
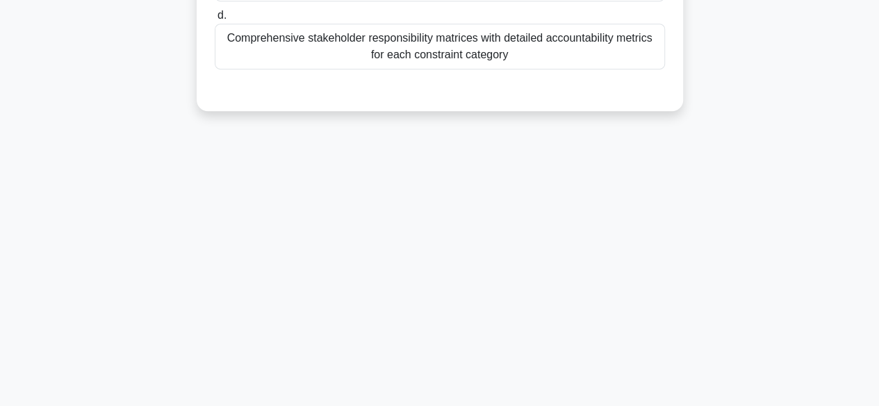
scroll to position [0, 0]
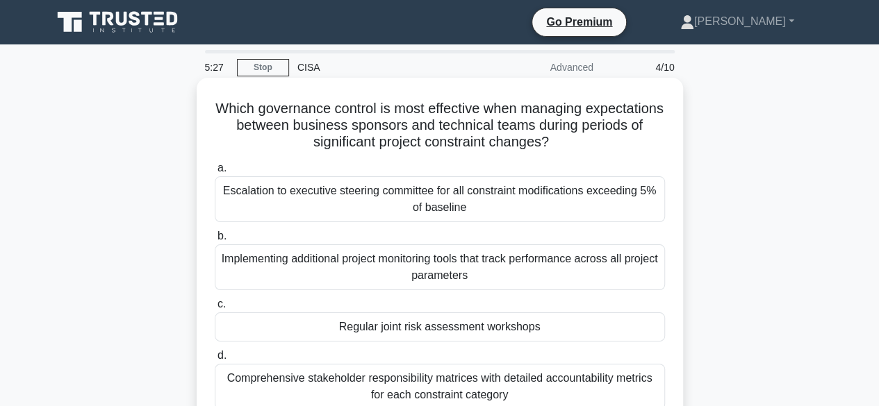
click at [444, 328] on div "Regular joint risk assessment workshops" at bounding box center [440, 327] width 450 height 29
click at [215, 309] on input "c. Regular joint risk assessment workshops" at bounding box center [215, 304] width 0 height 9
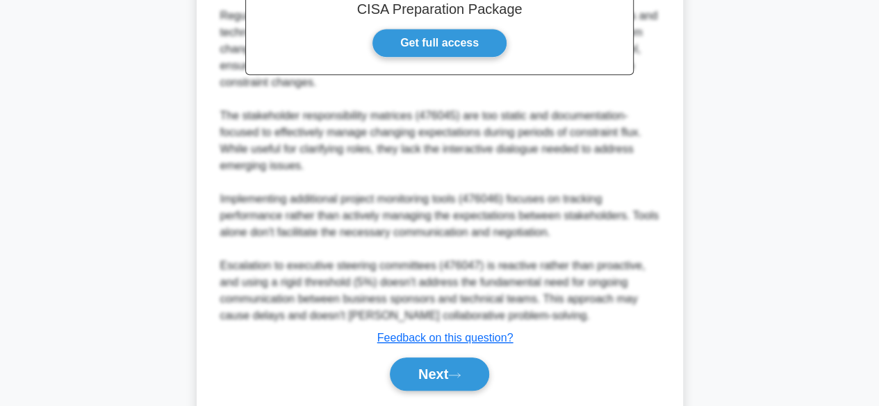
scroll to position [549, 0]
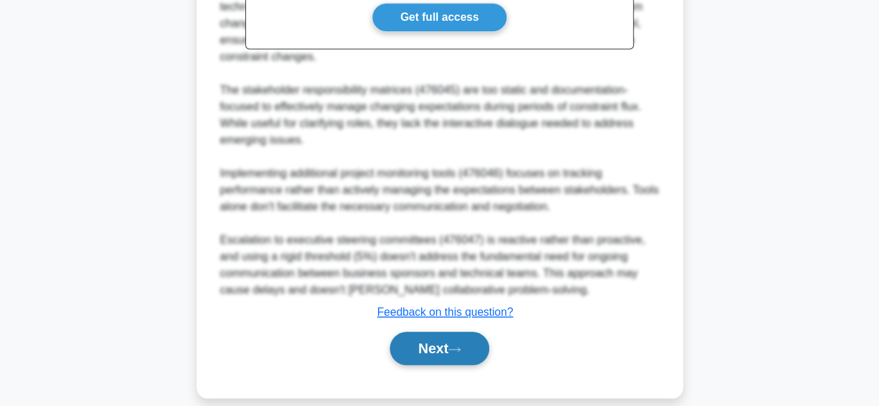
click at [466, 358] on button "Next" at bounding box center [439, 348] width 99 height 33
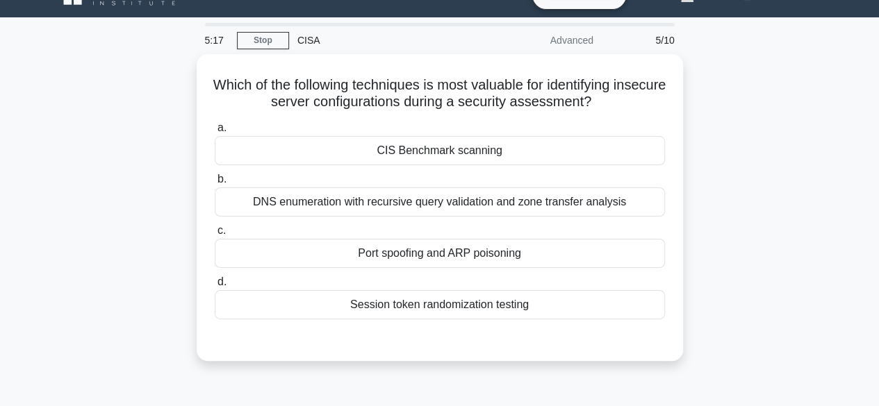
scroll to position [0, 0]
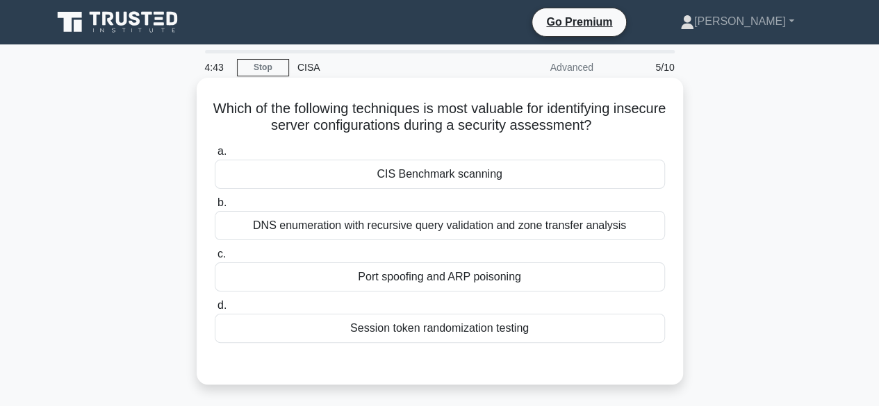
click at [470, 281] on div "Port spoofing and ARP poisoning" at bounding box center [440, 277] width 450 height 29
click at [215, 259] on input "c. Port spoofing and ARP poisoning" at bounding box center [215, 254] width 0 height 9
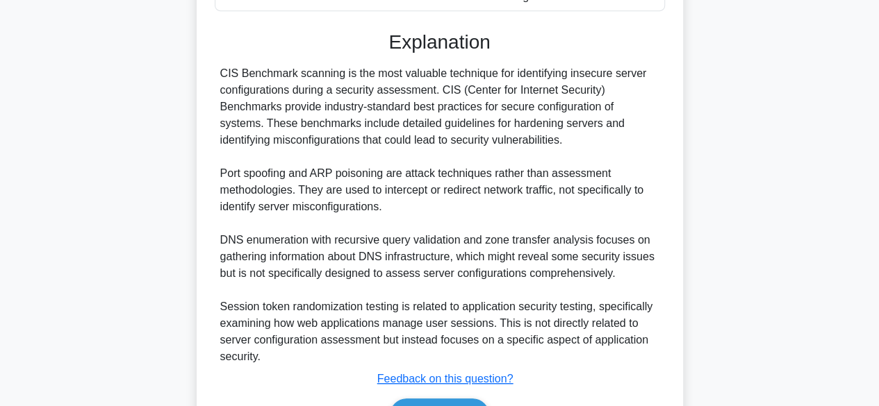
scroll to position [356, 0]
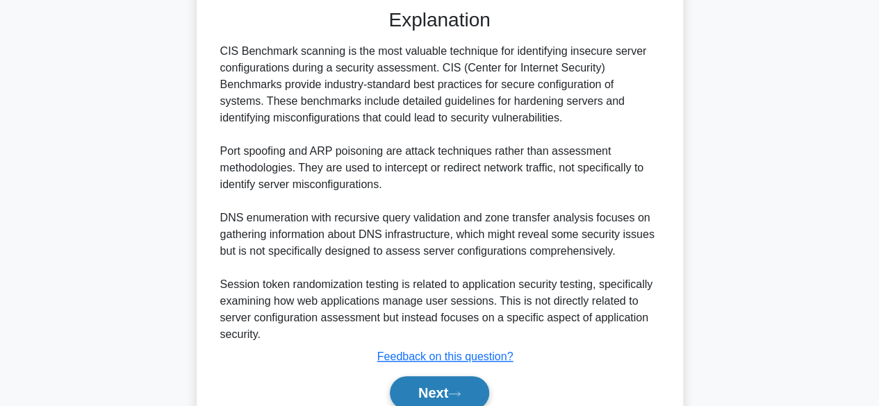
click at [451, 397] on button "Next" at bounding box center [439, 392] width 99 height 33
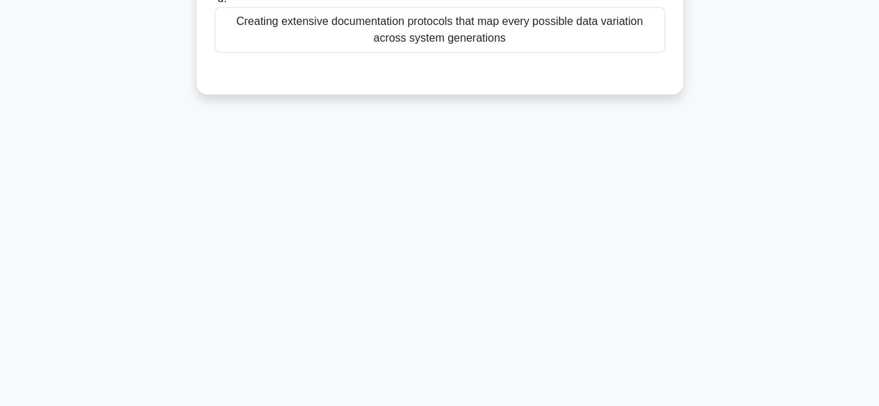
scroll to position [0, 0]
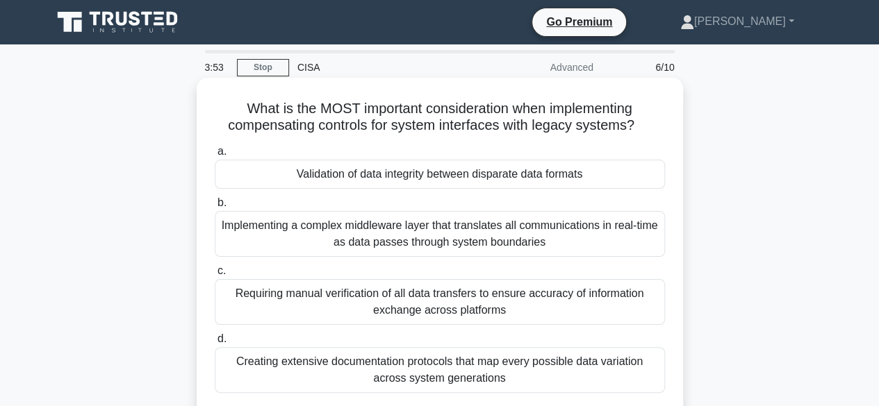
click at [454, 183] on div "Validation of data integrity between disparate data formats" at bounding box center [440, 174] width 450 height 29
click at [215, 156] on input "a. Validation of data integrity between disparate data formats" at bounding box center [215, 151] width 0 height 9
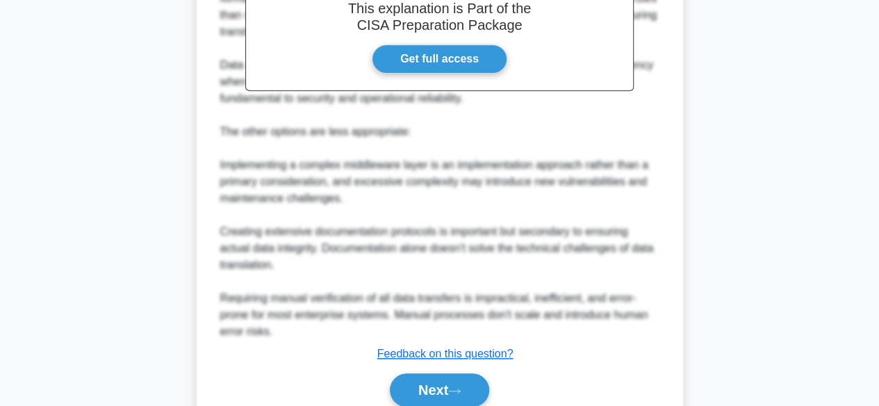
scroll to position [502, 0]
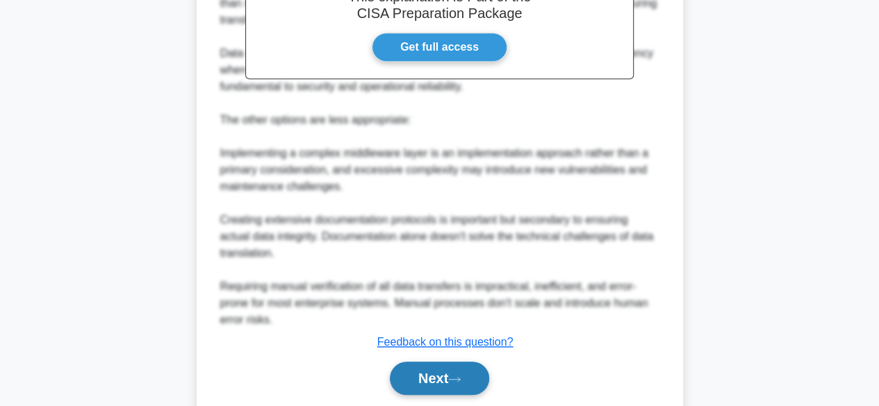
click at [454, 378] on icon at bounding box center [454, 379] width 11 height 4
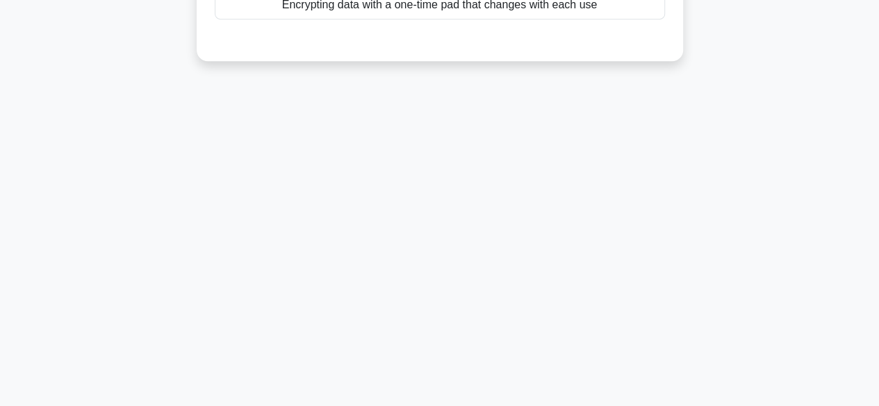
scroll to position [0, 0]
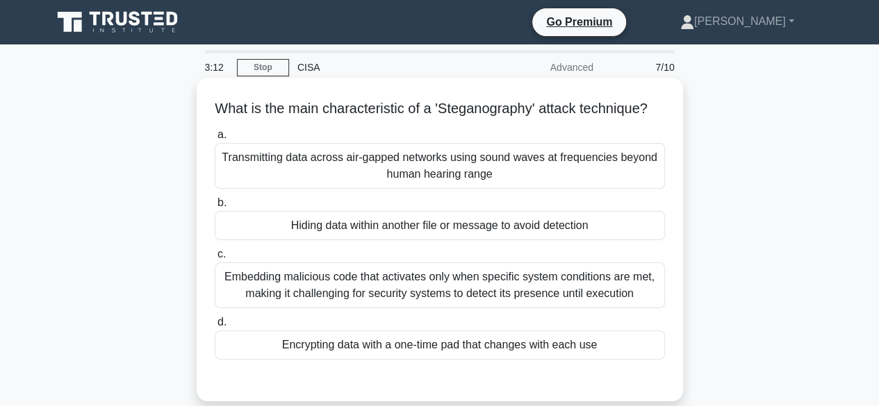
click at [453, 301] on div "Embedding malicious code that activates only when specific system conditions ar…" at bounding box center [440, 286] width 450 height 46
click at [215, 259] on input "c. Embedding malicious code that activates only when specific system conditions…" at bounding box center [215, 254] width 0 height 9
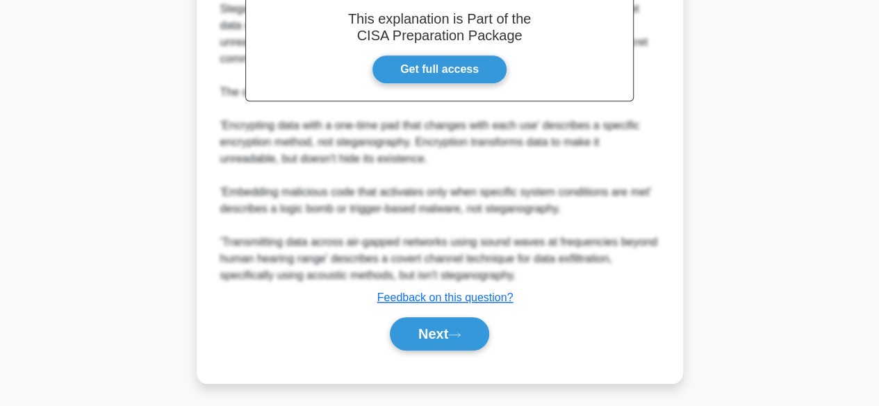
scroll to position [465, 0]
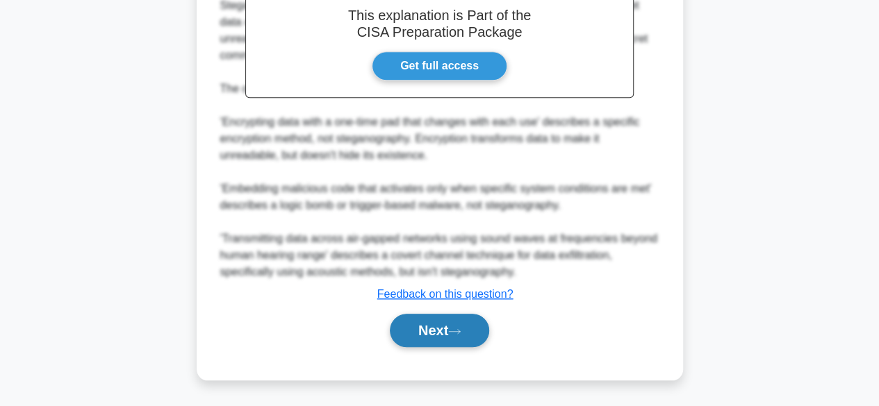
click at [453, 331] on icon at bounding box center [454, 332] width 13 height 8
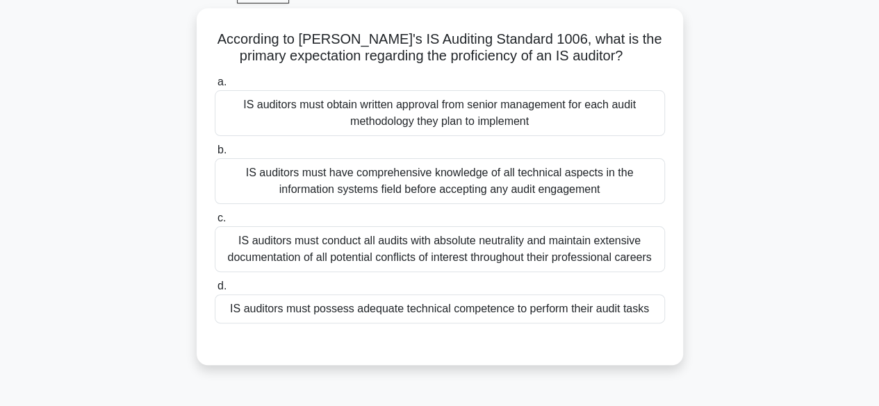
scroll to position [71, 0]
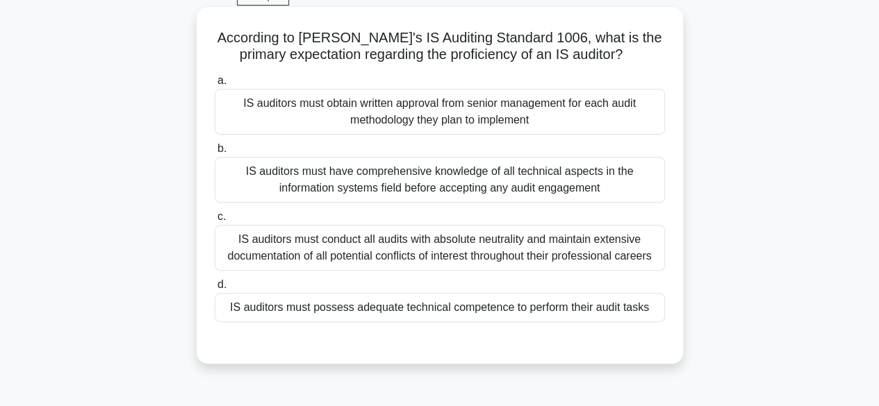
click at [360, 311] on div "IS auditors must possess adequate technical competence to perform their audit t…" at bounding box center [440, 307] width 450 height 29
click at [215, 290] on input "d. IS auditors must possess adequate technical competence to perform their audi…" at bounding box center [215, 285] width 0 height 9
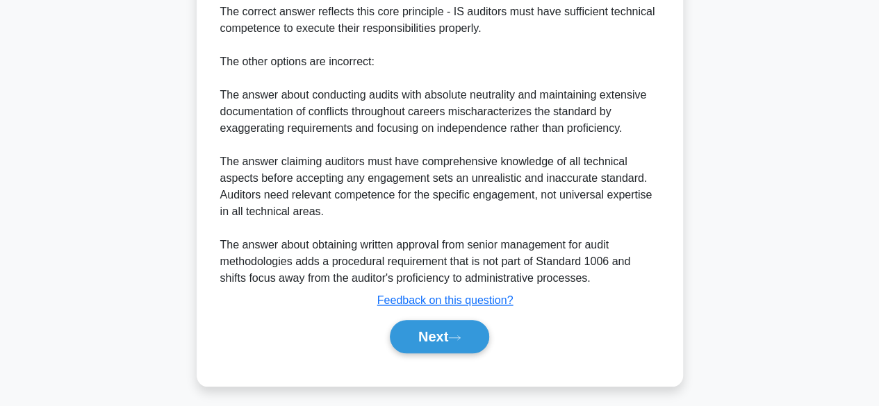
scroll to position [531, 0]
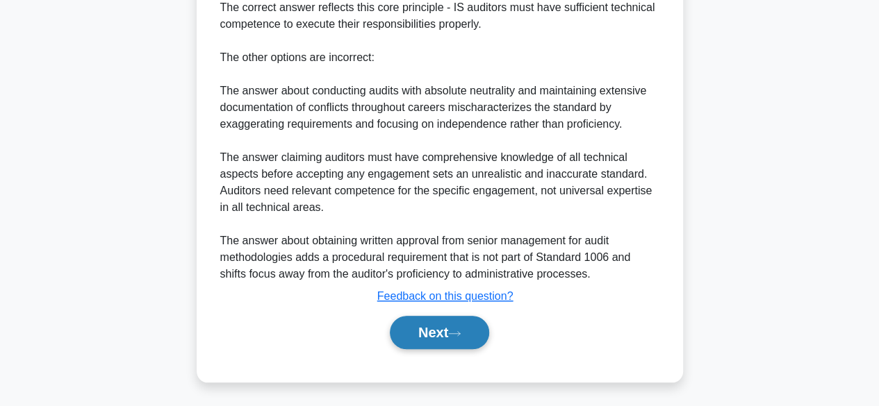
click at [460, 332] on icon at bounding box center [454, 333] width 11 height 4
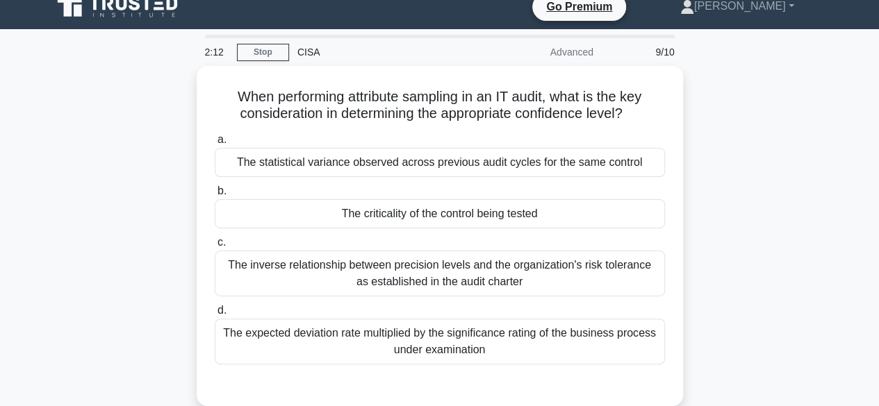
scroll to position [0, 0]
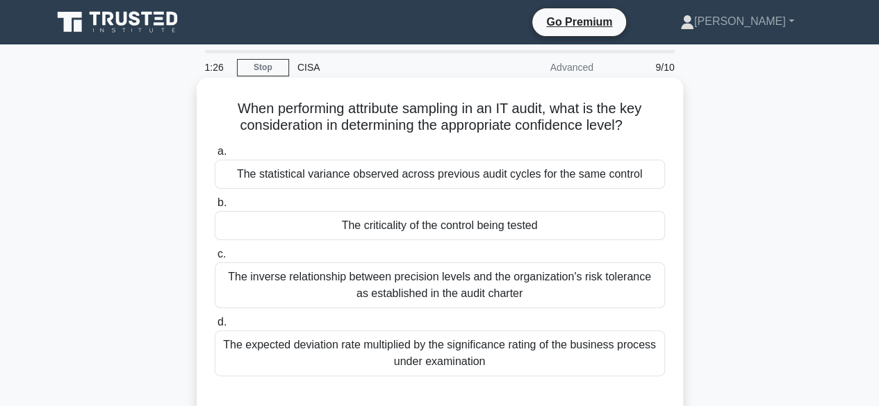
click at [531, 226] on div "The criticality of the control being tested" at bounding box center [440, 225] width 450 height 29
click at [215, 208] on input "b. The criticality of the control being tested" at bounding box center [215, 203] width 0 height 9
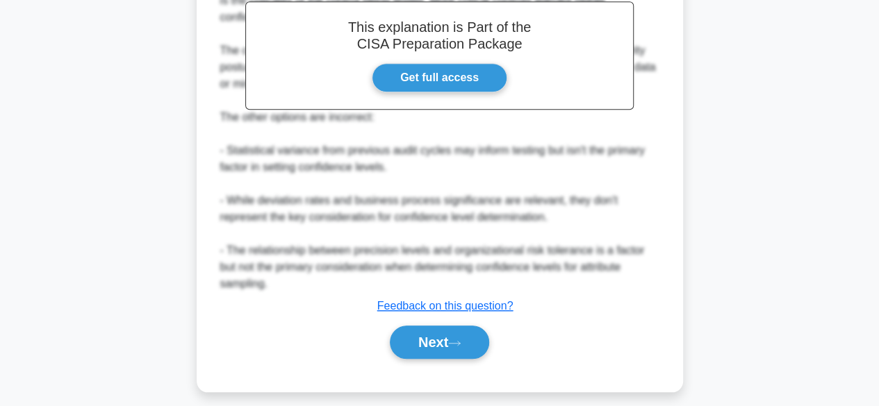
scroll to position [465, 0]
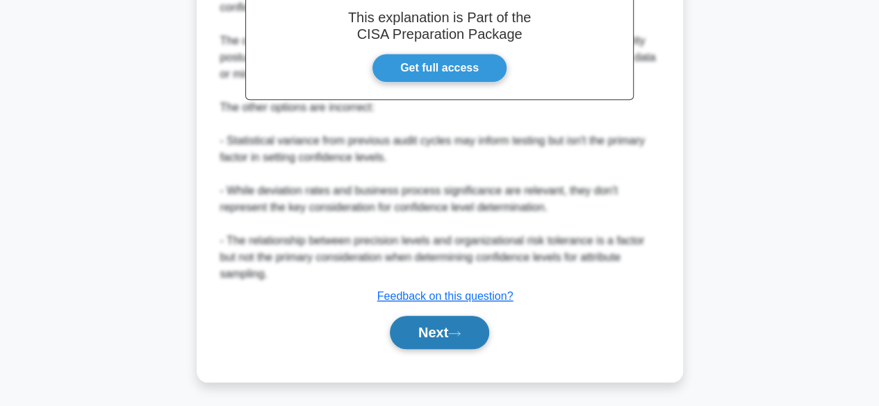
click at [474, 333] on button "Next" at bounding box center [439, 332] width 99 height 33
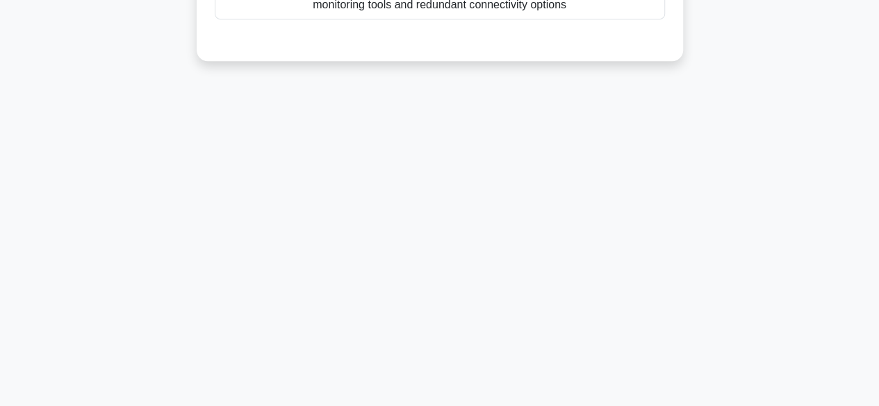
scroll to position [0, 0]
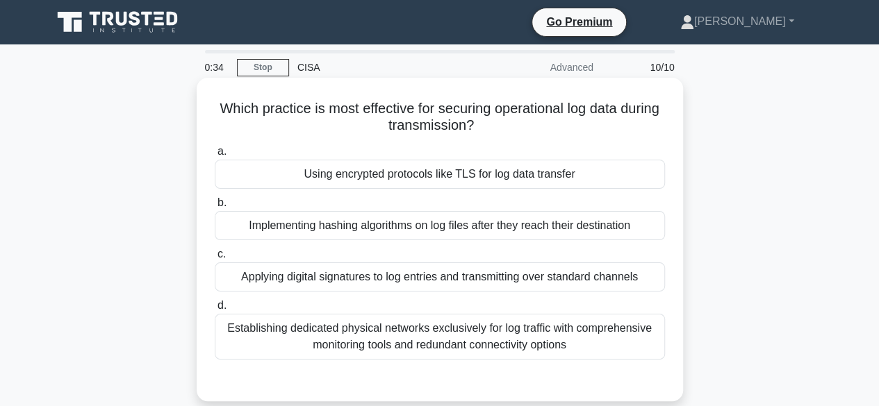
click at [535, 174] on div "Using encrypted protocols like TLS for log data transfer" at bounding box center [440, 174] width 450 height 29
click at [215, 156] on input "a. Using encrypted protocols like TLS for log data transfer" at bounding box center [215, 151] width 0 height 9
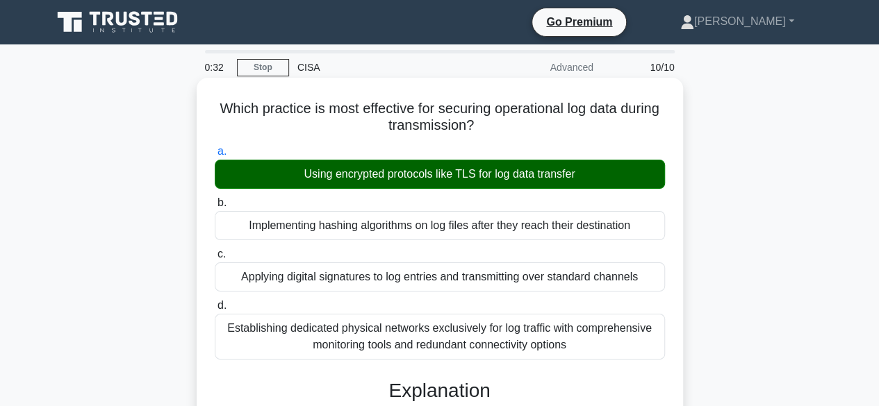
click at [215, 199] on input "b. Implementing hashing algorithms on log files after they reach their destinat…" at bounding box center [215, 203] width 0 height 9
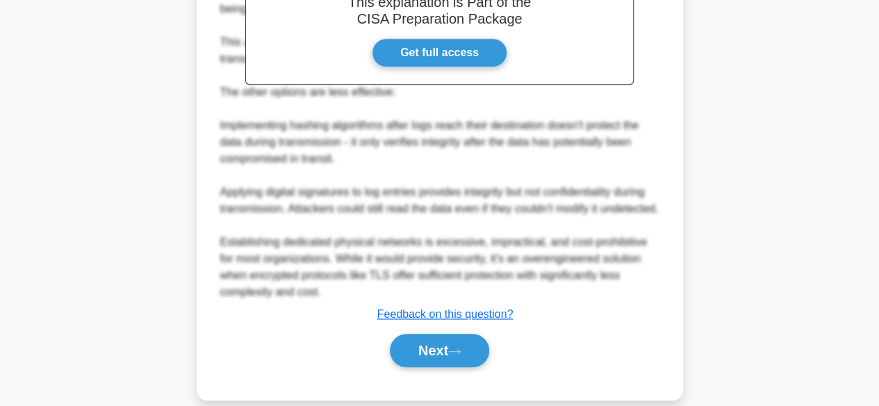
scroll to position [500, 0]
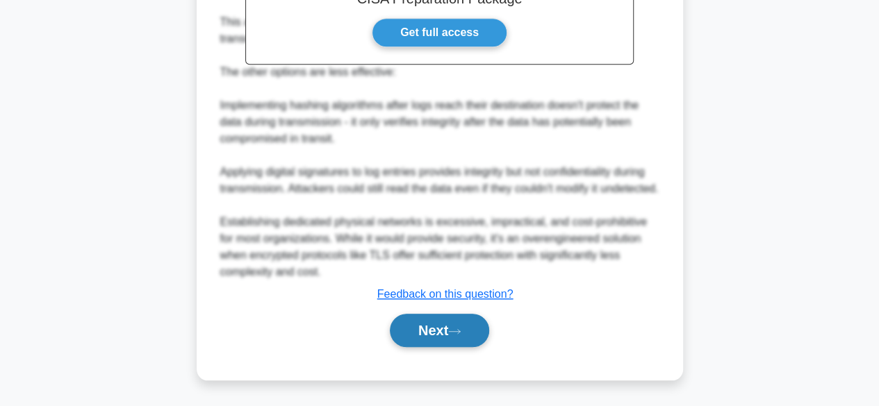
click at [448, 327] on button "Next" at bounding box center [439, 330] width 99 height 33
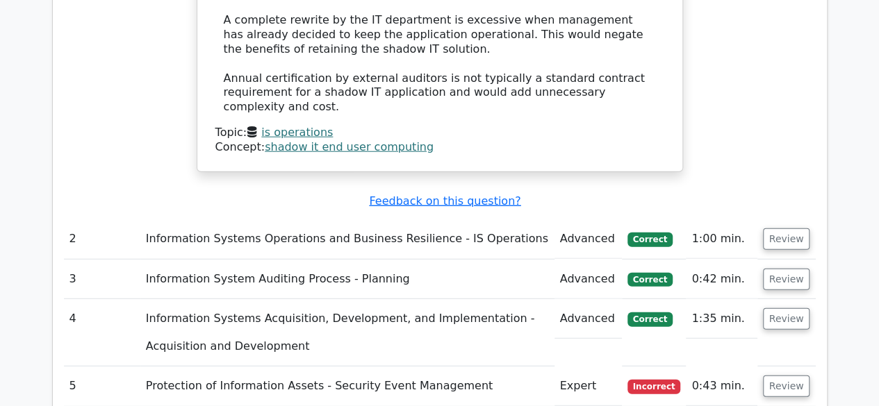
scroll to position [1724, 0]
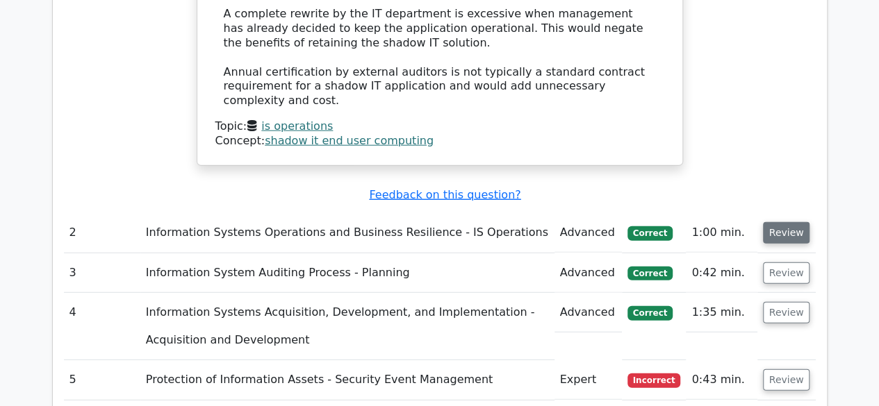
click at [790, 222] on button "Review" at bounding box center [786, 233] width 47 height 22
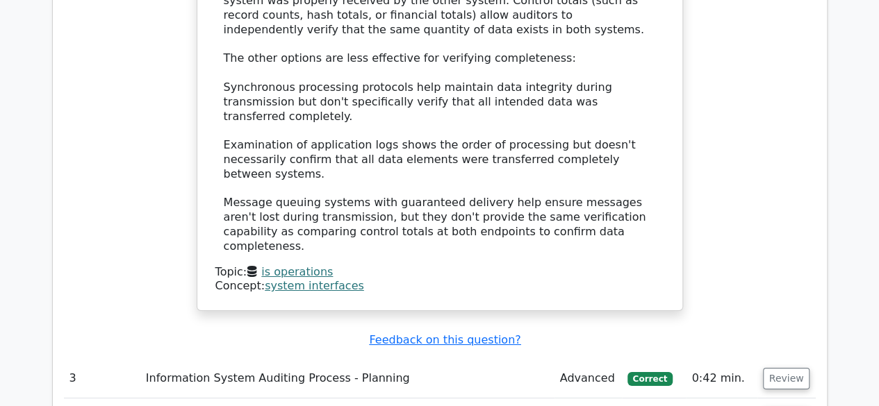
scroll to position [2418, 0]
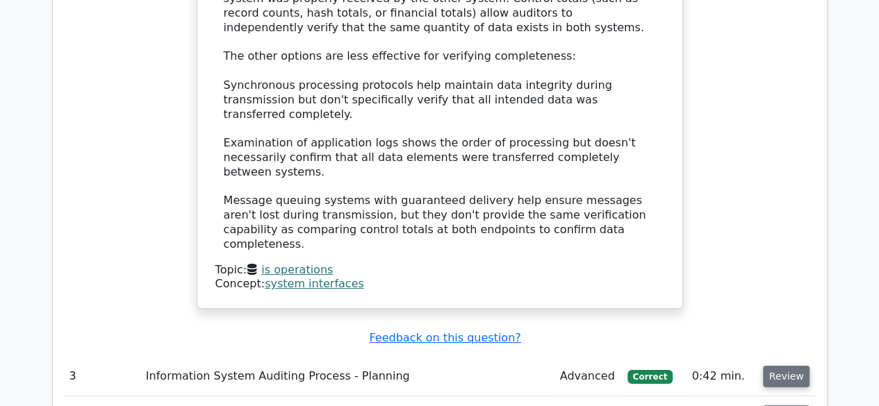
click at [790, 366] on button "Review" at bounding box center [786, 377] width 47 height 22
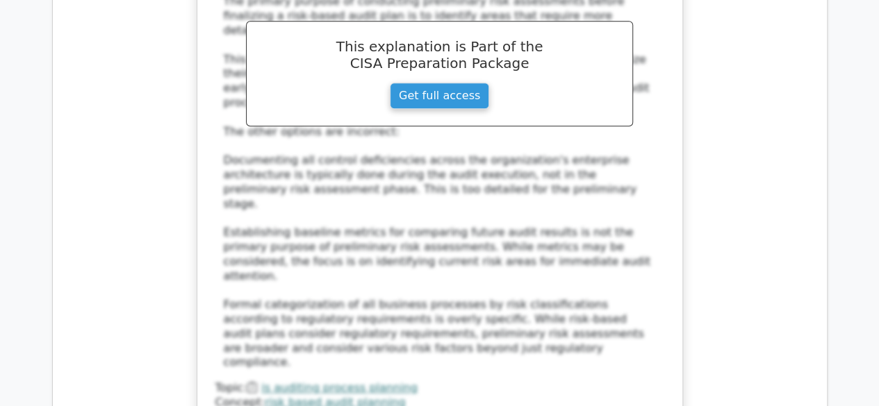
scroll to position [3196, 0]
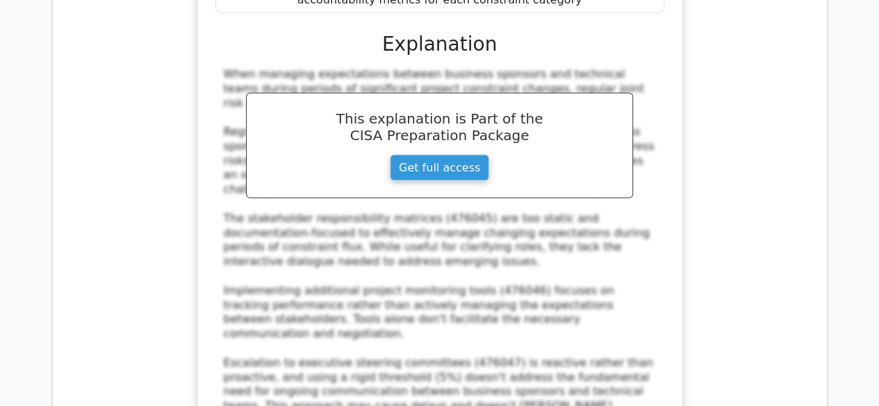
scroll to position [4057, 0]
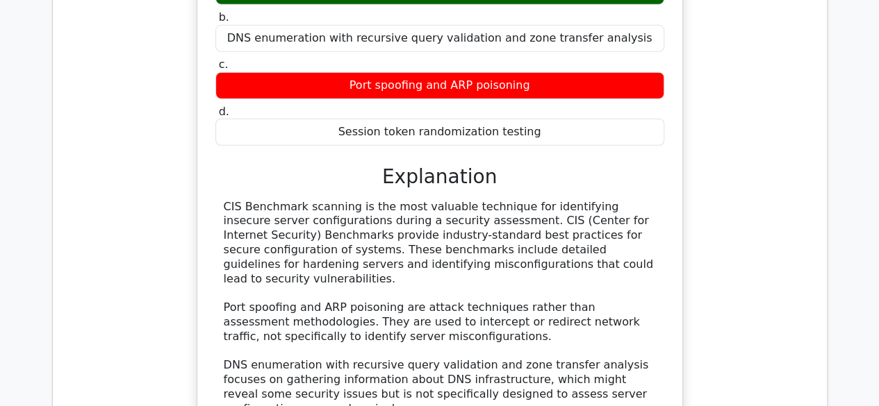
scroll to position [4752, 0]
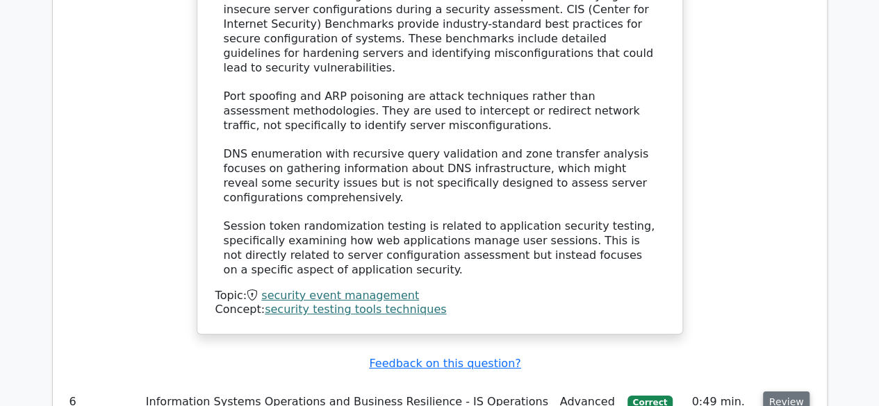
scroll to position [4946, 0]
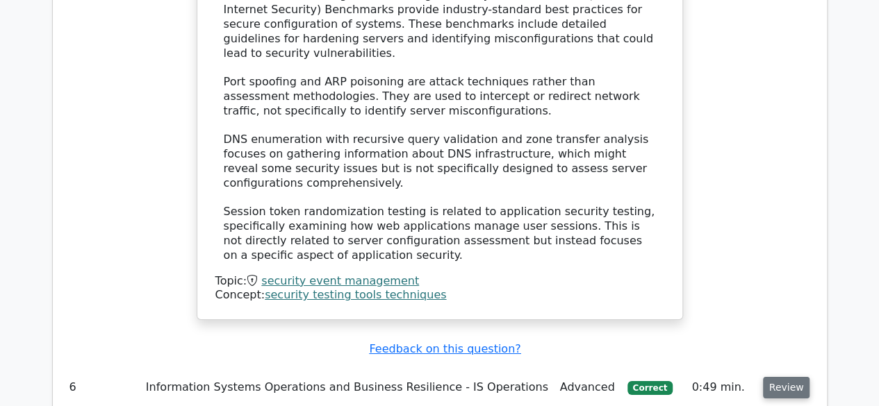
click at [788, 377] on button "Review" at bounding box center [786, 388] width 47 height 22
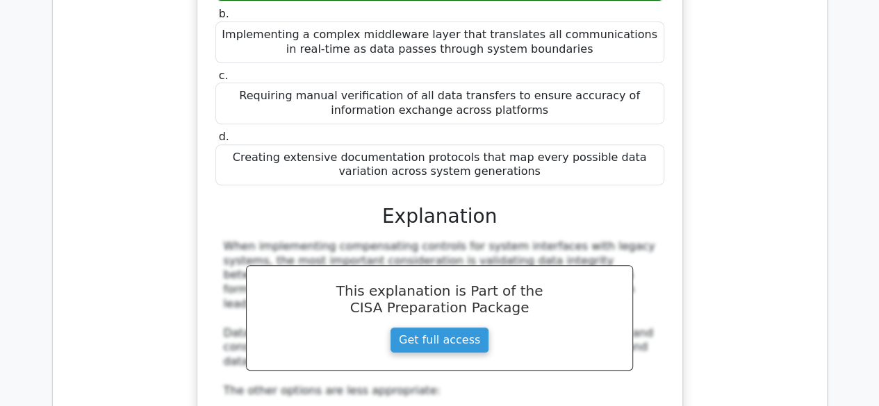
scroll to position [5613, 0]
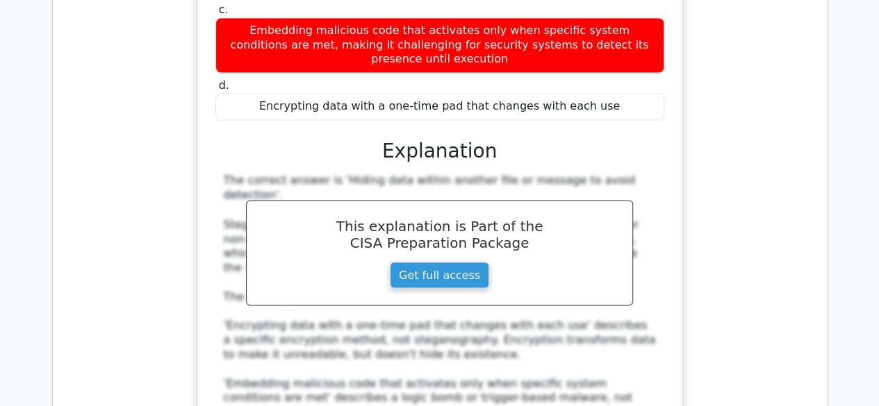
scroll to position [6363, 0]
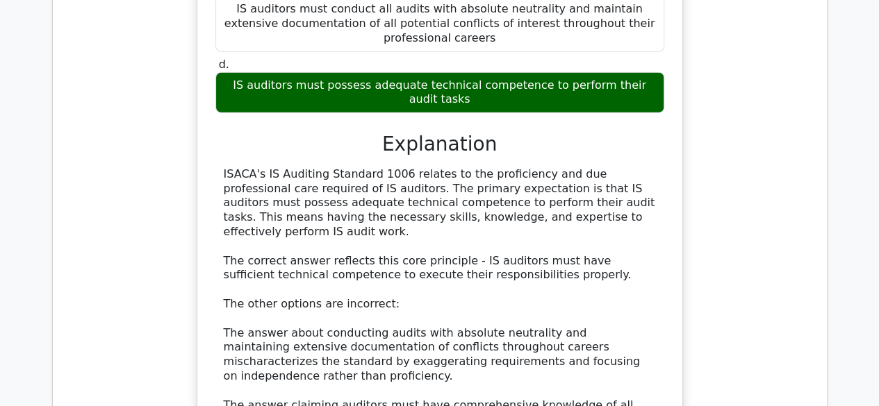
scroll to position [7224, 0]
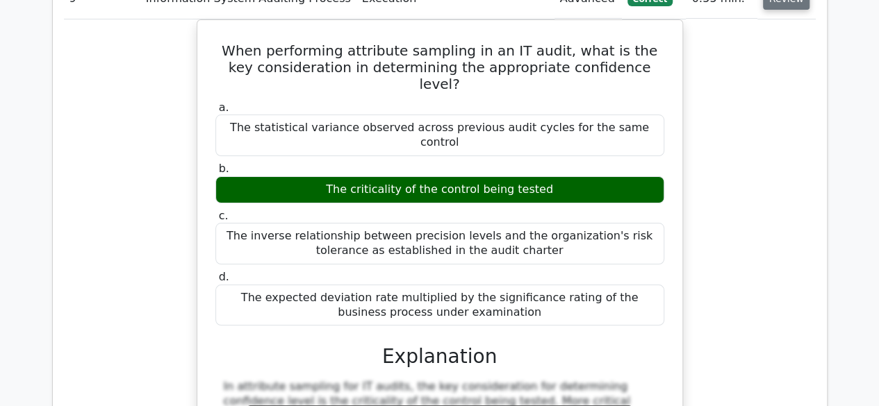
scroll to position [7918, 0]
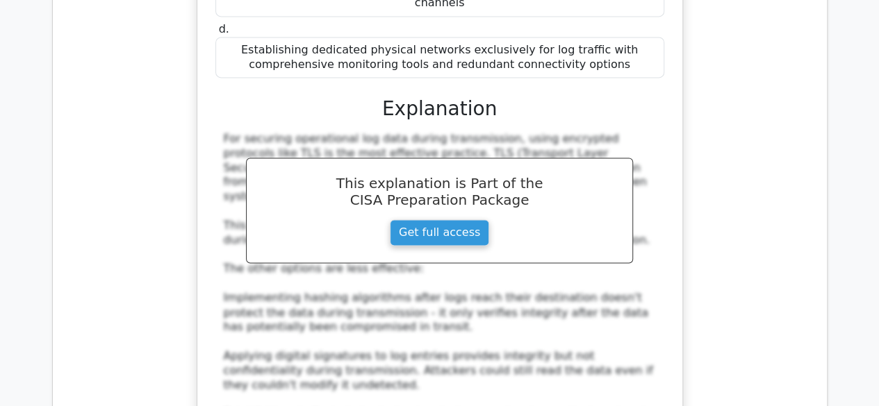
scroll to position [8946, 0]
